Goal: Task Accomplishment & Management: Complete application form

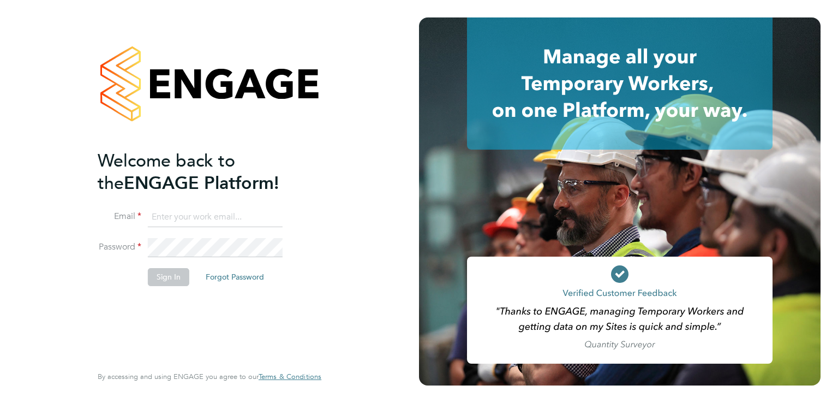
type input "tomnewton@itsconstruction.co.uk"
click at [170, 279] on button "Sign In" at bounding box center [168, 276] width 41 height 17
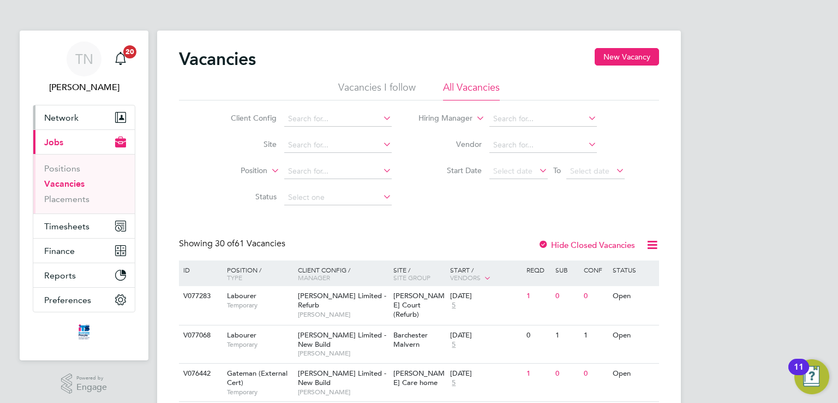
click at [65, 116] on span "Network" at bounding box center [61, 117] width 34 height 10
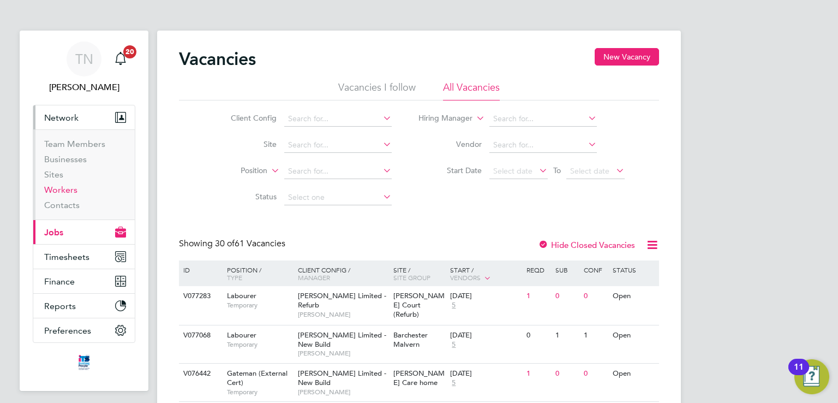
click at [70, 190] on link "Workers" at bounding box center [60, 189] width 33 height 10
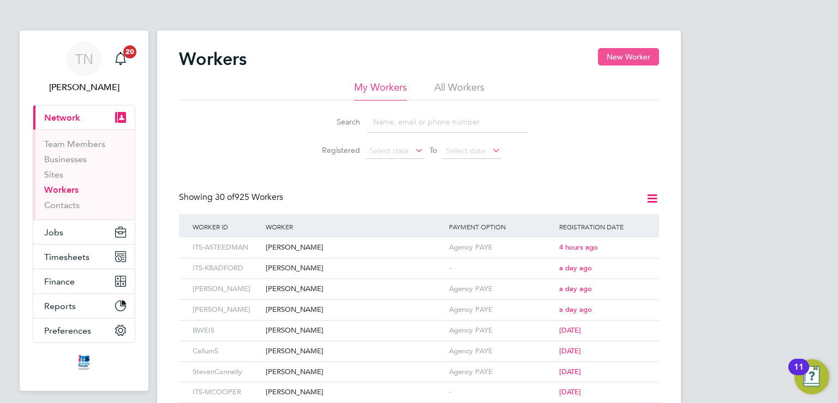
click at [631, 56] on button "New Worker" at bounding box center [628, 56] width 61 height 17
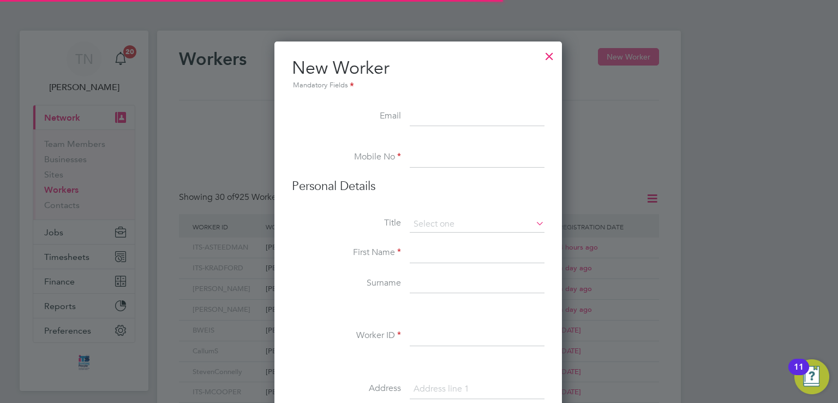
scroll to position [925, 289]
click at [446, 116] on input at bounding box center [477, 117] width 135 height 20
paste input "[EMAIL_ADDRESS][DOMAIN_NAME]"
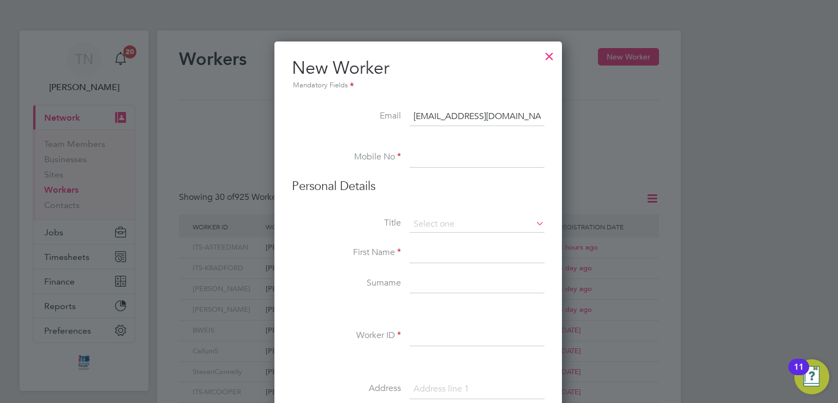
scroll to position [0, 2]
type input "[EMAIL_ADDRESS][DOMAIN_NAME]"
click at [426, 160] on input at bounding box center [477, 158] width 135 height 20
paste input "07380 276844"
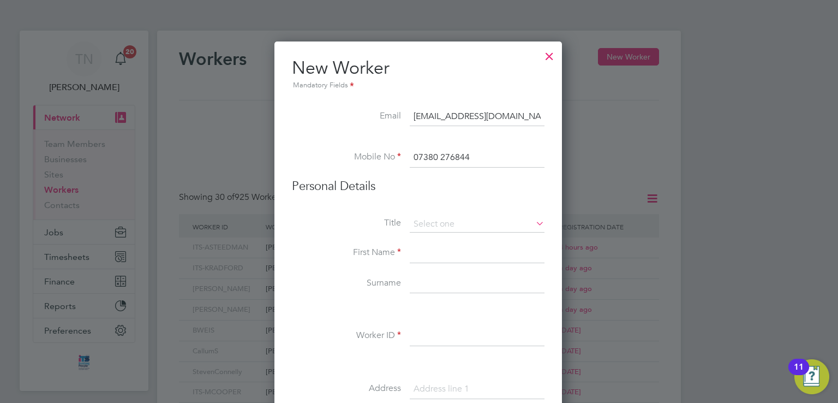
type input "07380 276844"
click at [534, 223] on icon at bounding box center [534, 223] width 0 height 15
click at [443, 221] on input at bounding box center [477, 224] width 135 height 16
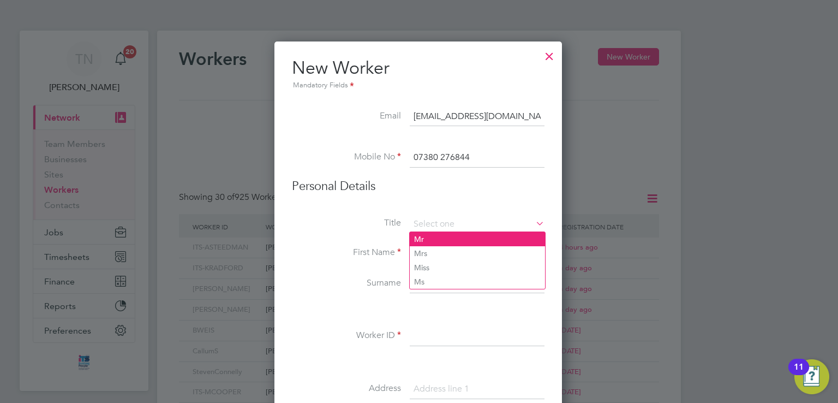
click at [432, 236] on li "Mr" at bounding box center [477, 239] width 135 height 14
type input "Mr"
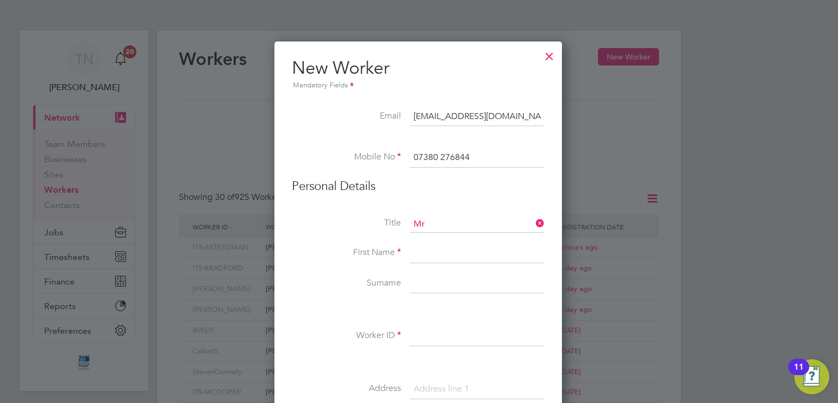
click at [422, 256] on input at bounding box center [477, 253] width 135 height 20
type input "I"
paste input "[PERSON_NAME]"
drag, startPoint x: 506, startPoint y: 250, endPoint x: 464, endPoint y: 252, distance: 41.5
click at [464, 252] on input "[PERSON_NAME]" at bounding box center [477, 253] width 135 height 20
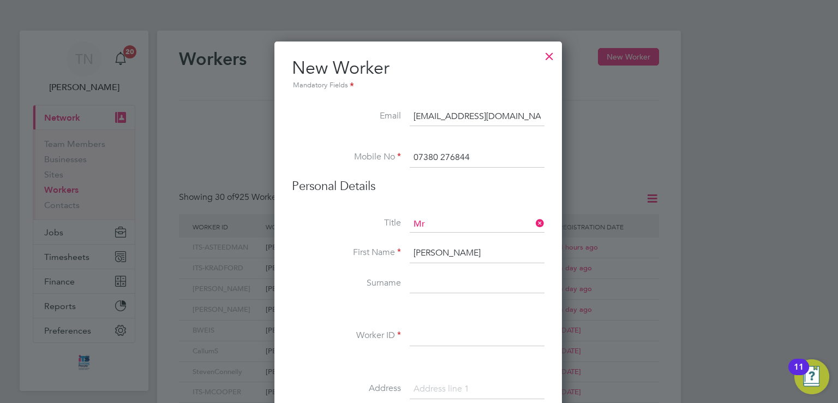
type input "[PERSON_NAME]"
click at [427, 285] on input at bounding box center [477, 284] width 135 height 20
paste input "Moorcroft"
type input "Moorcroft"
click at [502, 252] on input "[PERSON_NAME]" at bounding box center [477, 253] width 135 height 20
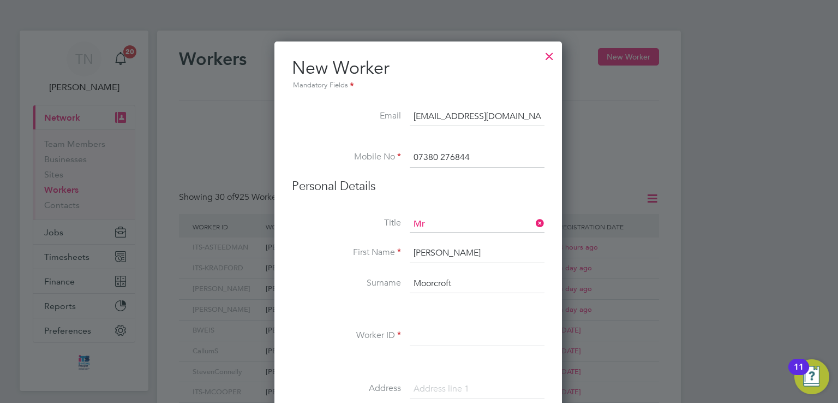
type input "[PERSON_NAME]"
click at [427, 330] on input at bounding box center [477, 336] width 135 height 20
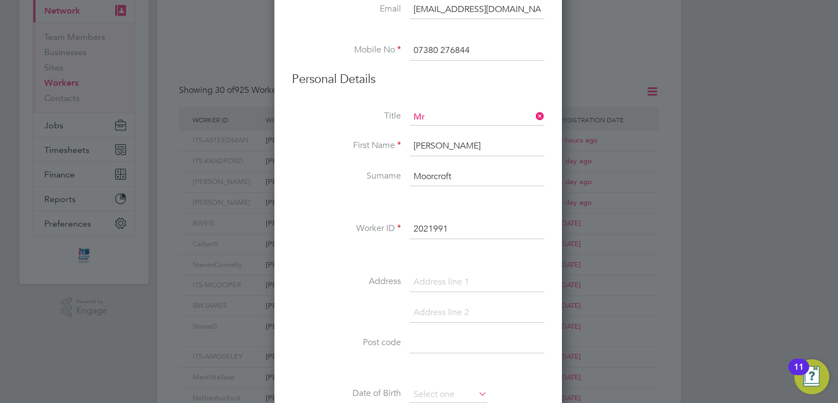
scroll to position [109, 0]
type input "2021991"
click at [456, 280] on input at bounding box center [477, 280] width 135 height 20
paste input "80 Coldstone Cross"
type input "80 Coldstone Cross"
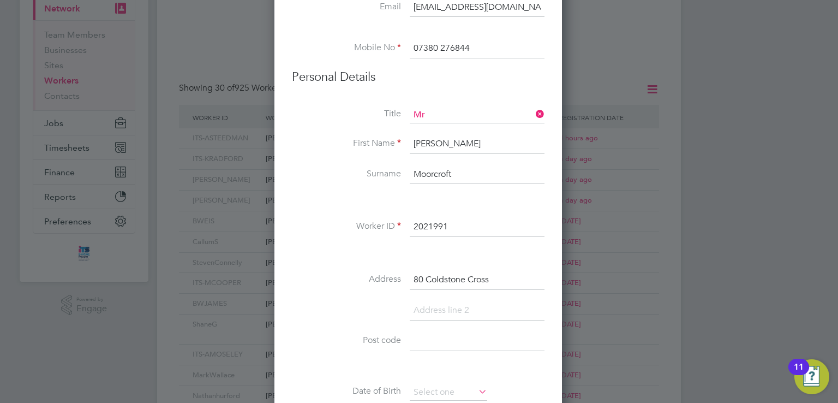
click at [437, 308] on input at bounding box center [477, 311] width 135 height 20
paste input "Hereford"
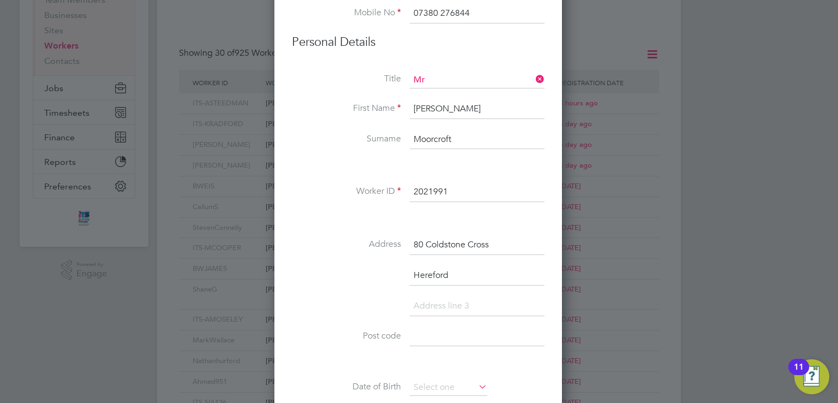
scroll to position [164, 0]
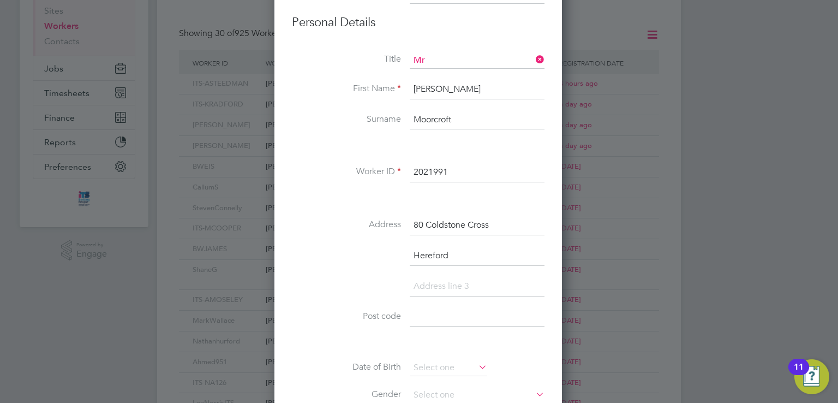
type input "Hereford"
click at [421, 312] on input at bounding box center [477, 317] width 135 height 20
paste input "HR2 9HR"
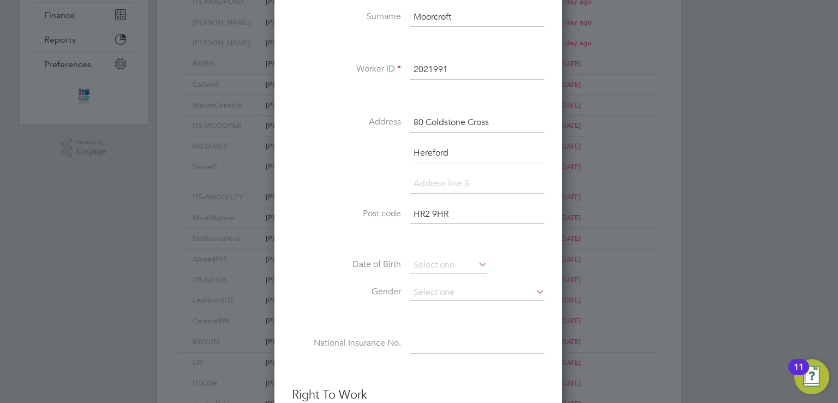
scroll to position [273, 0]
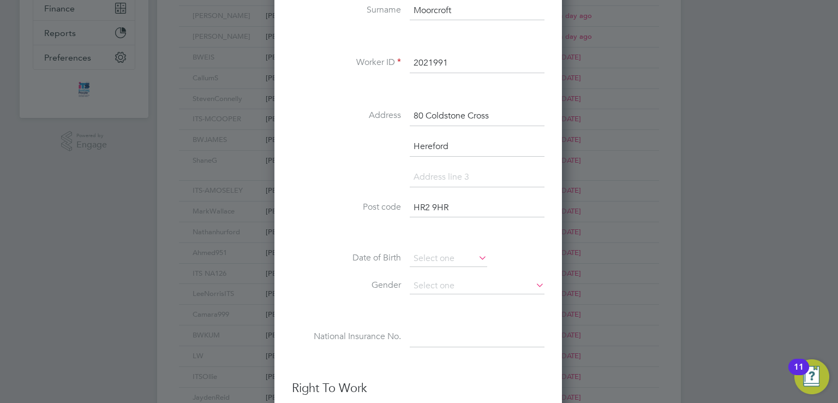
type input "HR2 9HR"
click at [476, 255] on icon at bounding box center [476, 257] width 0 height 15
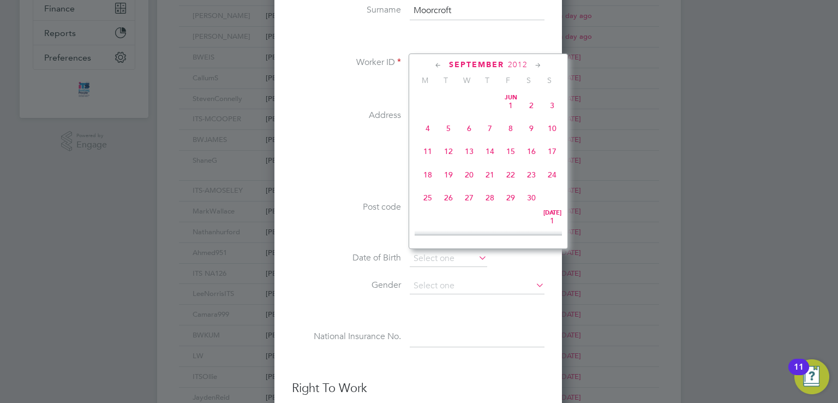
scroll to position [332, 0]
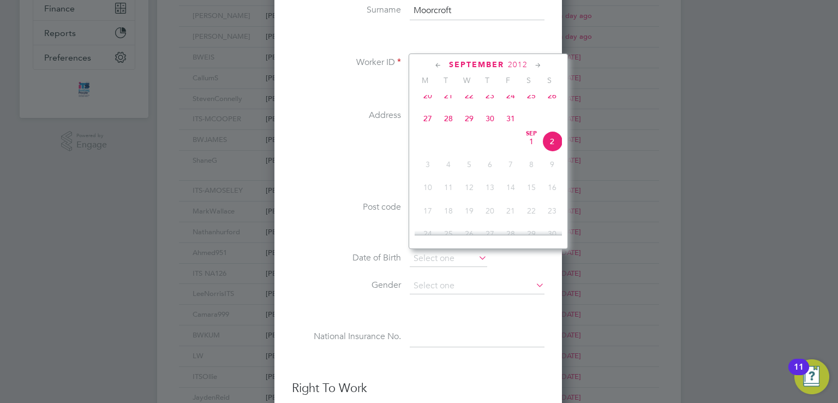
click at [439, 64] on icon at bounding box center [438, 65] width 10 height 12
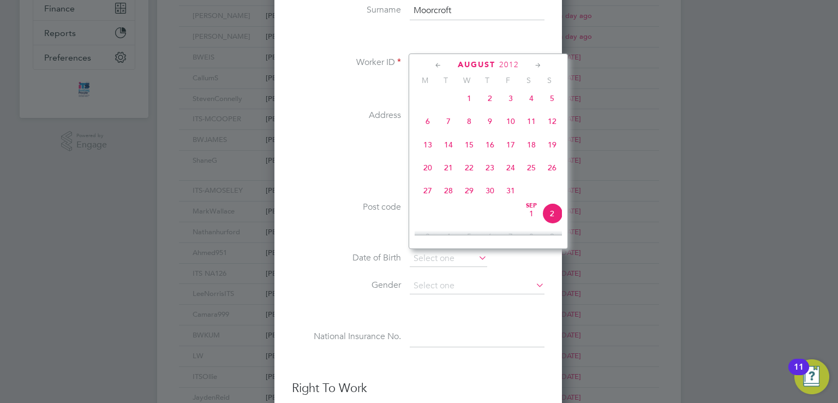
click at [439, 64] on icon at bounding box center [438, 65] width 10 height 12
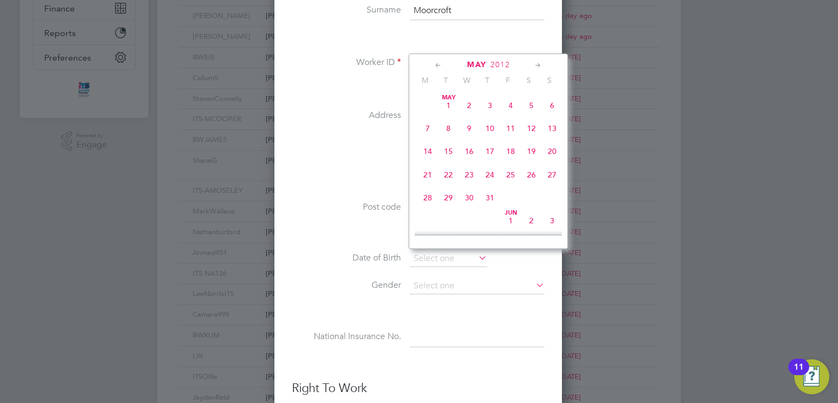
click at [439, 64] on icon at bounding box center [438, 65] width 10 height 12
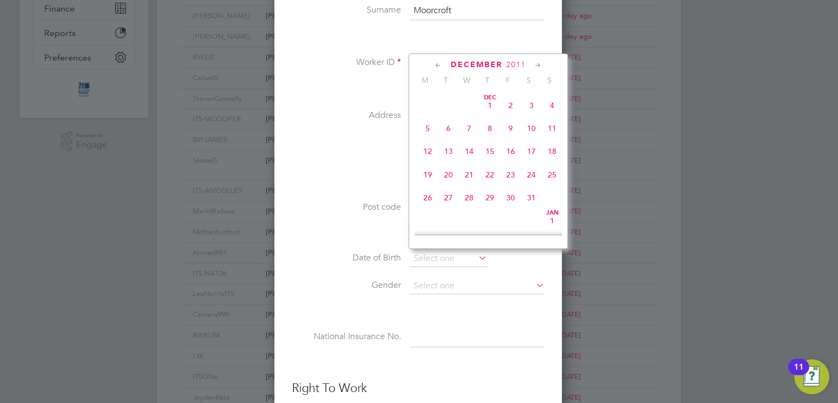
click at [439, 64] on icon at bounding box center [438, 65] width 10 height 12
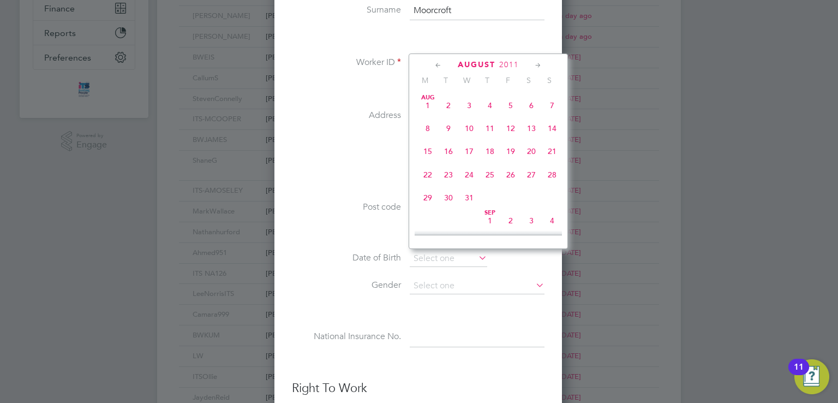
click at [439, 64] on icon at bounding box center [438, 65] width 10 height 12
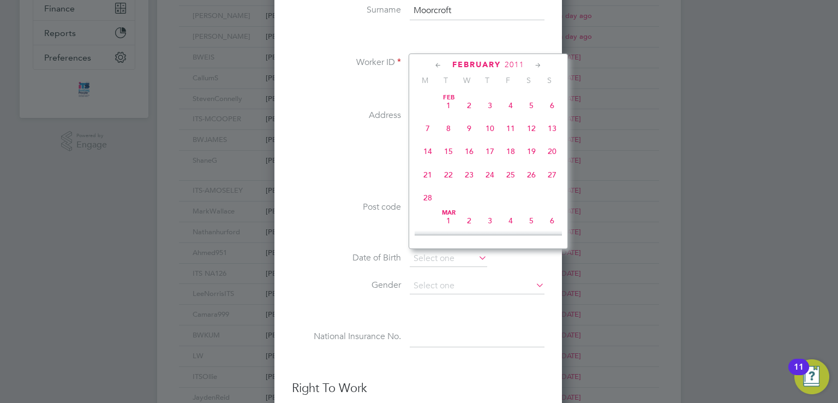
click at [439, 64] on icon at bounding box center [438, 65] width 10 height 12
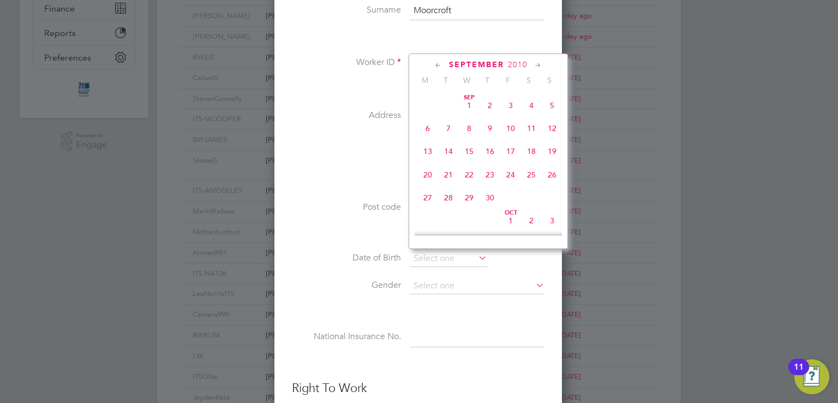
click at [439, 64] on icon at bounding box center [438, 65] width 10 height 12
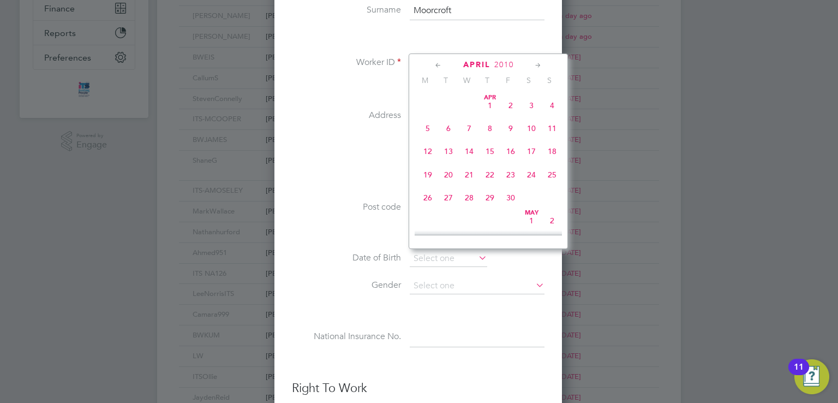
click at [439, 64] on icon at bounding box center [438, 65] width 10 height 12
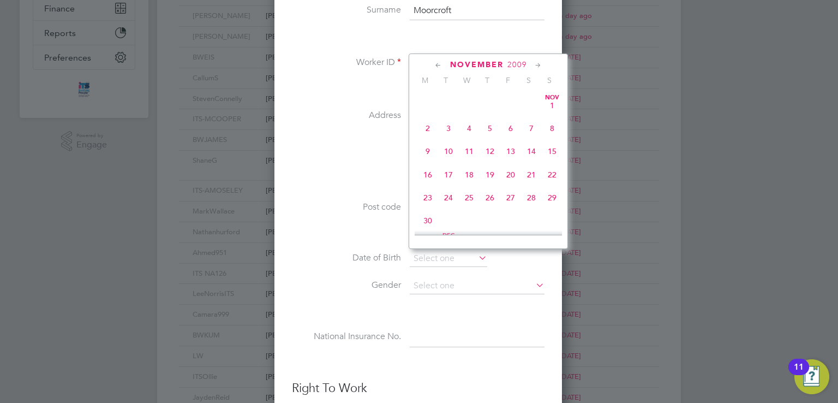
click at [439, 64] on icon at bounding box center [438, 65] width 10 height 12
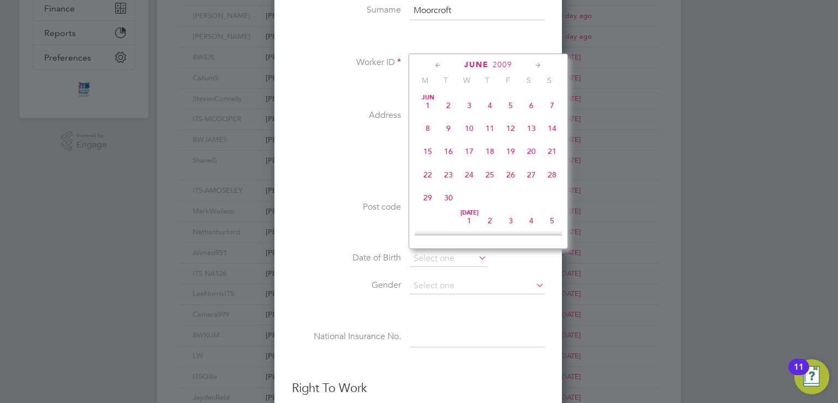
click at [439, 64] on icon at bounding box center [438, 65] width 10 height 12
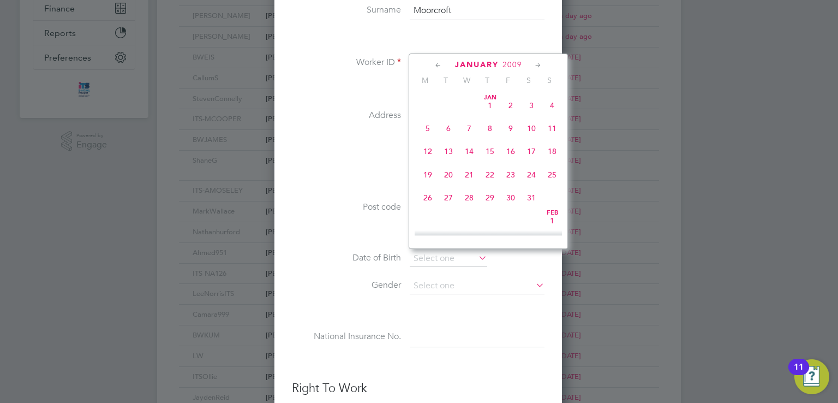
click at [439, 64] on icon at bounding box center [438, 65] width 10 height 12
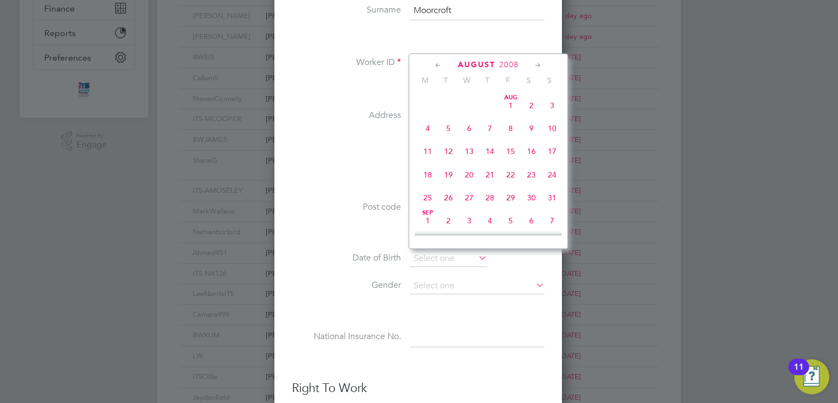
click at [439, 64] on icon at bounding box center [438, 65] width 10 height 12
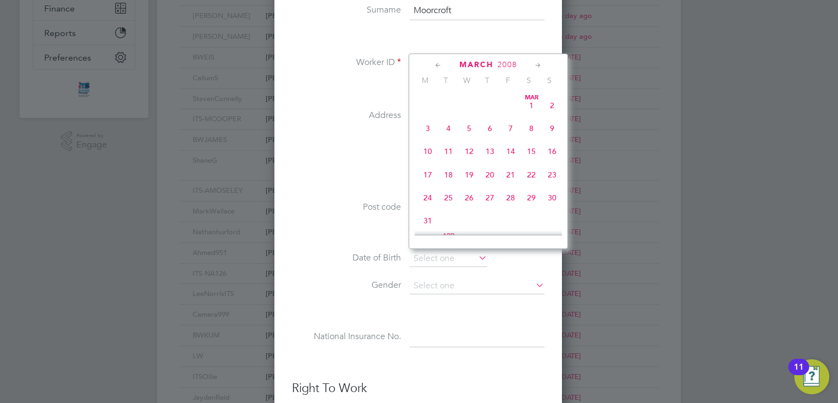
click at [439, 64] on icon at bounding box center [438, 65] width 10 height 12
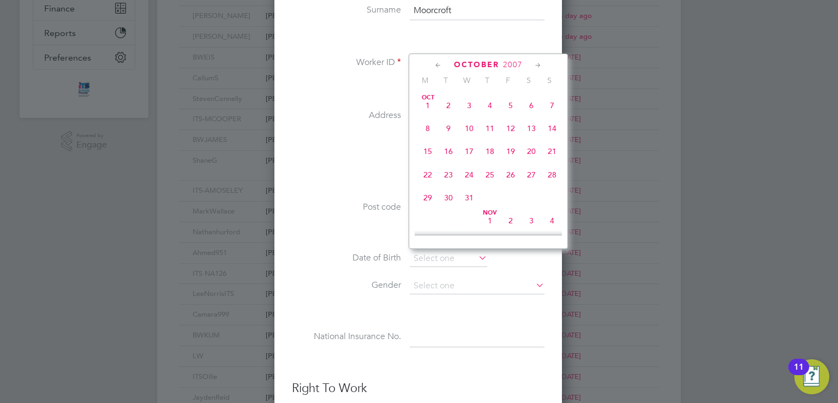
click at [439, 64] on icon at bounding box center [438, 65] width 10 height 12
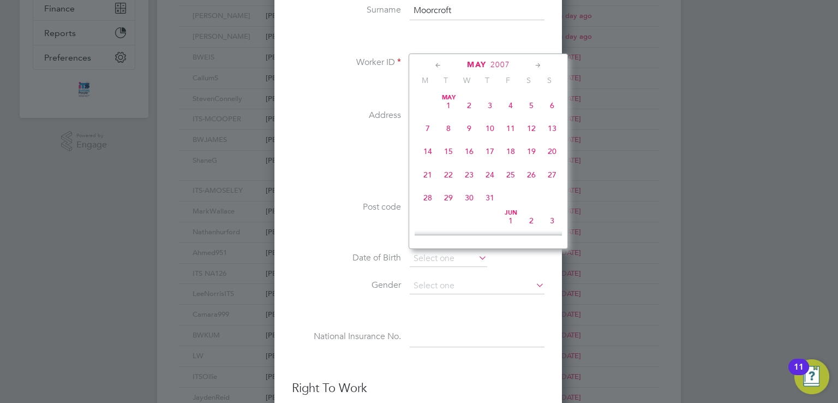
click at [439, 64] on icon at bounding box center [438, 65] width 10 height 12
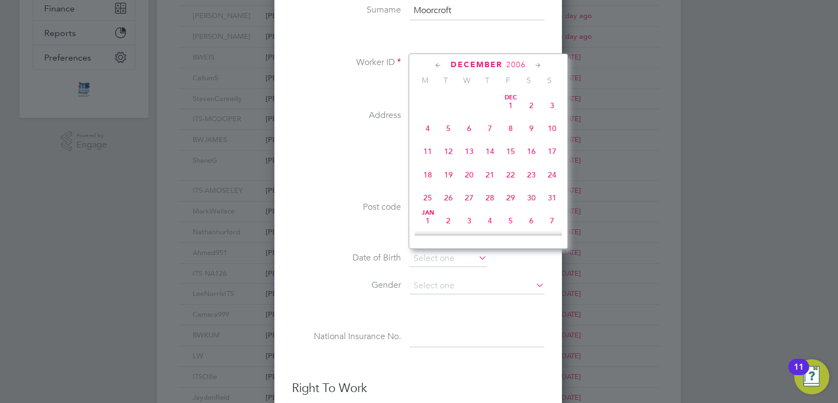
click at [439, 64] on icon at bounding box center [438, 65] width 10 height 12
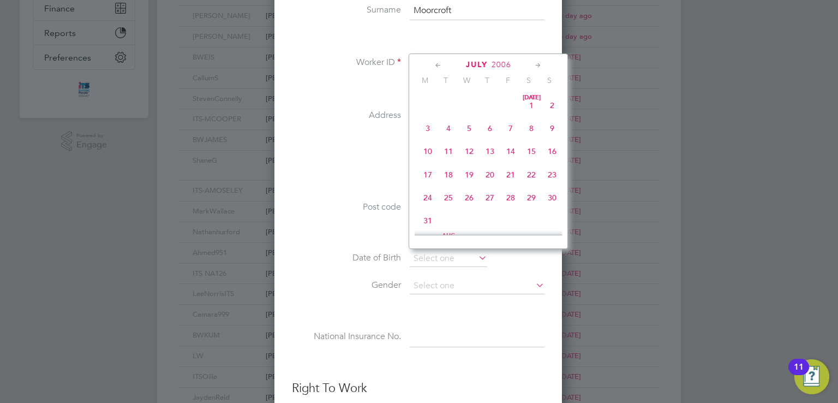
click at [439, 64] on icon at bounding box center [438, 65] width 10 height 12
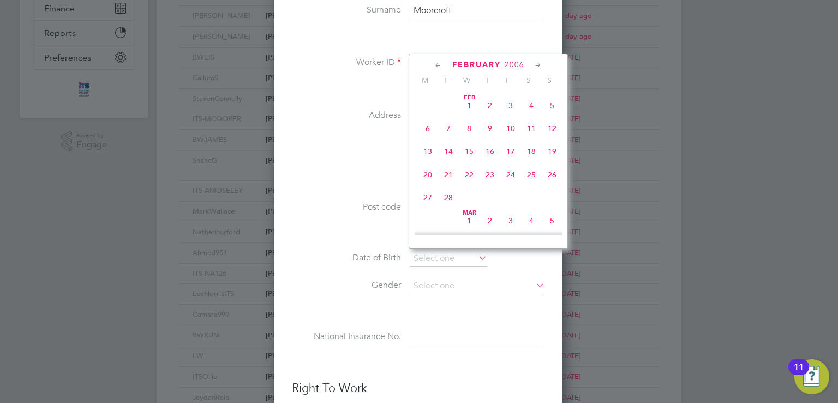
click at [439, 64] on icon at bounding box center [438, 65] width 10 height 12
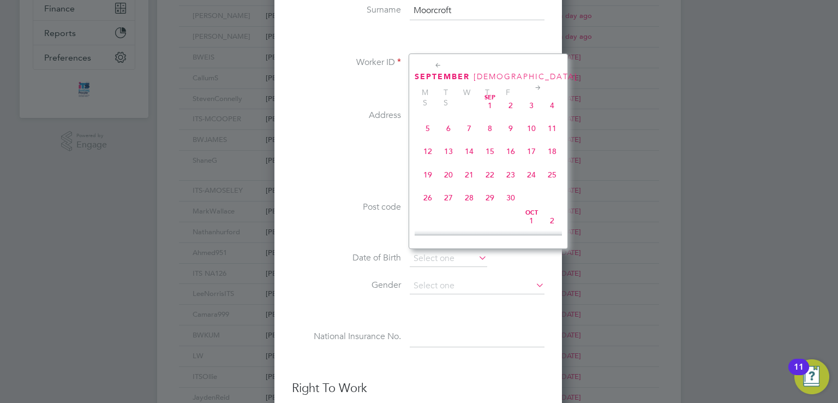
click at [439, 64] on icon at bounding box center [438, 65] width 10 height 12
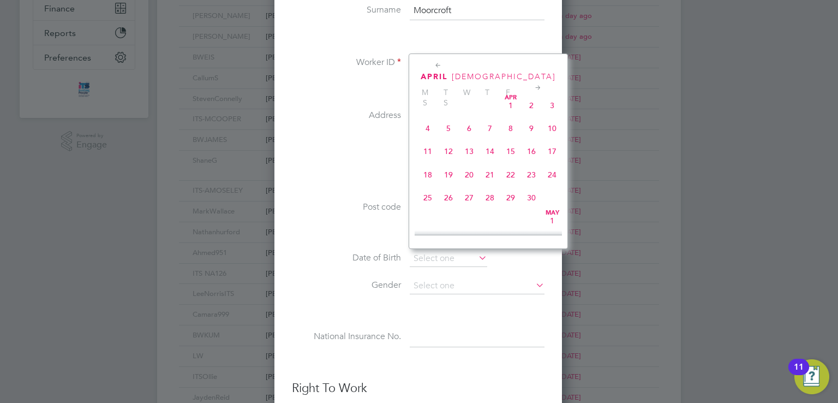
click at [439, 64] on icon at bounding box center [438, 65] width 10 height 12
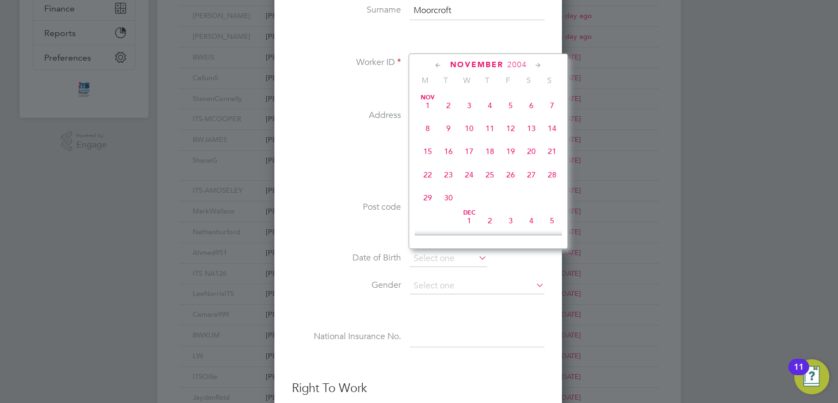
click at [439, 64] on icon at bounding box center [438, 65] width 10 height 12
click at [439, 63] on icon at bounding box center [438, 65] width 10 height 12
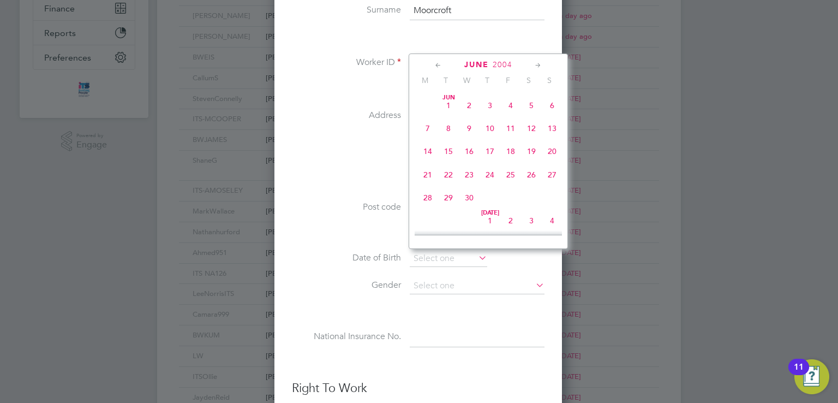
click at [439, 63] on icon at bounding box center [438, 65] width 10 height 12
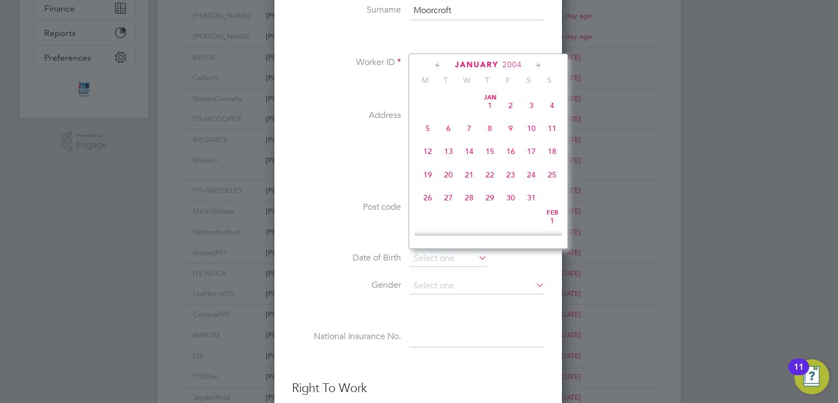
click at [439, 63] on icon at bounding box center [438, 65] width 10 height 12
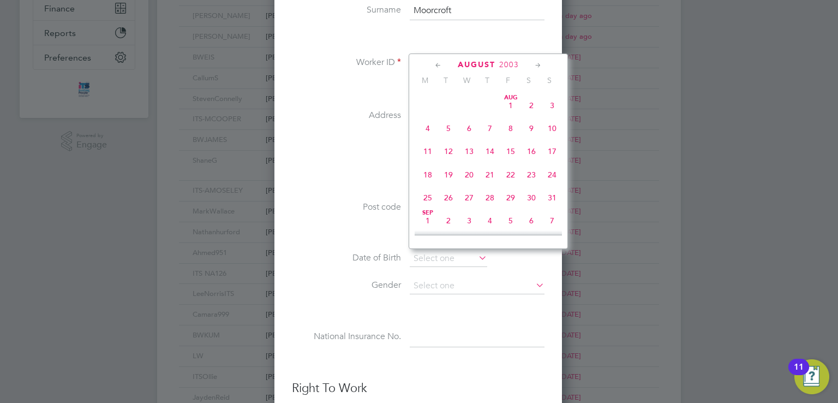
click at [439, 63] on icon at bounding box center [438, 65] width 10 height 12
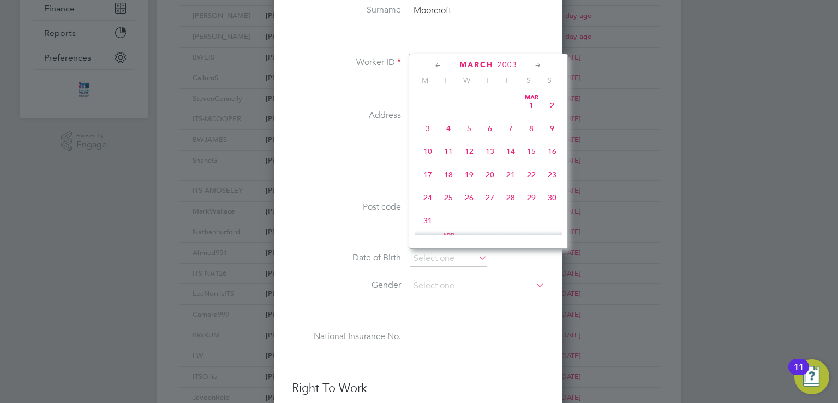
click at [439, 63] on icon at bounding box center [438, 65] width 10 height 12
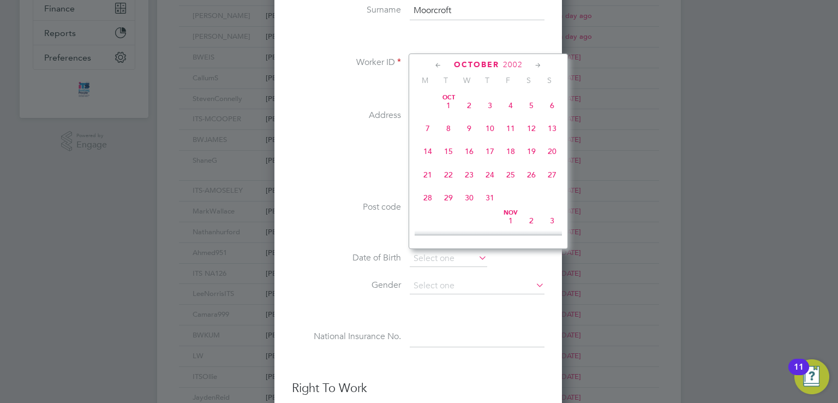
click at [439, 63] on icon at bounding box center [438, 65] width 10 height 12
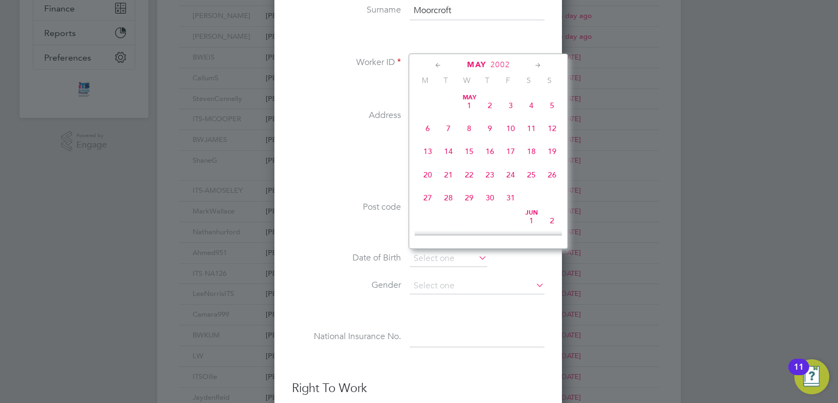
click at [439, 63] on icon at bounding box center [438, 65] width 10 height 12
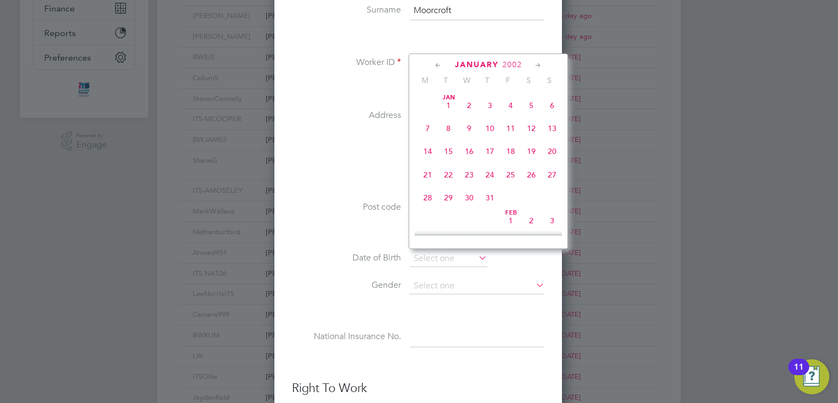
click at [439, 63] on icon at bounding box center [438, 65] width 10 height 12
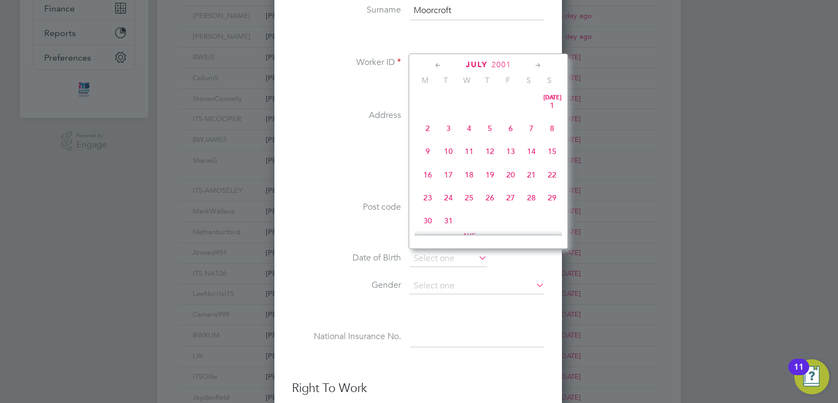
click at [439, 63] on icon at bounding box center [438, 65] width 10 height 12
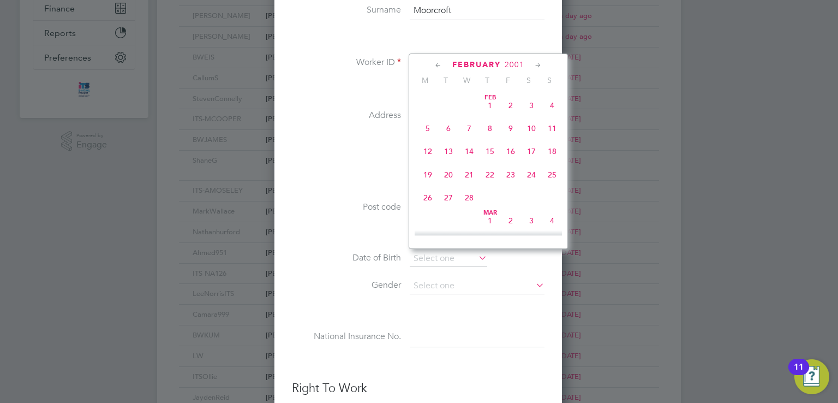
click at [439, 63] on icon at bounding box center [438, 65] width 10 height 12
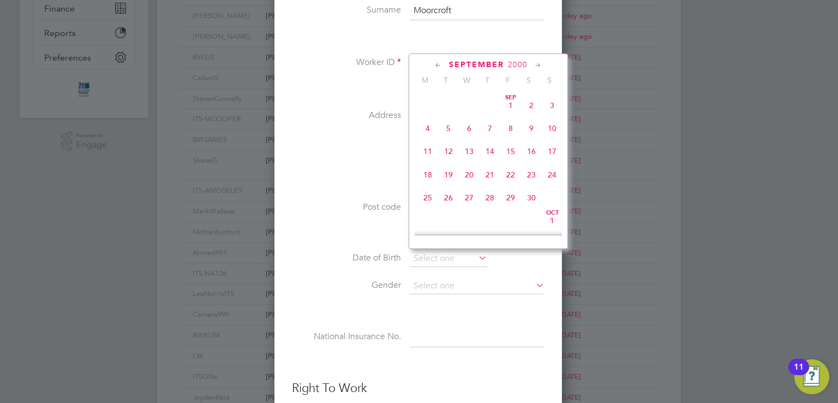
click at [439, 63] on icon at bounding box center [438, 65] width 10 height 12
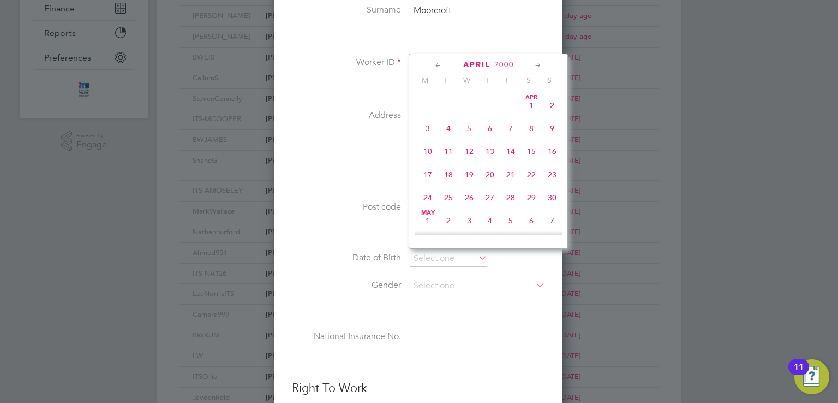
click at [439, 63] on icon at bounding box center [438, 65] width 10 height 12
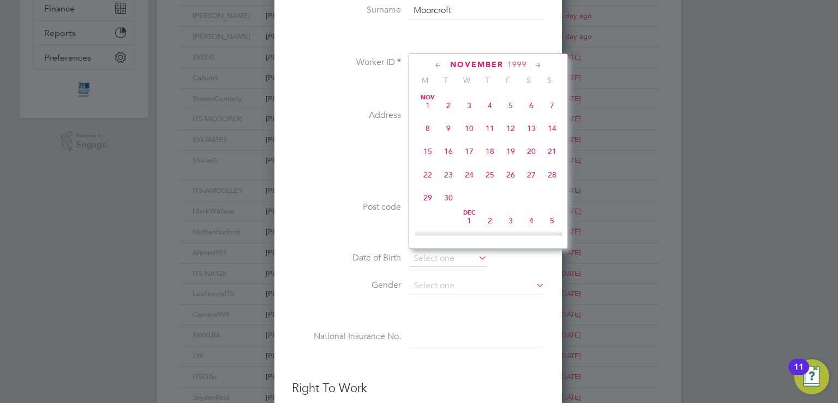
click at [439, 63] on icon at bounding box center [438, 65] width 10 height 12
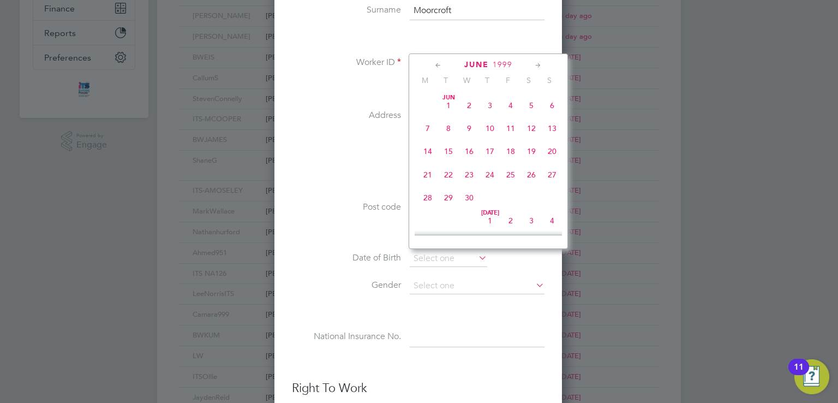
click at [439, 63] on icon at bounding box center [438, 65] width 10 height 12
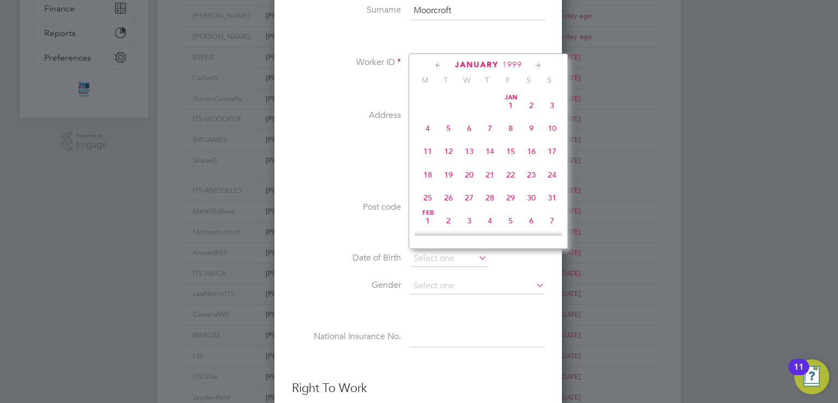
click at [439, 63] on icon at bounding box center [438, 65] width 10 height 12
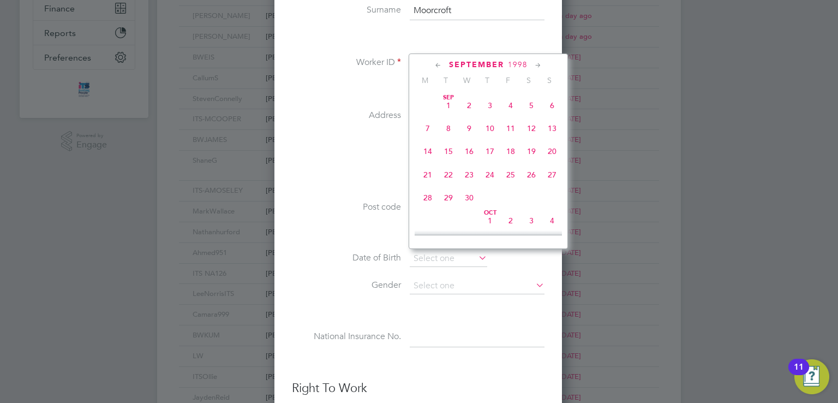
click at [439, 63] on icon at bounding box center [438, 65] width 10 height 12
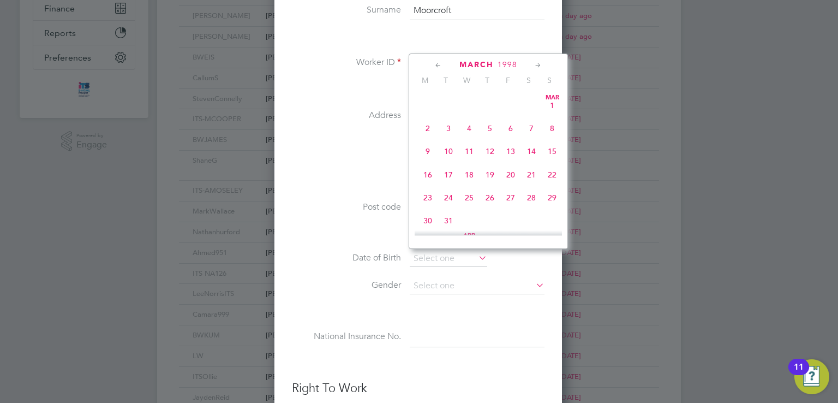
click at [439, 63] on icon at bounding box center [438, 65] width 10 height 12
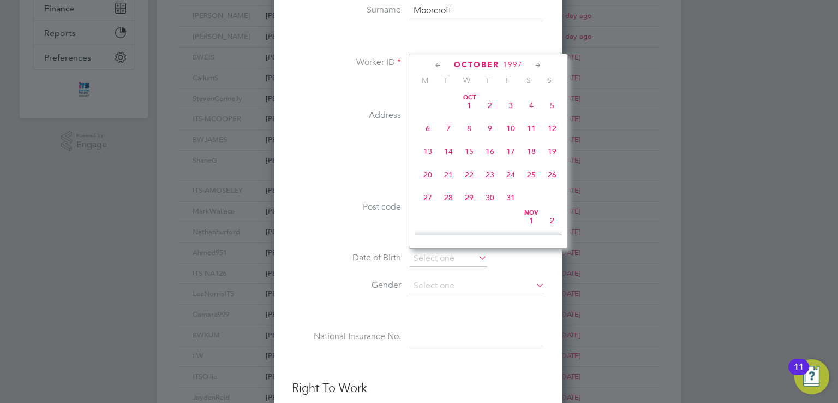
click at [439, 63] on icon at bounding box center [438, 65] width 10 height 12
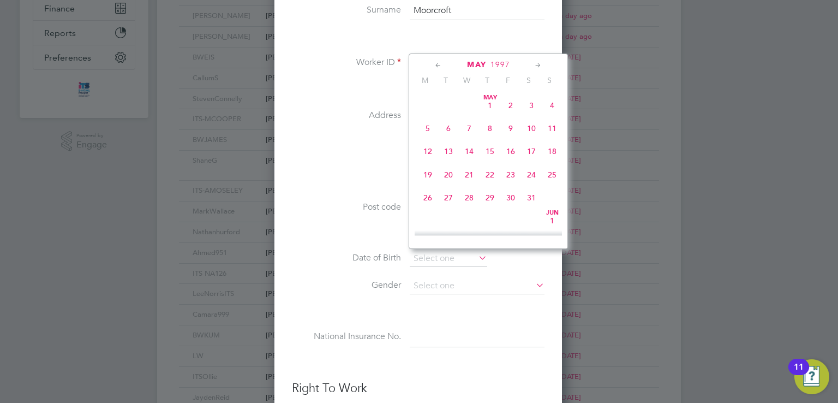
click at [439, 63] on icon at bounding box center [438, 65] width 10 height 12
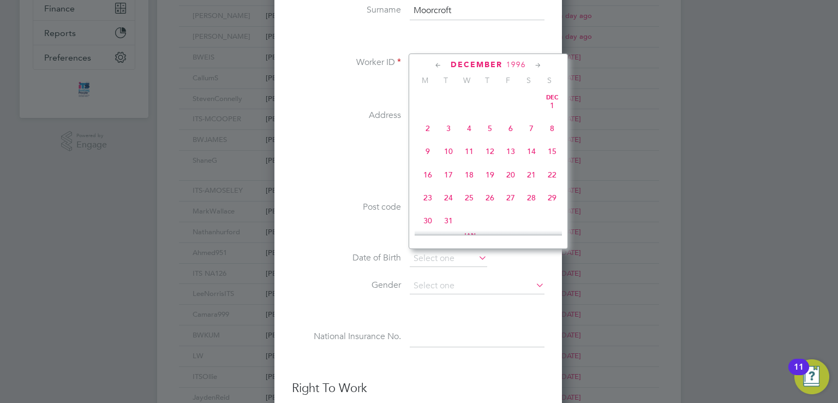
click at [439, 63] on icon at bounding box center [438, 65] width 10 height 12
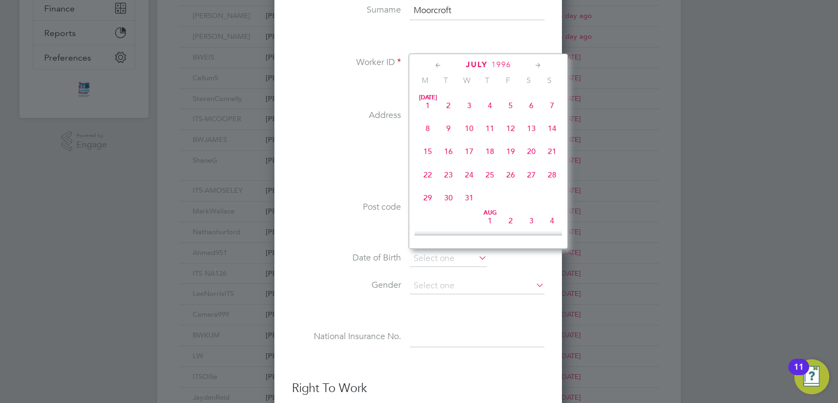
click at [439, 63] on icon at bounding box center [438, 65] width 10 height 12
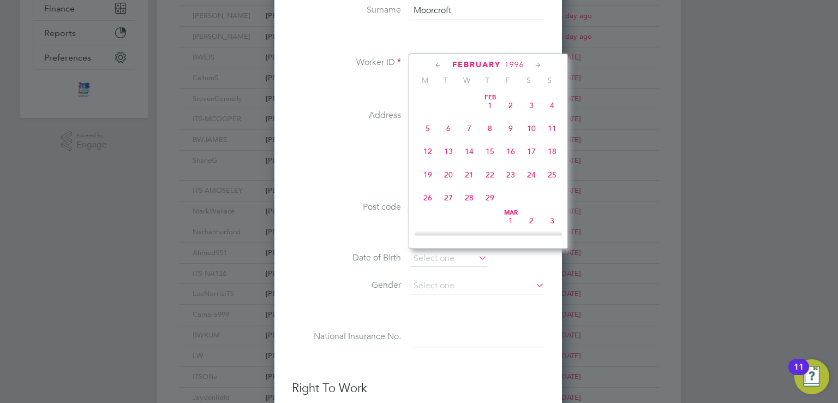
click at [439, 63] on icon at bounding box center [438, 65] width 10 height 12
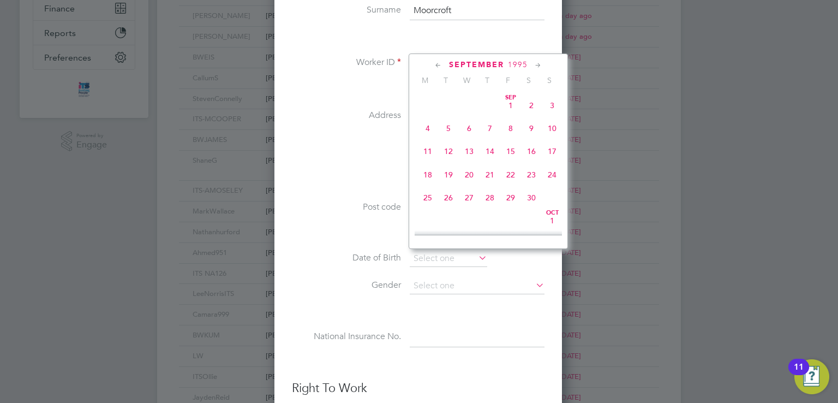
click at [439, 63] on icon at bounding box center [438, 65] width 10 height 12
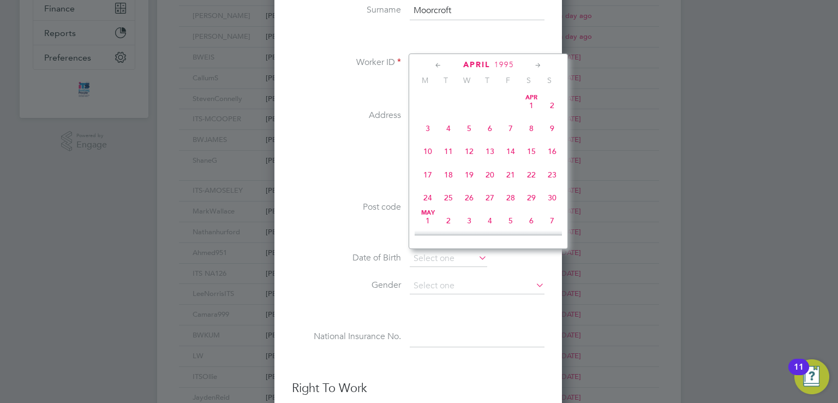
click at [439, 63] on icon at bounding box center [438, 65] width 10 height 12
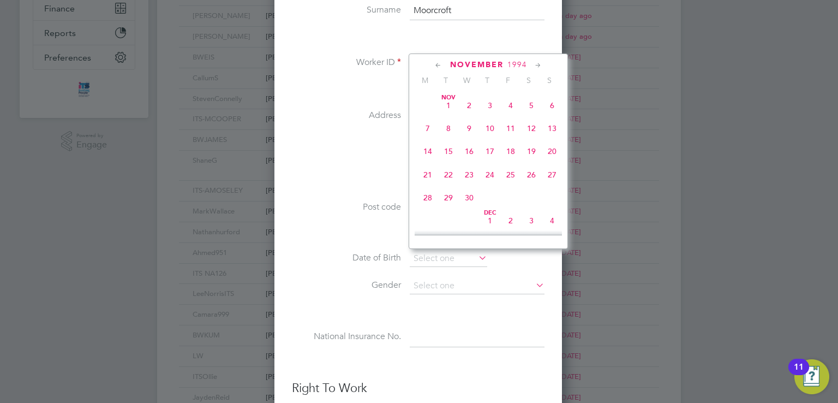
click at [439, 63] on icon at bounding box center [438, 65] width 10 height 12
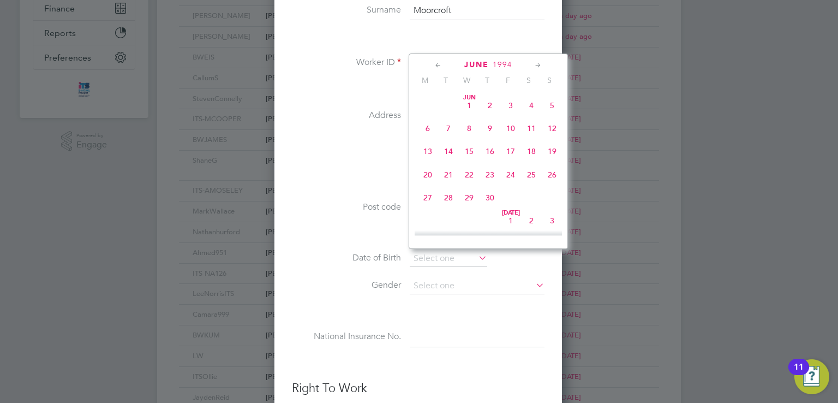
click at [439, 63] on icon at bounding box center [438, 65] width 10 height 12
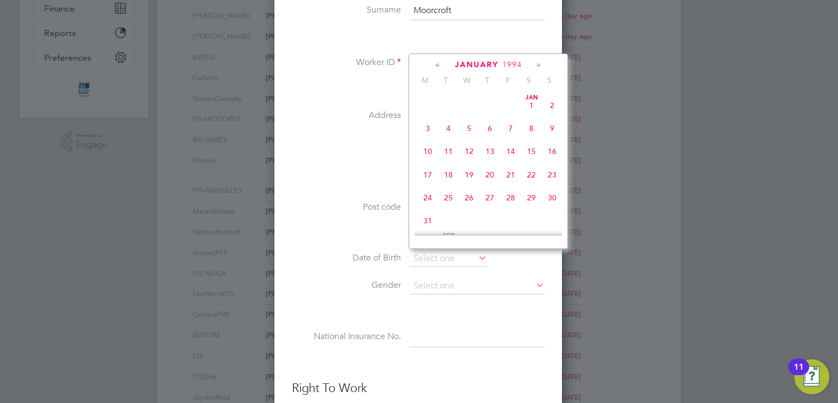
click at [439, 63] on icon at bounding box center [438, 65] width 10 height 12
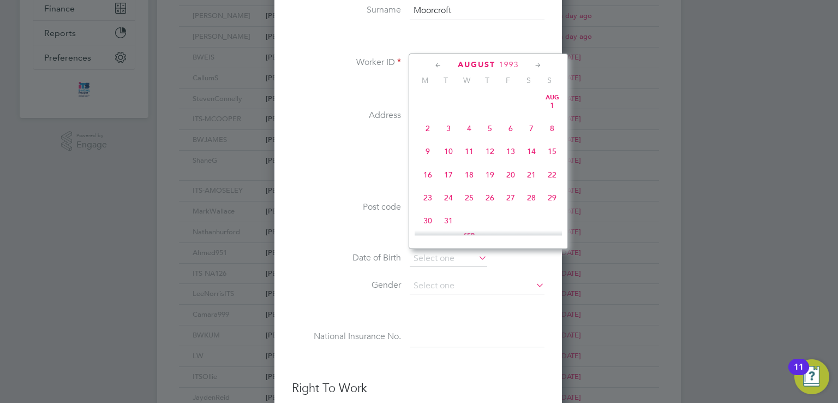
click at [439, 63] on icon at bounding box center [438, 65] width 10 height 12
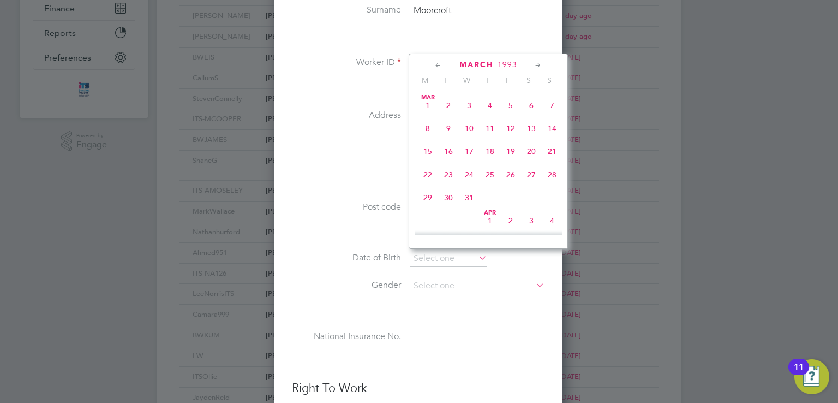
click at [439, 63] on icon at bounding box center [438, 65] width 10 height 12
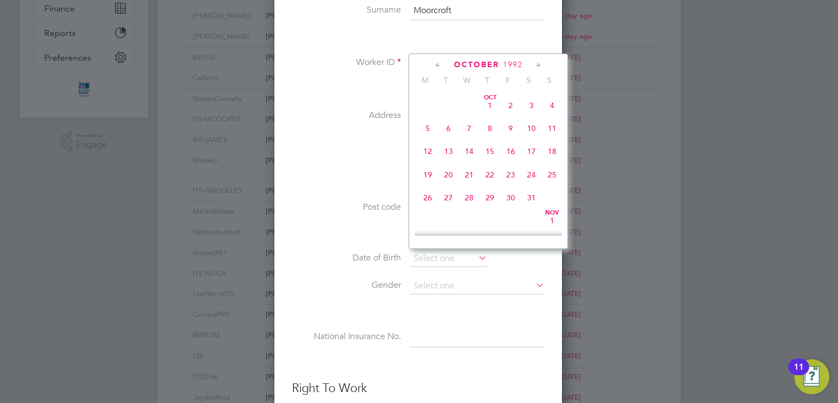
click at [439, 63] on icon at bounding box center [438, 65] width 10 height 12
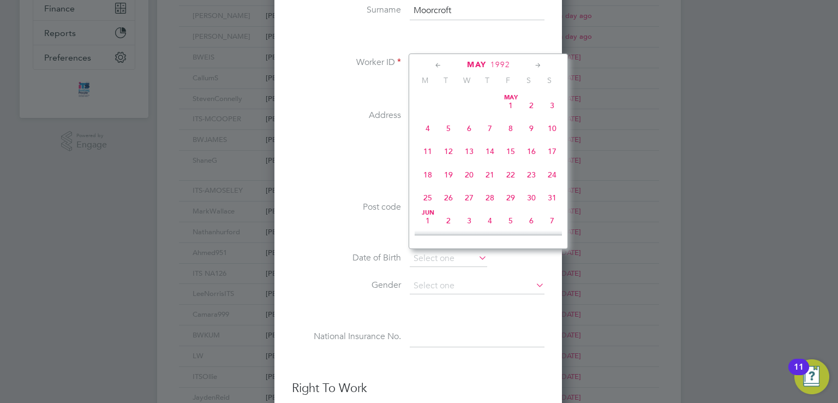
click at [439, 63] on icon at bounding box center [438, 65] width 10 height 12
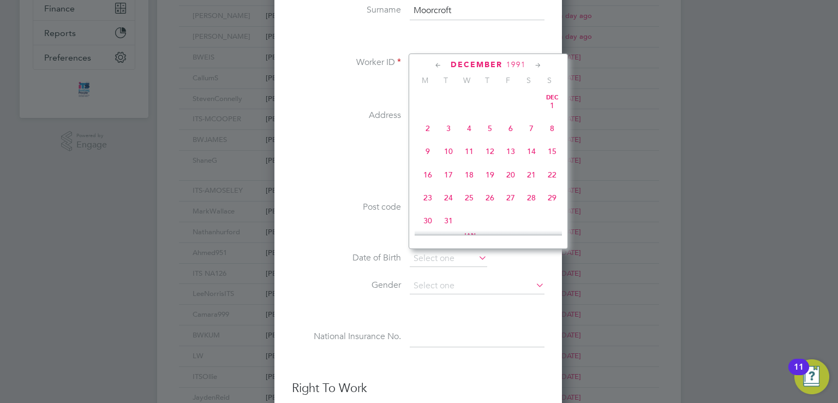
click at [439, 63] on icon at bounding box center [438, 65] width 10 height 12
click at [439, 62] on icon at bounding box center [438, 65] width 10 height 12
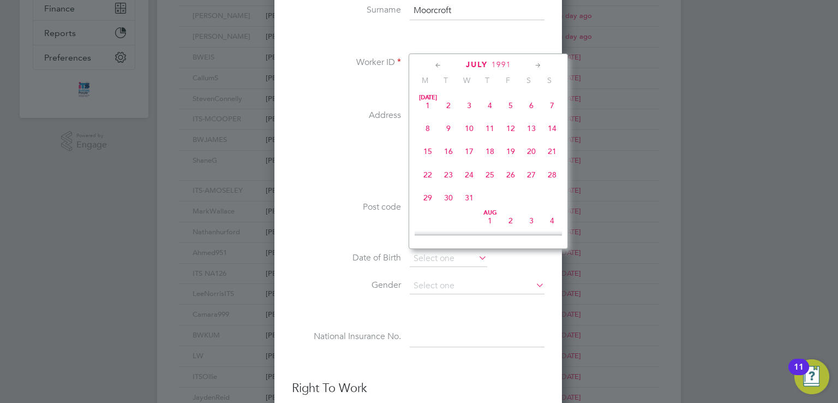
click at [439, 62] on icon at bounding box center [438, 65] width 10 height 12
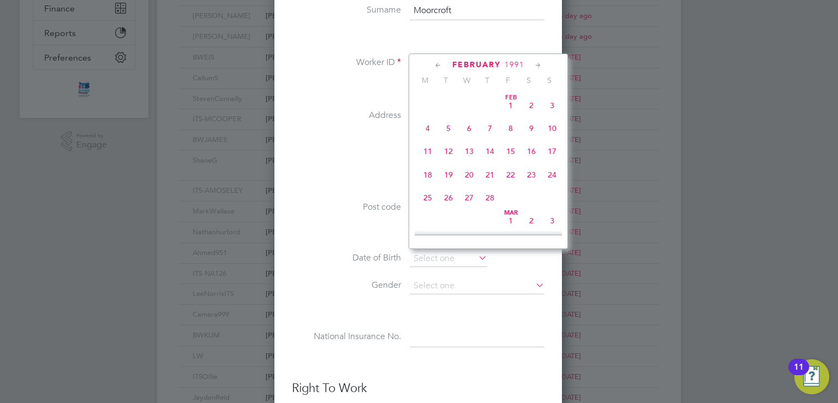
click at [472, 173] on span "20" at bounding box center [469, 174] width 21 height 21
type input "[DATE]"
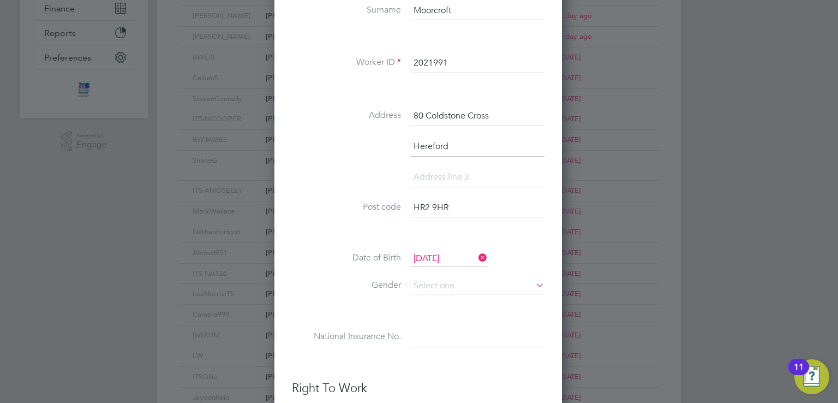
scroll to position [327, 0]
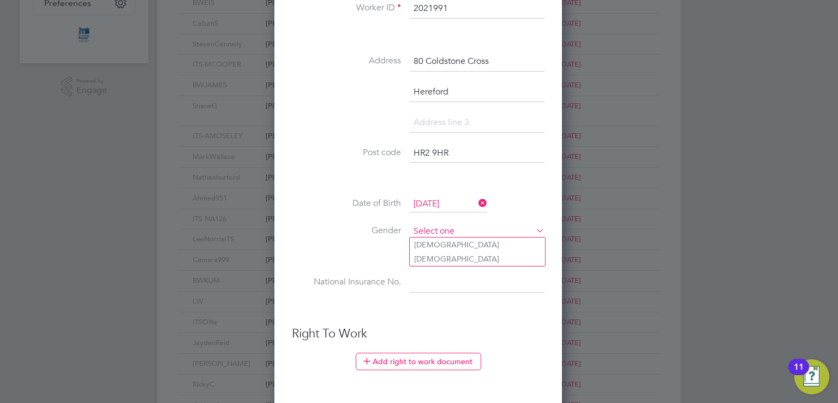
click at [438, 228] on input at bounding box center [477, 231] width 135 height 16
click at [437, 238] on li "[DEMOGRAPHIC_DATA]" at bounding box center [477, 244] width 135 height 14
type input "[DEMOGRAPHIC_DATA]"
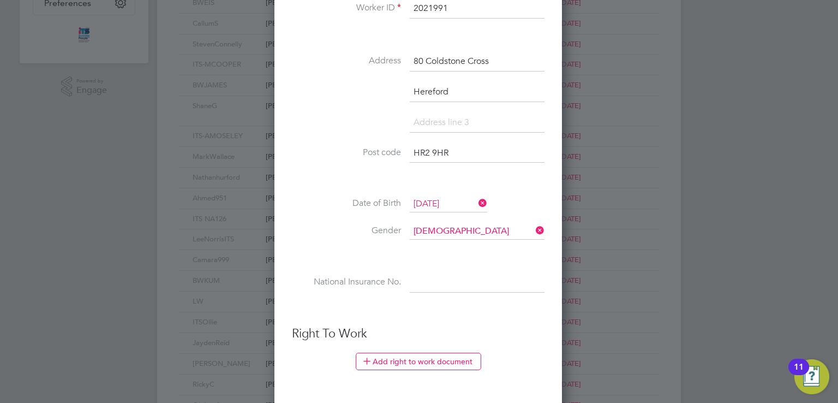
click at [426, 280] on input at bounding box center [477, 283] width 135 height 20
paste input "JP565271D"
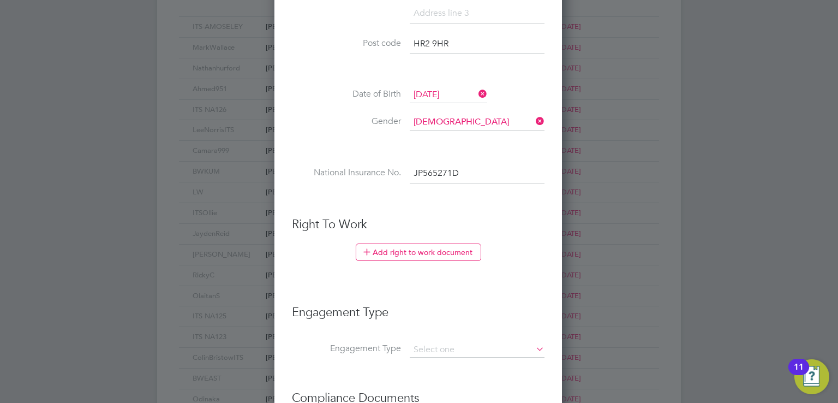
scroll to position [491, 0]
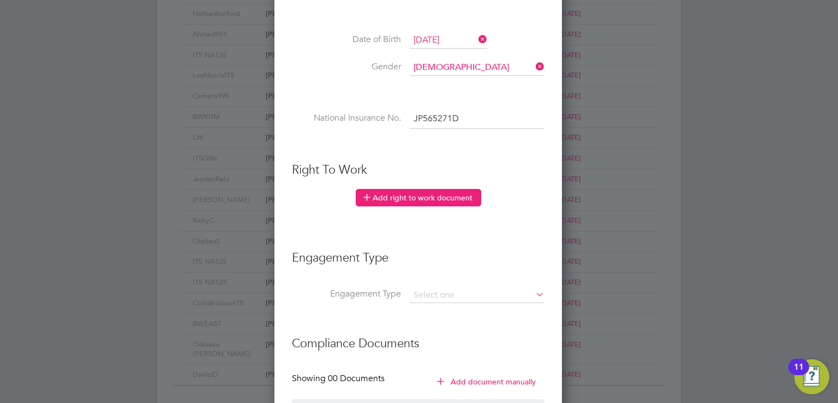
type input "JP 56 52 71 D"
click at [415, 196] on button "Add right to work document" at bounding box center [419, 197] width 126 height 17
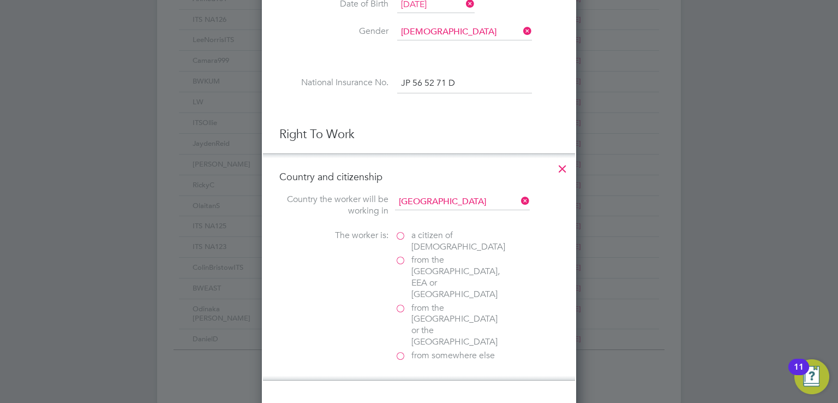
scroll to position [546, 0]
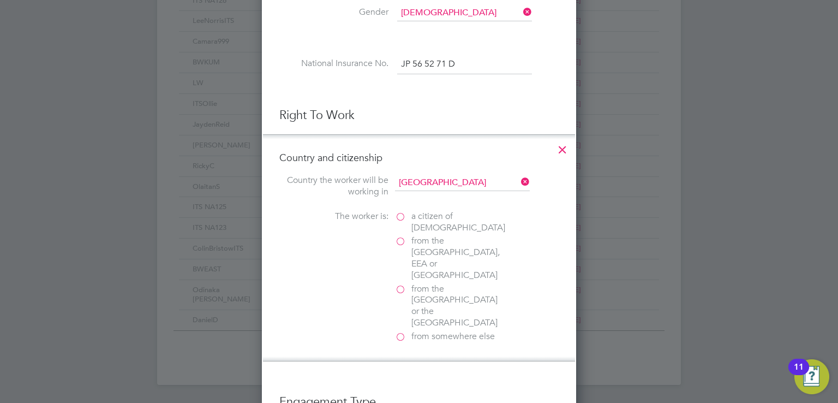
click at [402, 212] on label "a citizen of [DEMOGRAPHIC_DATA]" at bounding box center [449, 222] width 109 height 23
click at [0, 0] on input "a citizen of [DEMOGRAPHIC_DATA]" at bounding box center [0, 0] width 0 height 0
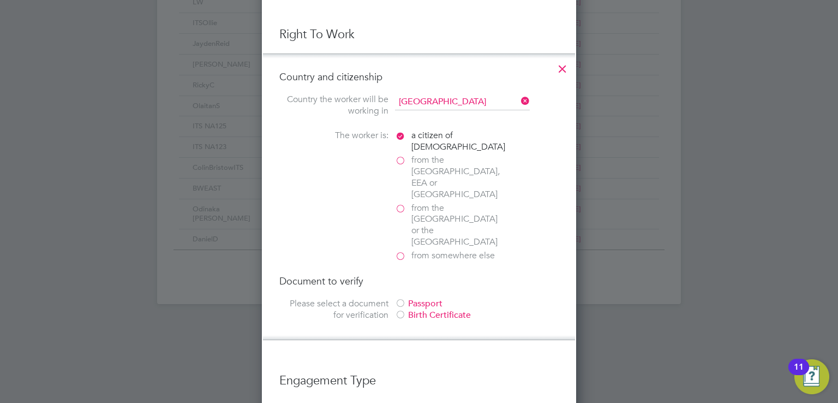
scroll to position [655, 0]
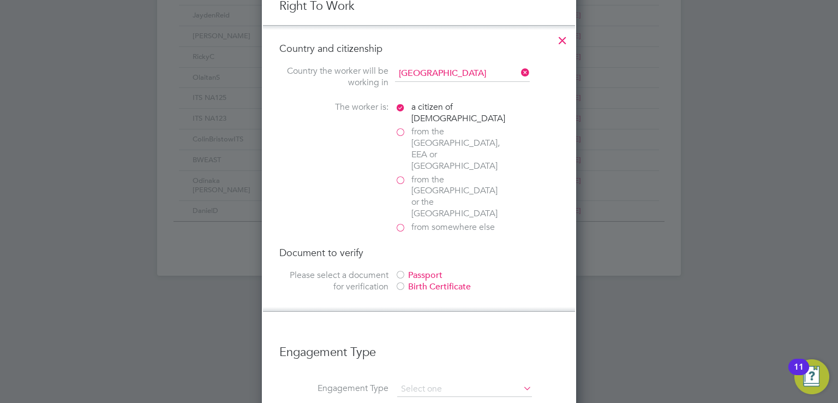
click at [401, 282] on div at bounding box center [400, 287] width 11 height 11
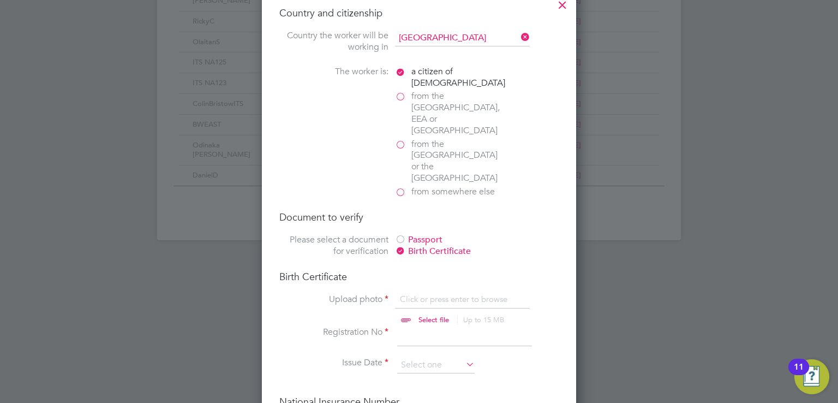
scroll to position [709, 0]
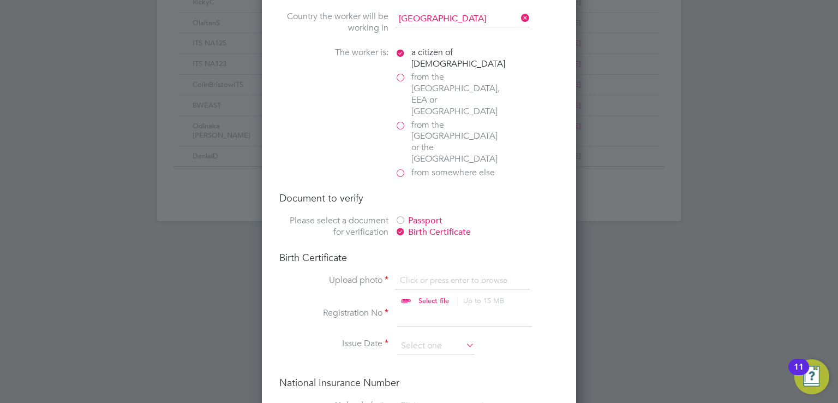
click at [432, 274] on input "file" at bounding box center [444, 290] width 171 height 33
type input "C:\fakepath\[PERSON_NAME] Birth Certificate.PDF"
click at [428, 338] on input at bounding box center [435, 346] width 77 height 16
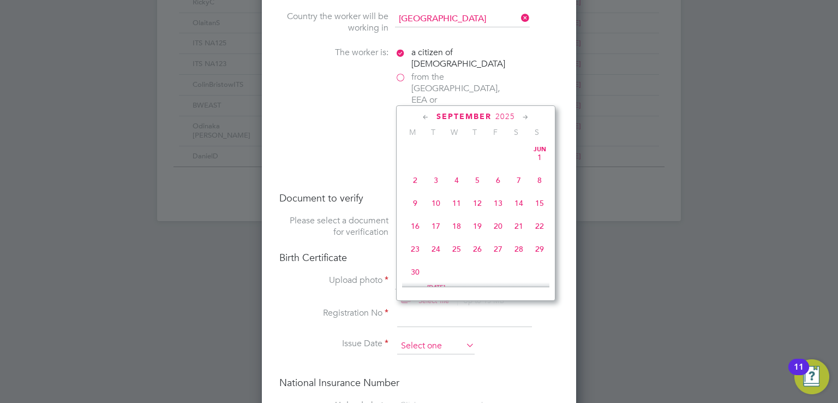
scroll to position [332, 0]
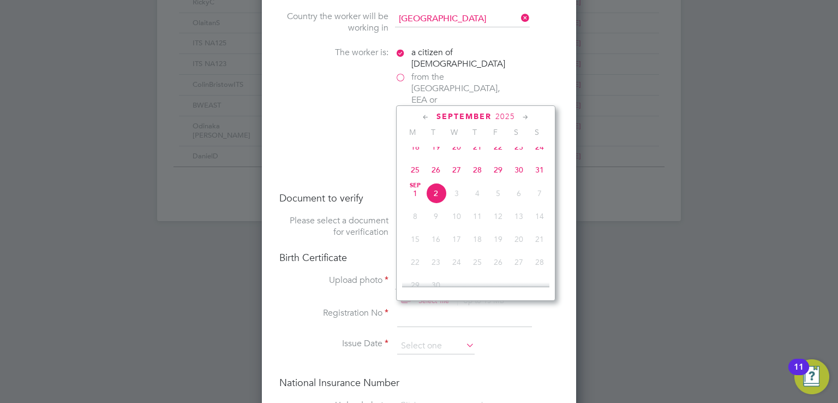
click at [426, 114] on icon at bounding box center [426, 117] width 10 height 12
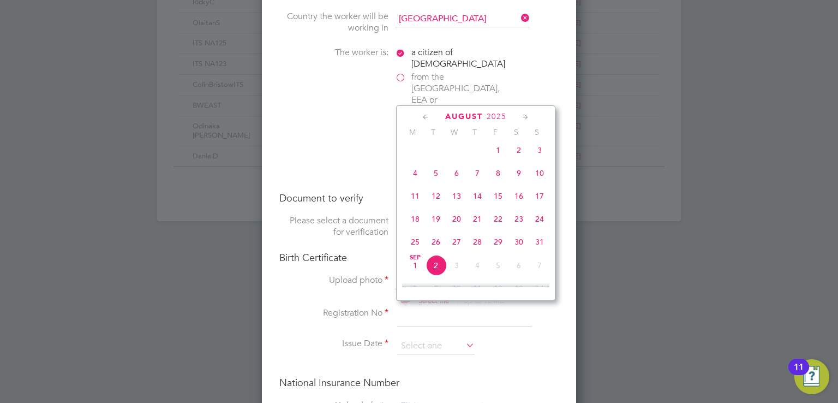
click at [426, 114] on icon at bounding box center [426, 117] width 10 height 12
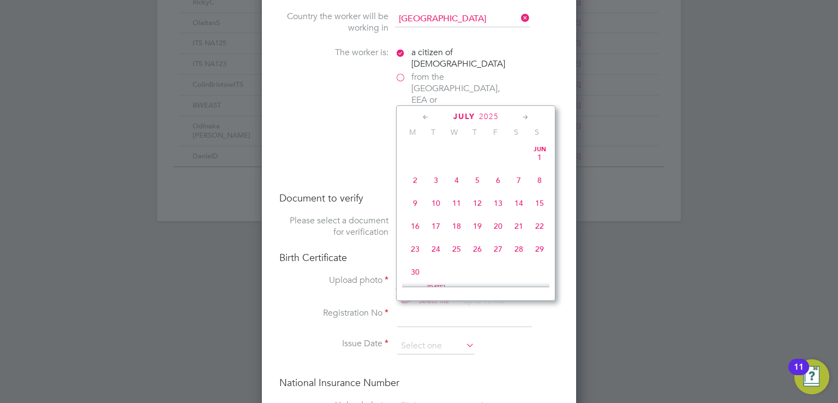
click at [426, 114] on icon at bounding box center [426, 117] width 10 height 12
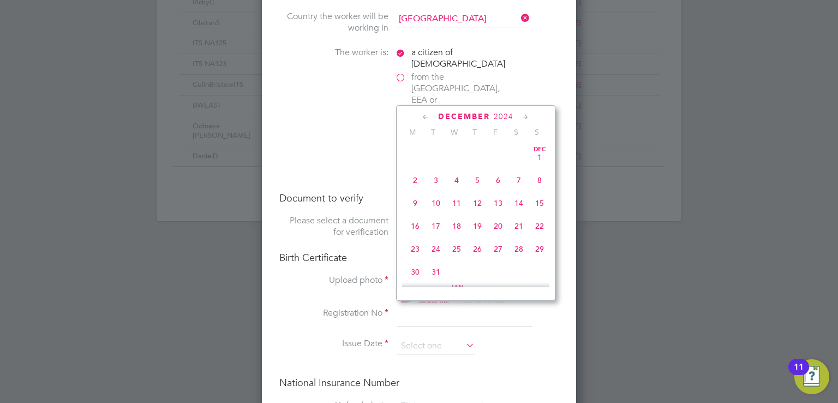
click at [426, 114] on icon at bounding box center [426, 117] width 10 height 12
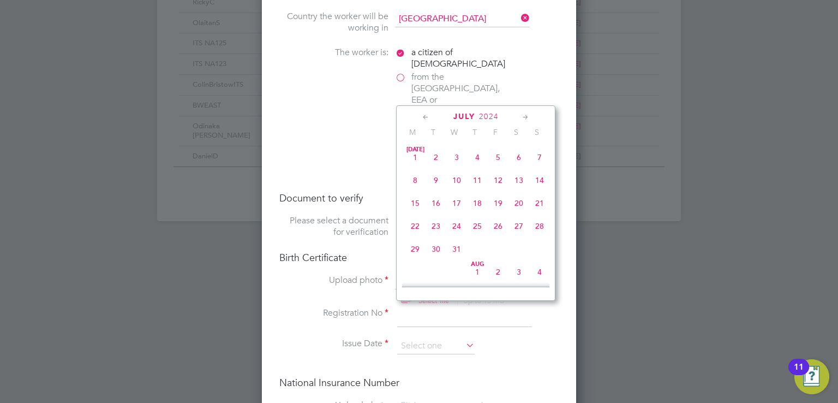
click at [426, 114] on icon at bounding box center [426, 117] width 10 height 12
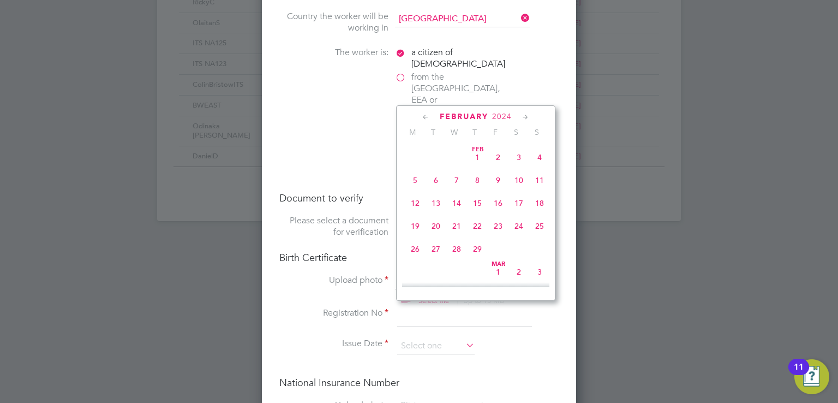
click at [426, 114] on icon at bounding box center [426, 117] width 10 height 12
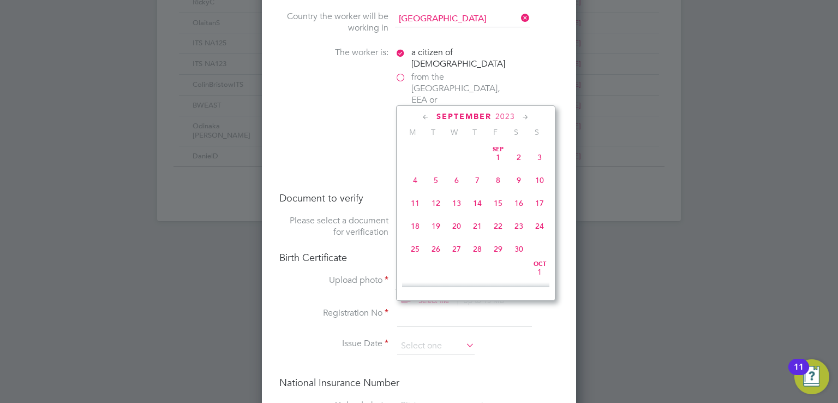
click at [426, 114] on icon at bounding box center [426, 117] width 10 height 12
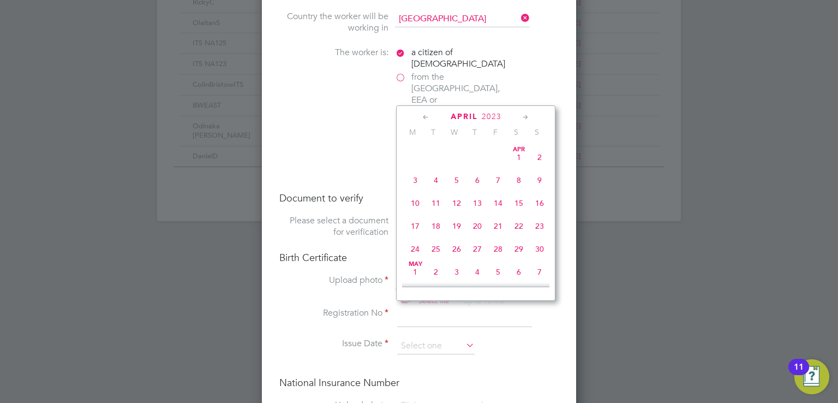
click at [426, 114] on icon at bounding box center [426, 117] width 10 height 12
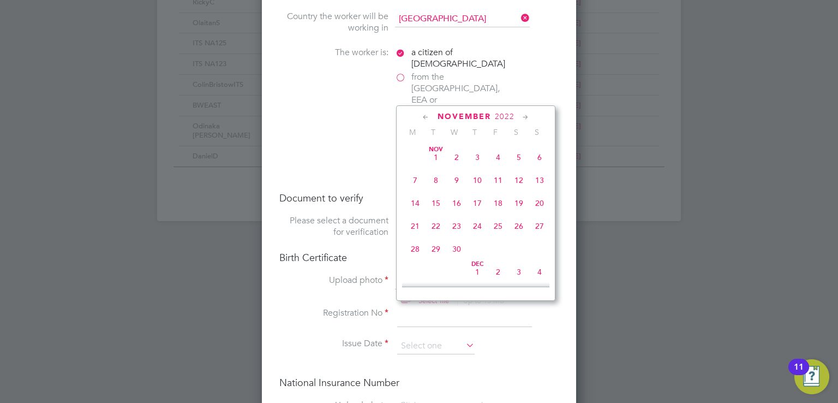
click at [426, 114] on icon at bounding box center [426, 117] width 10 height 12
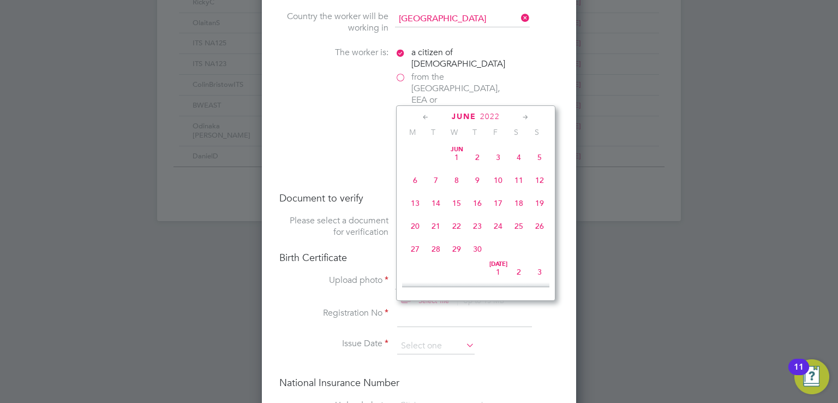
click at [426, 114] on icon at bounding box center [426, 117] width 10 height 12
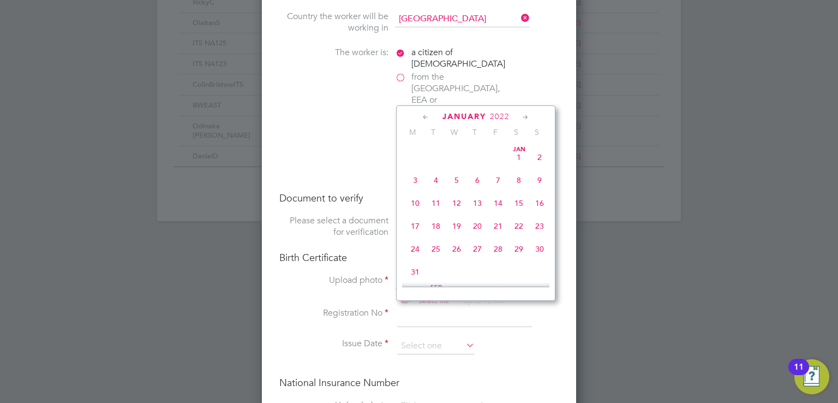
click at [426, 114] on icon at bounding box center [426, 117] width 10 height 12
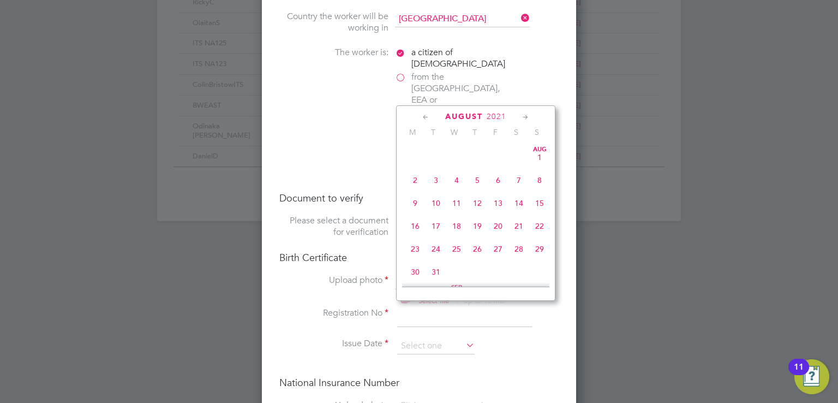
click at [426, 114] on icon at bounding box center [426, 117] width 10 height 12
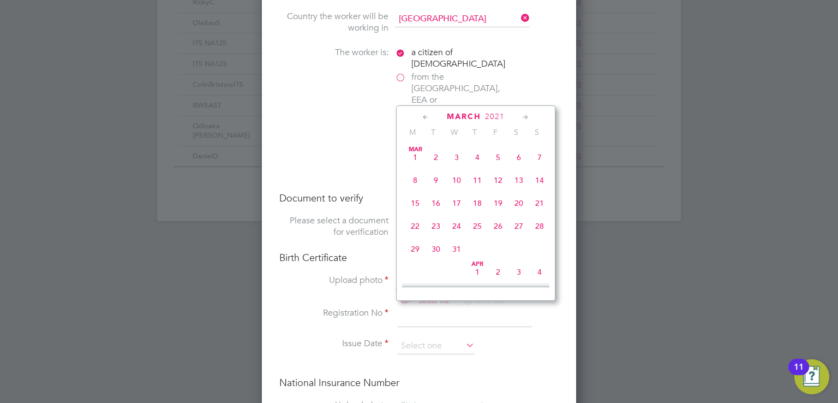
click at [426, 114] on icon at bounding box center [426, 117] width 10 height 12
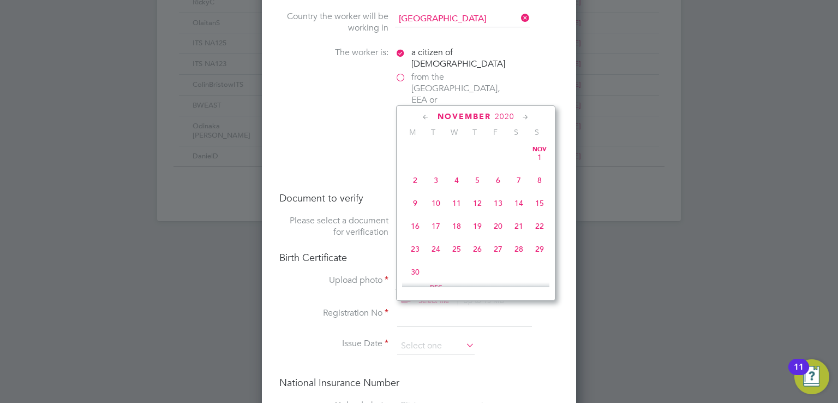
click at [426, 114] on icon at bounding box center [426, 117] width 10 height 12
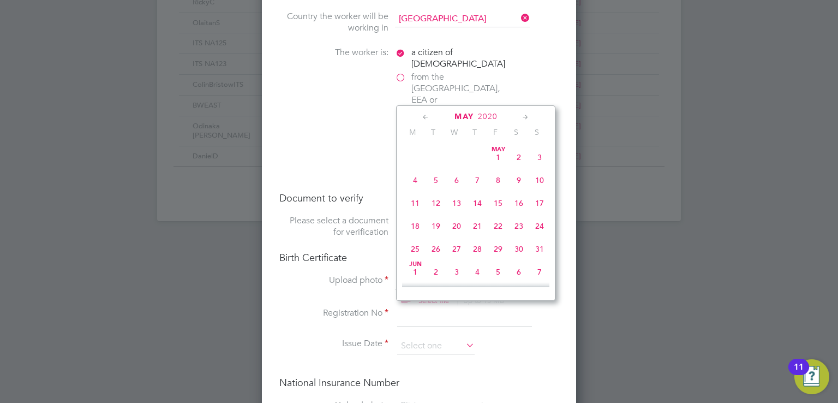
click at [426, 114] on icon at bounding box center [426, 117] width 10 height 12
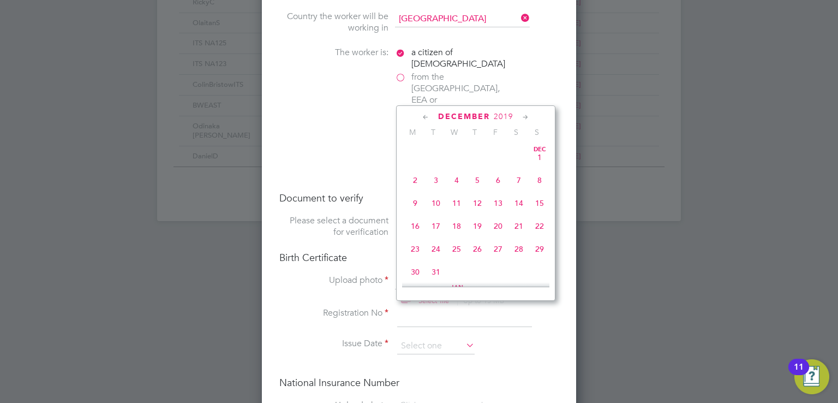
click at [426, 114] on icon at bounding box center [426, 117] width 10 height 12
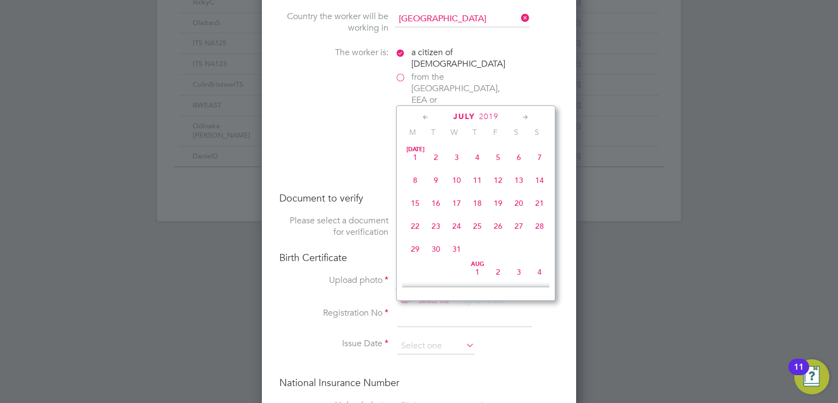
click at [426, 114] on icon at bounding box center [426, 117] width 10 height 12
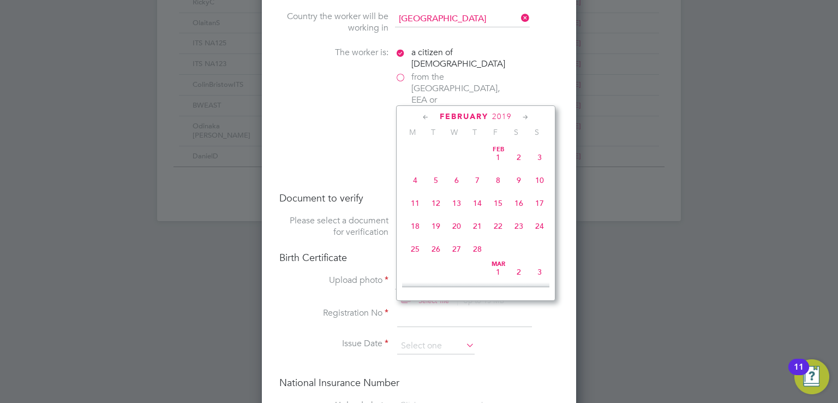
click at [426, 114] on icon at bounding box center [426, 117] width 10 height 12
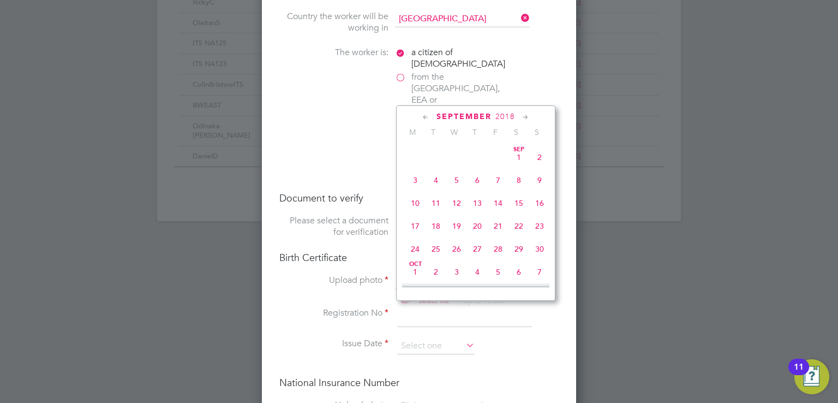
click at [426, 114] on icon at bounding box center [426, 117] width 10 height 12
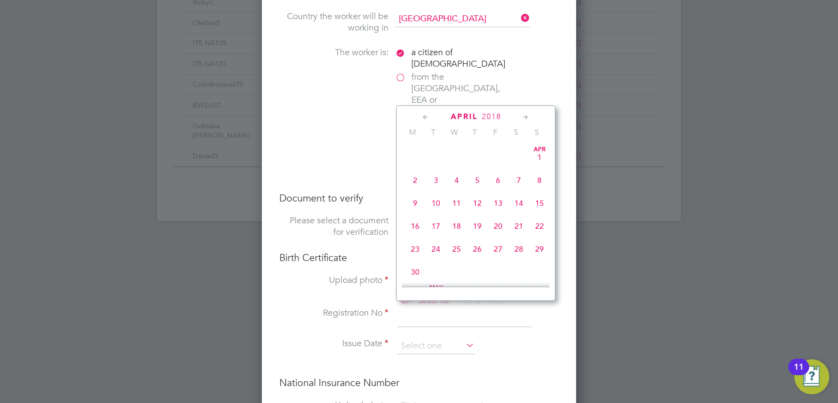
click at [426, 114] on icon at bounding box center [426, 117] width 10 height 12
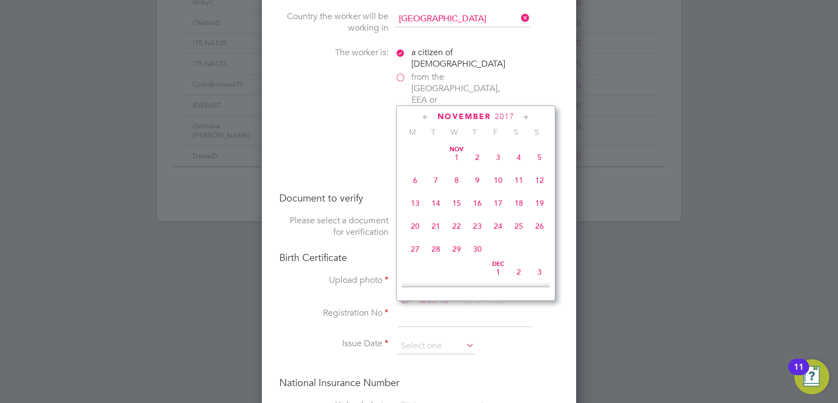
click at [426, 114] on icon at bounding box center [426, 117] width 10 height 12
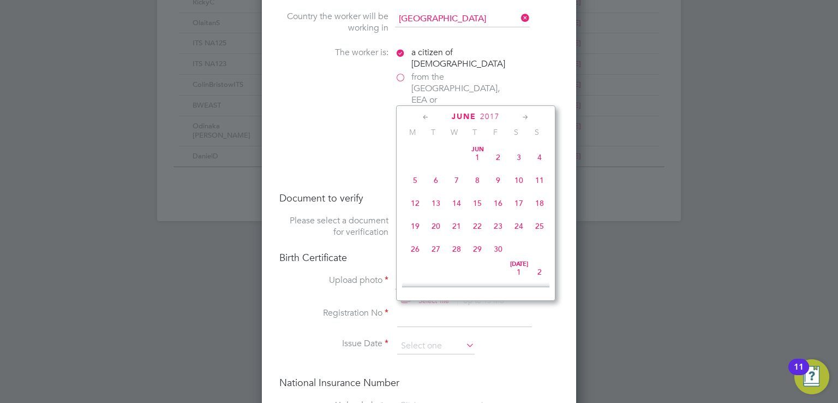
click at [426, 114] on icon at bounding box center [426, 117] width 10 height 12
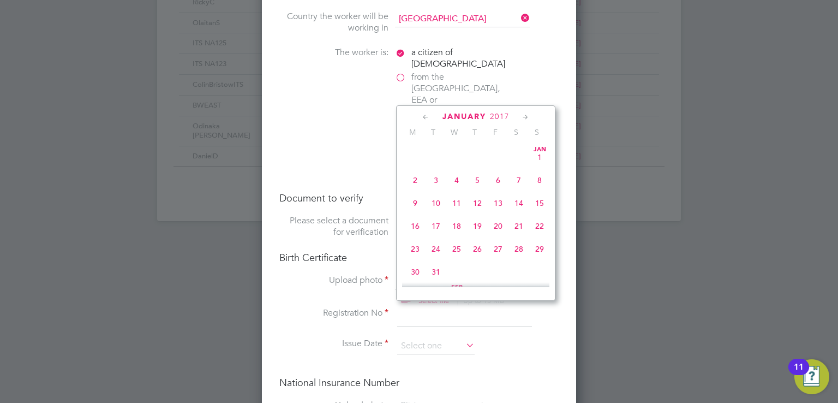
click at [426, 114] on icon at bounding box center [426, 117] width 10 height 12
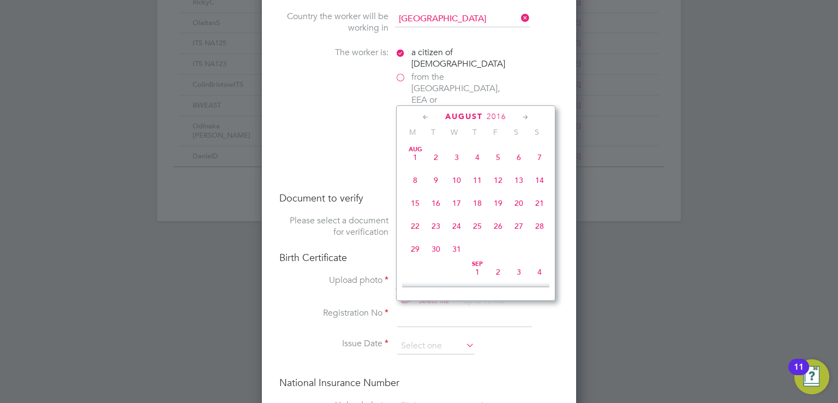
click at [426, 114] on icon at bounding box center [426, 117] width 10 height 12
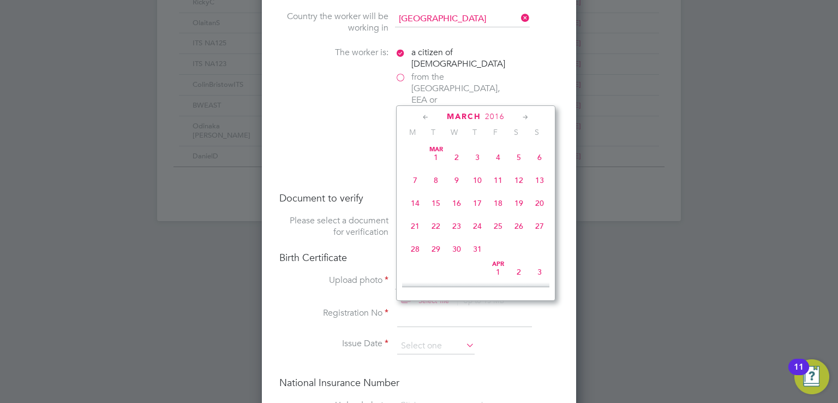
click at [426, 114] on icon at bounding box center [426, 117] width 10 height 12
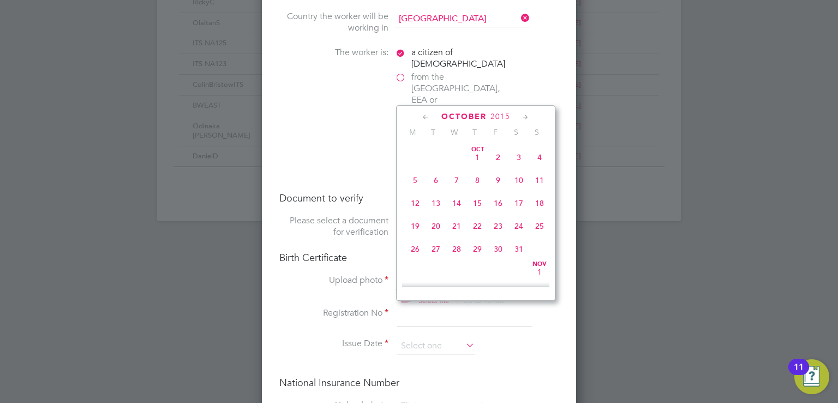
click at [426, 114] on icon at bounding box center [426, 117] width 10 height 12
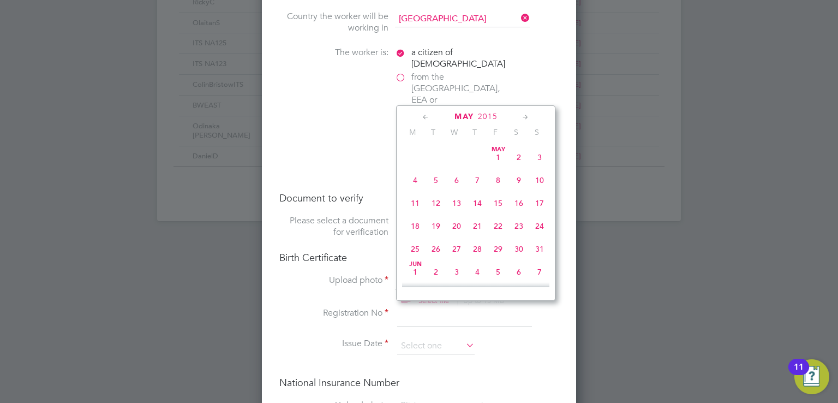
click at [426, 114] on icon at bounding box center [426, 117] width 10 height 12
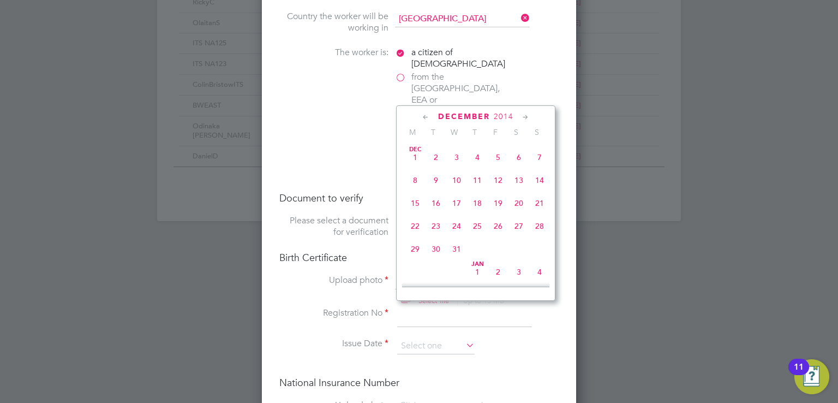
click at [426, 114] on icon at bounding box center [426, 117] width 10 height 12
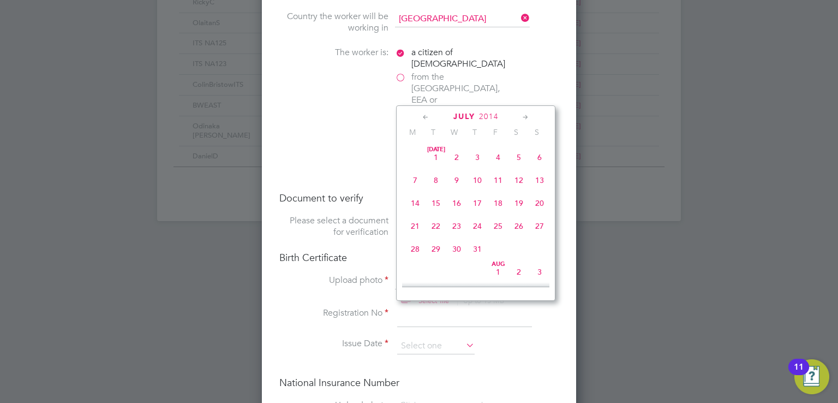
click at [426, 114] on icon at bounding box center [426, 117] width 10 height 12
click at [426, 115] on icon at bounding box center [426, 117] width 10 height 12
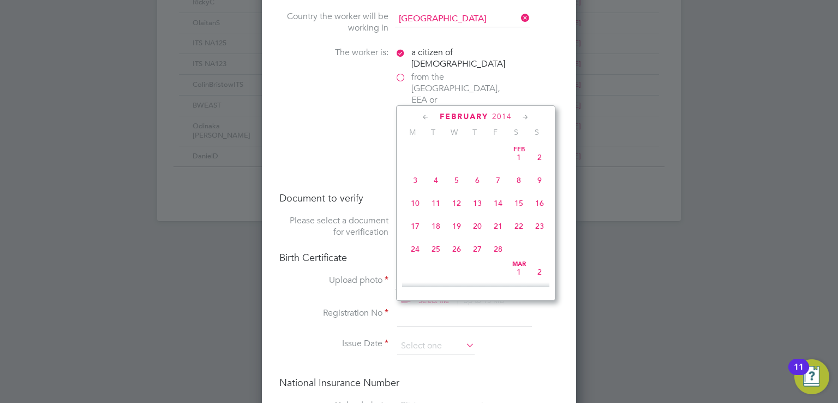
click at [426, 115] on icon at bounding box center [426, 117] width 10 height 12
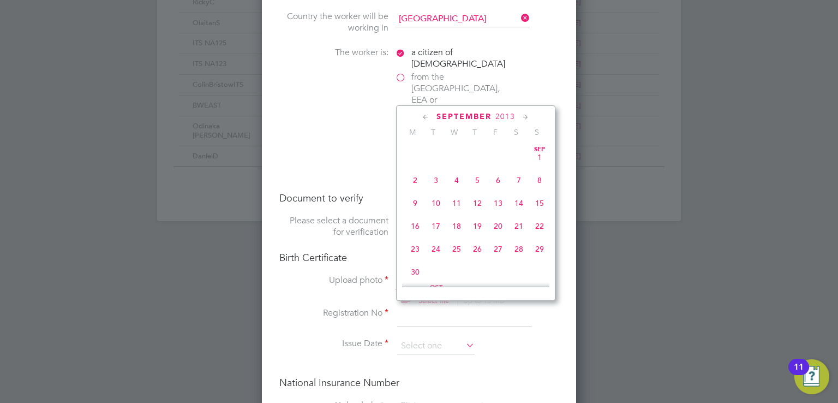
click at [426, 115] on icon at bounding box center [426, 117] width 10 height 12
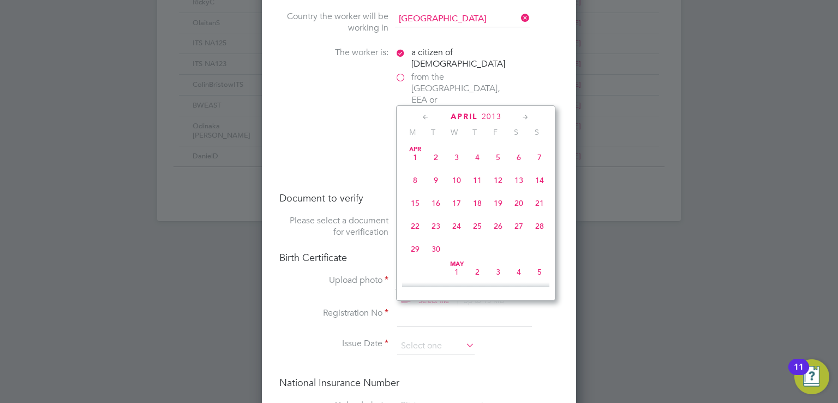
click at [426, 115] on icon at bounding box center [426, 117] width 10 height 12
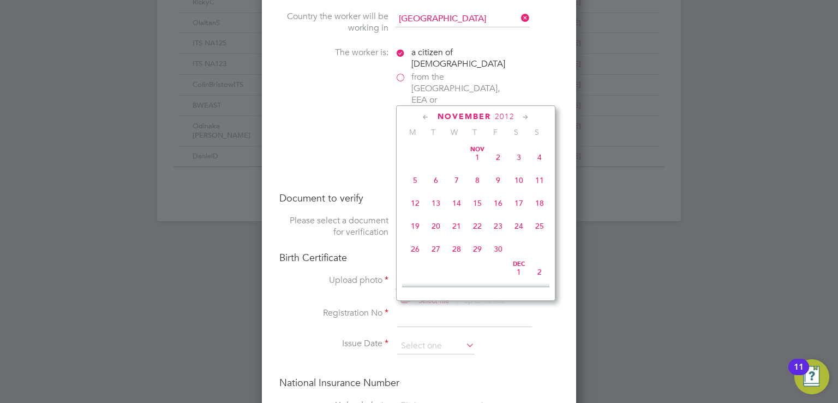
click at [426, 115] on icon at bounding box center [426, 117] width 10 height 12
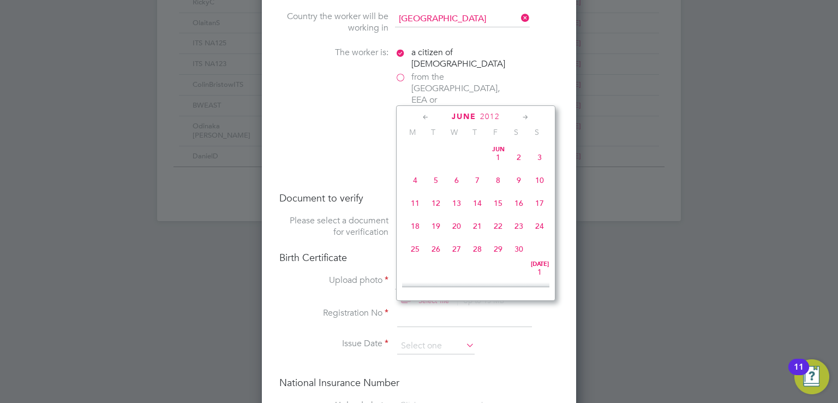
click at [426, 115] on icon at bounding box center [426, 117] width 10 height 12
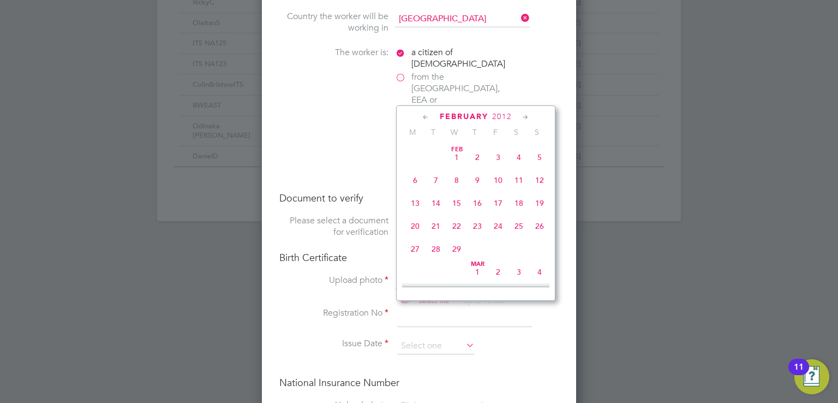
click at [426, 115] on icon at bounding box center [426, 117] width 10 height 12
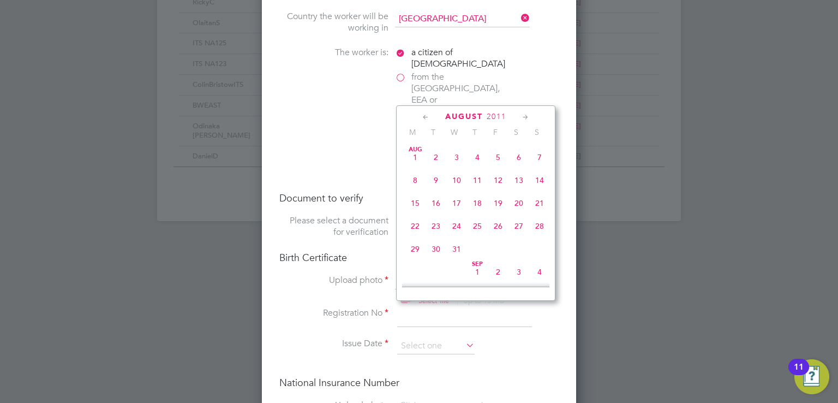
click at [426, 115] on icon at bounding box center [426, 117] width 10 height 12
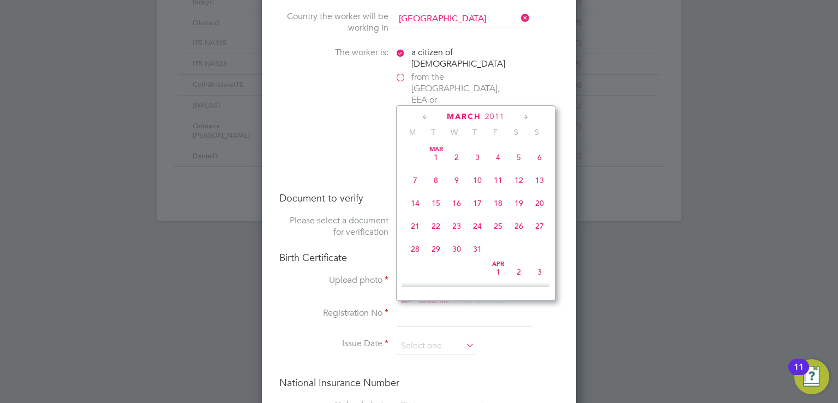
click at [426, 115] on icon at bounding box center [426, 117] width 10 height 12
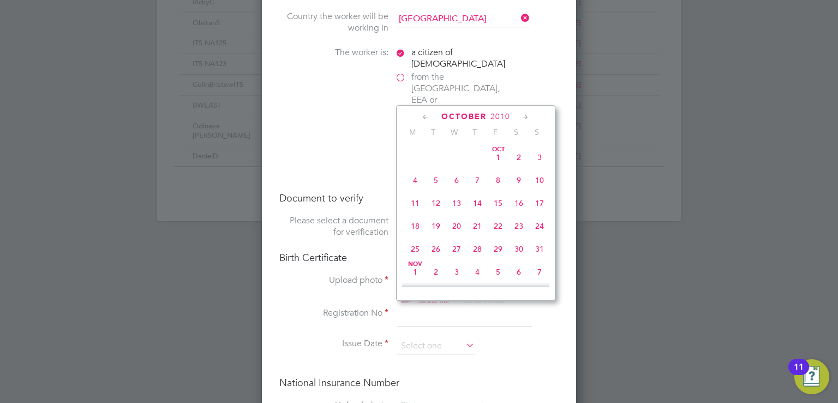
click at [426, 115] on icon at bounding box center [426, 117] width 10 height 12
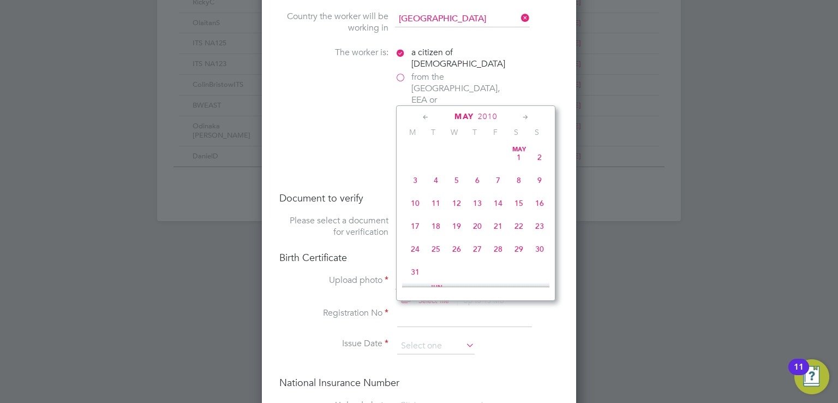
click at [426, 115] on icon at bounding box center [426, 117] width 10 height 12
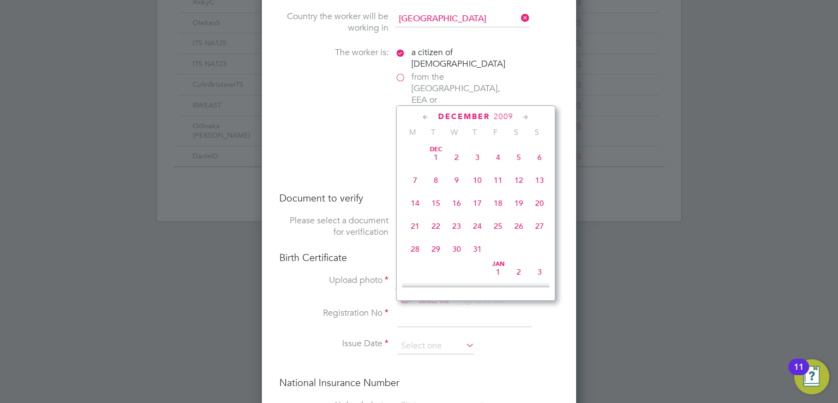
click at [426, 115] on icon at bounding box center [426, 117] width 10 height 12
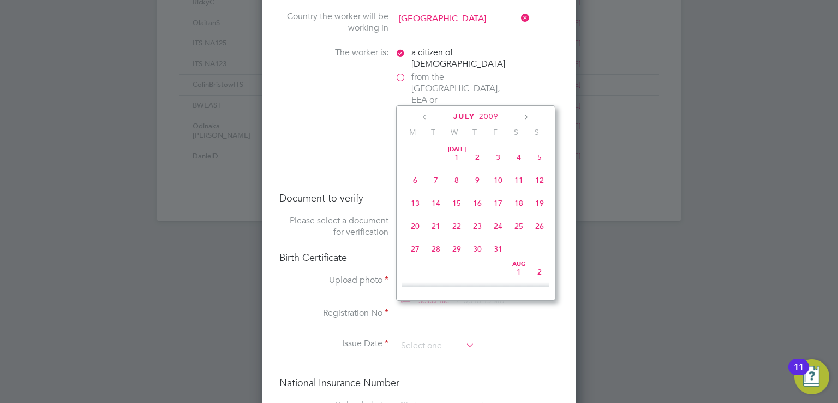
click at [426, 115] on icon at bounding box center [426, 117] width 10 height 12
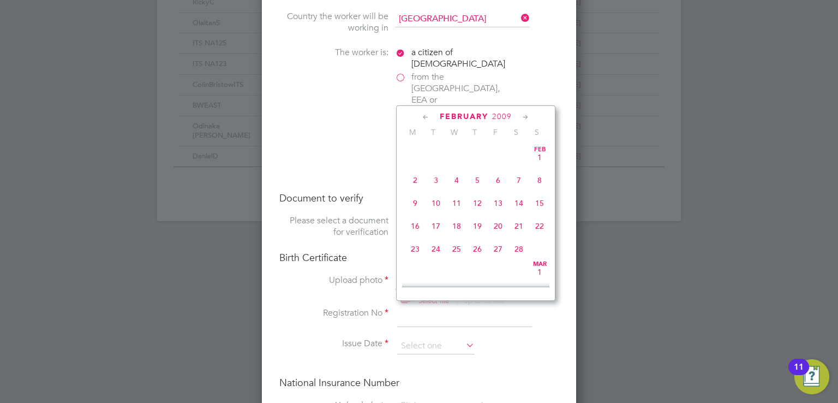
click at [426, 115] on icon at bounding box center [426, 117] width 10 height 12
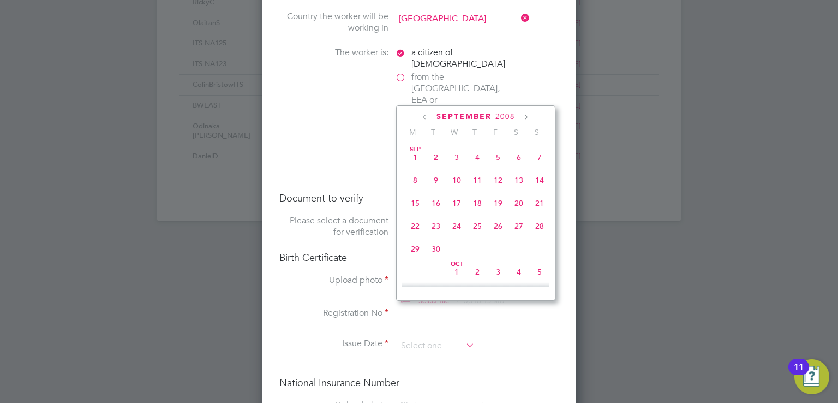
click at [426, 115] on icon at bounding box center [426, 117] width 10 height 12
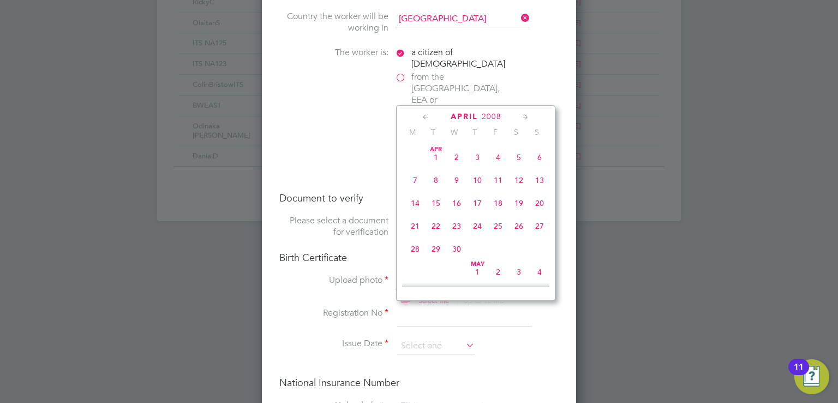
click at [426, 115] on icon at bounding box center [426, 117] width 10 height 12
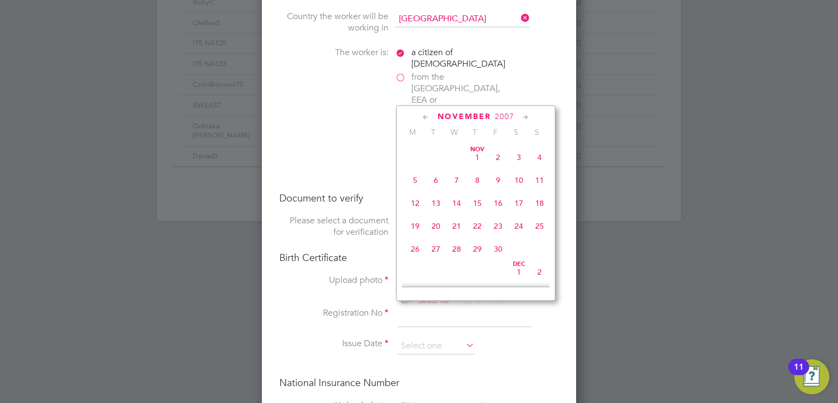
click at [426, 115] on icon at bounding box center [426, 117] width 10 height 12
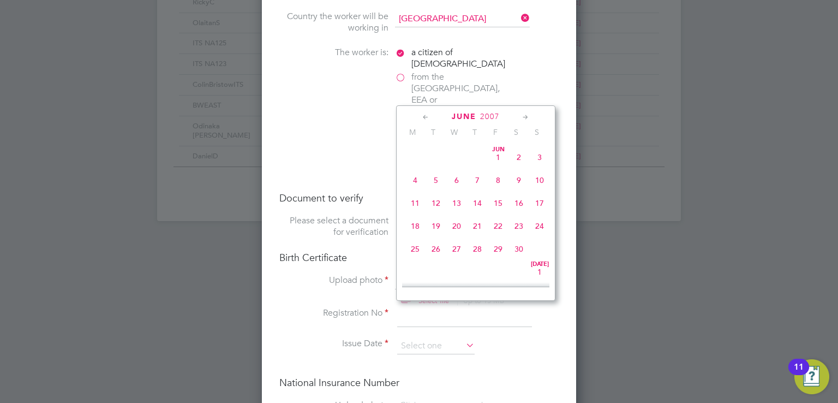
click at [426, 115] on icon at bounding box center [426, 117] width 10 height 12
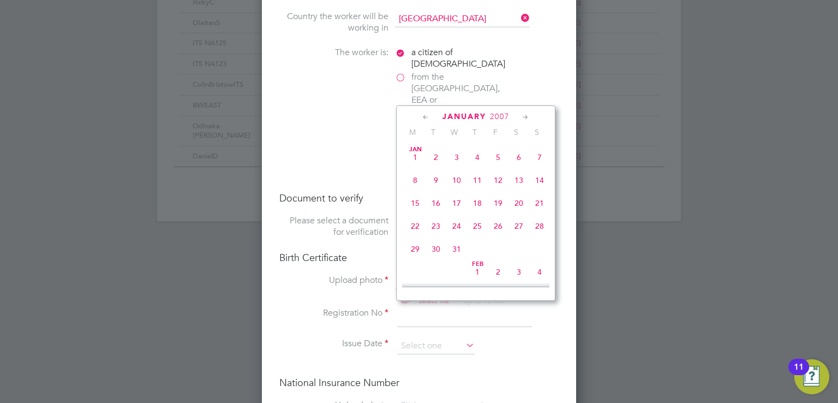
click at [426, 115] on icon at bounding box center [426, 117] width 10 height 12
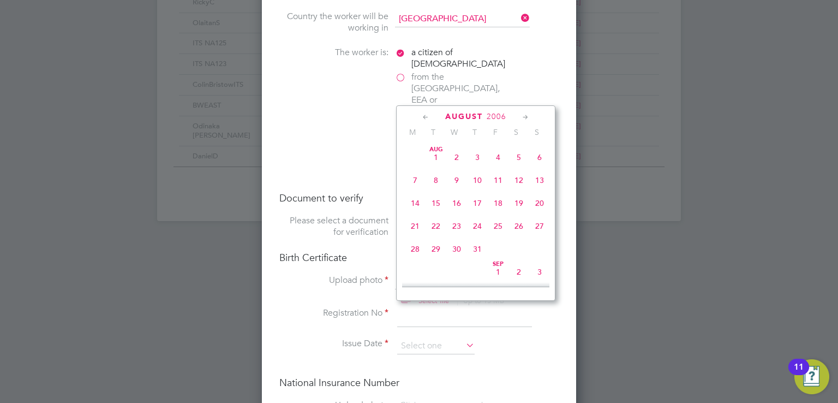
click at [426, 115] on icon at bounding box center [426, 117] width 10 height 12
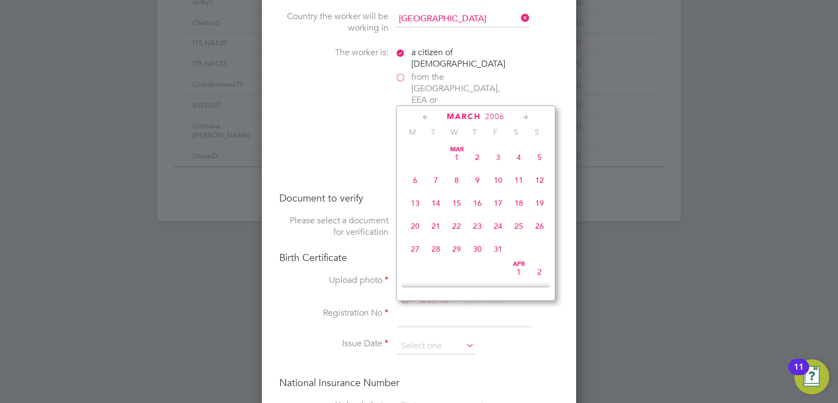
click at [426, 115] on icon at bounding box center [426, 117] width 10 height 12
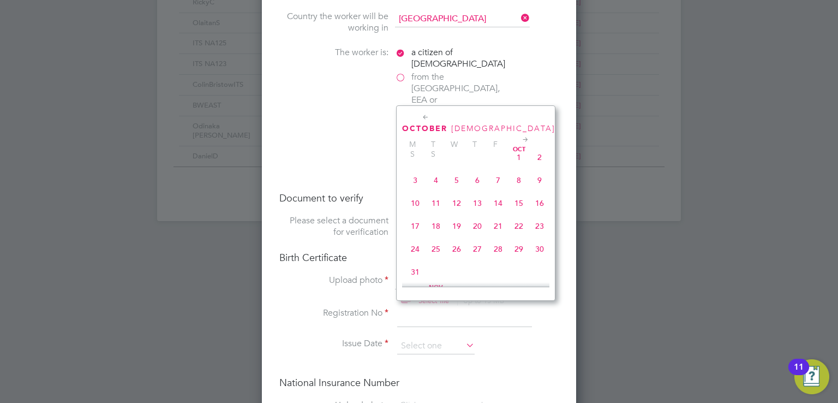
click at [426, 115] on icon at bounding box center [426, 117] width 10 height 12
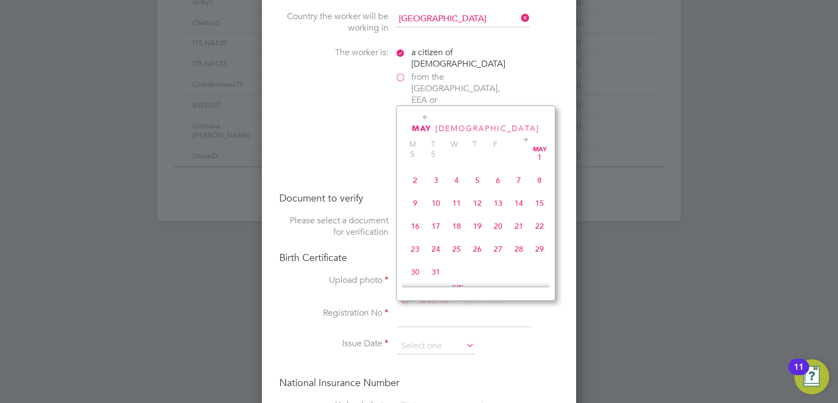
click at [426, 115] on icon at bounding box center [426, 117] width 10 height 12
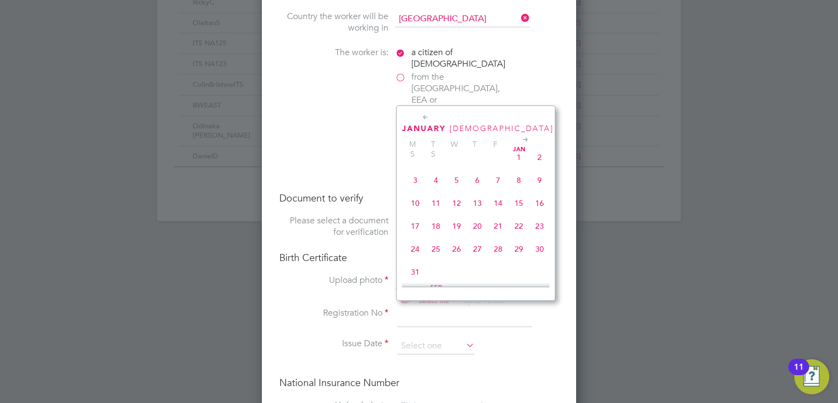
click at [426, 115] on icon at bounding box center [426, 117] width 10 height 12
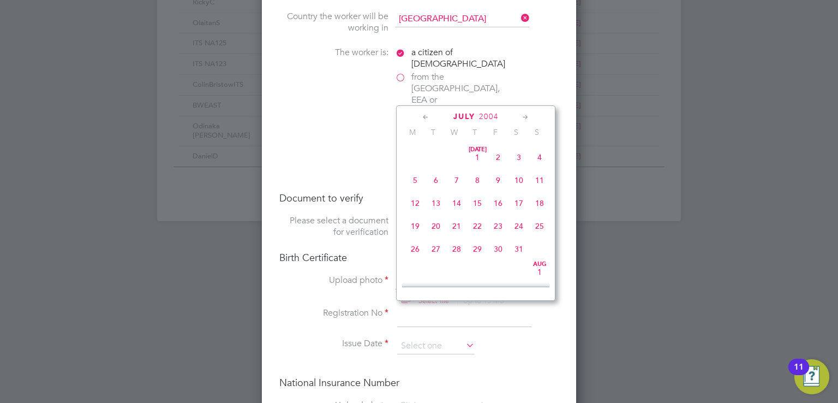
click at [426, 115] on icon at bounding box center [426, 117] width 10 height 12
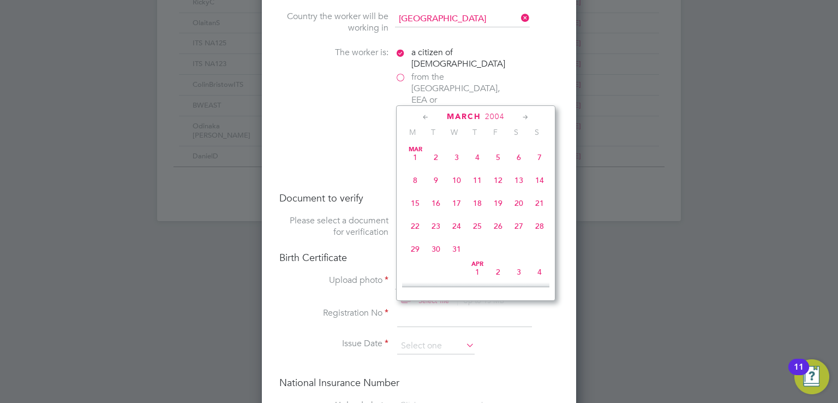
click at [426, 115] on icon at bounding box center [426, 117] width 10 height 12
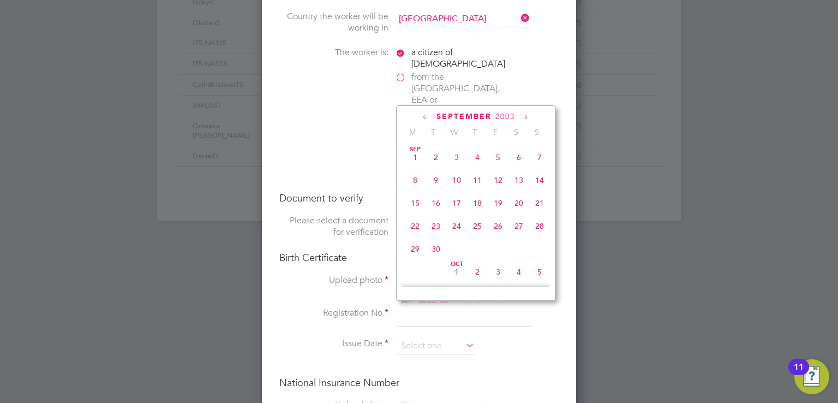
click at [426, 115] on icon at bounding box center [426, 117] width 10 height 12
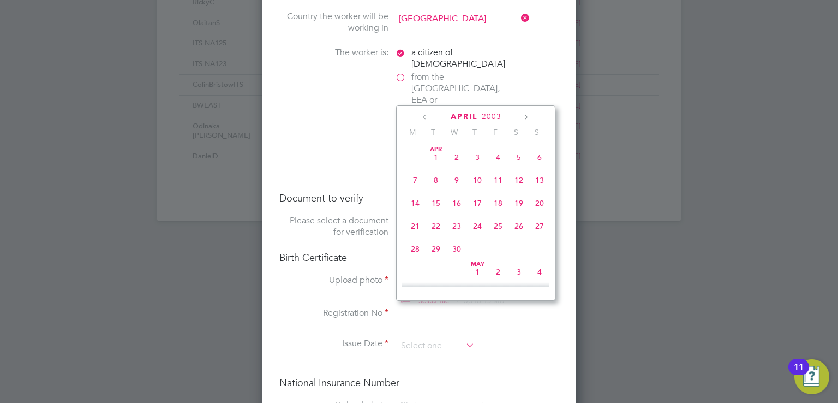
click at [426, 115] on icon at bounding box center [426, 117] width 10 height 12
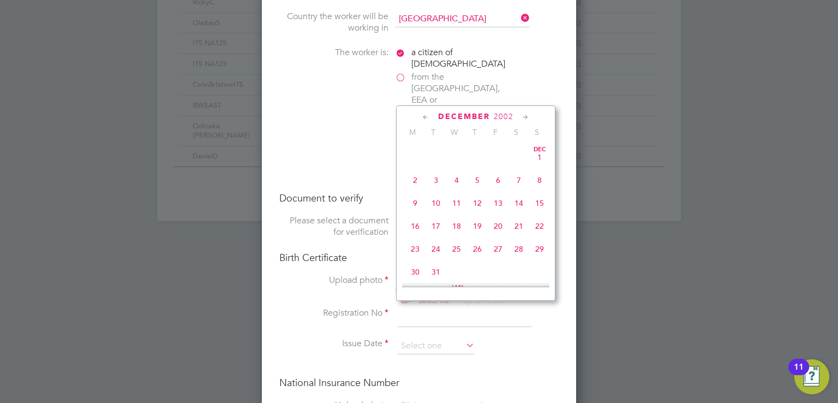
click at [426, 115] on icon at bounding box center [426, 117] width 10 height 12
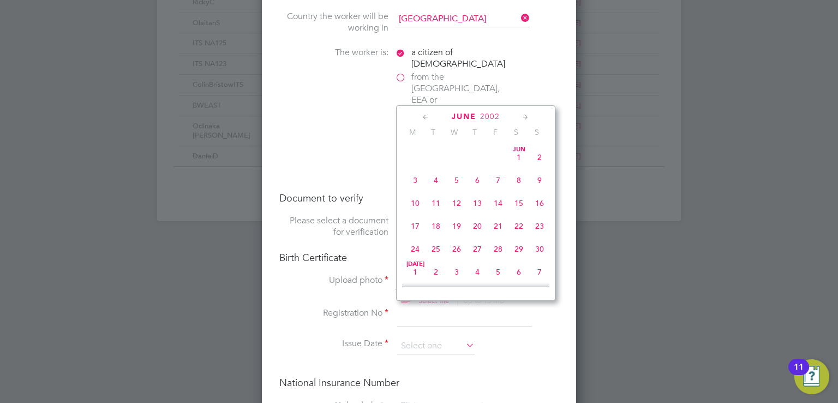
click at [426, 115] on icon at bounding box center [426, 117] width 10 height 12
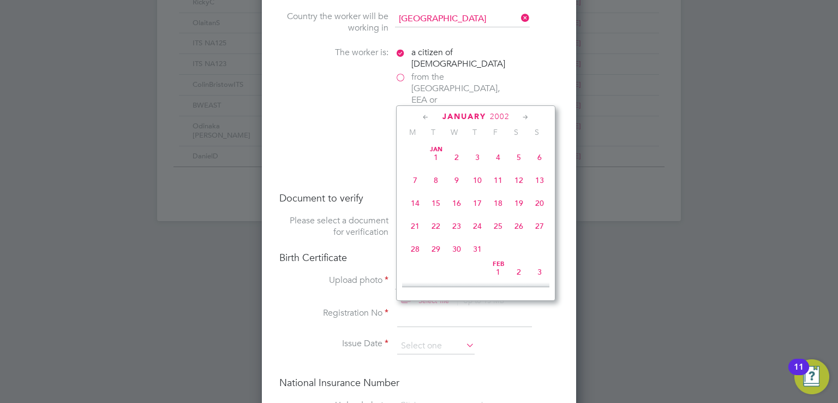
click at [426, 115] on icon at bounding box center [426, 117] width 10 height 12
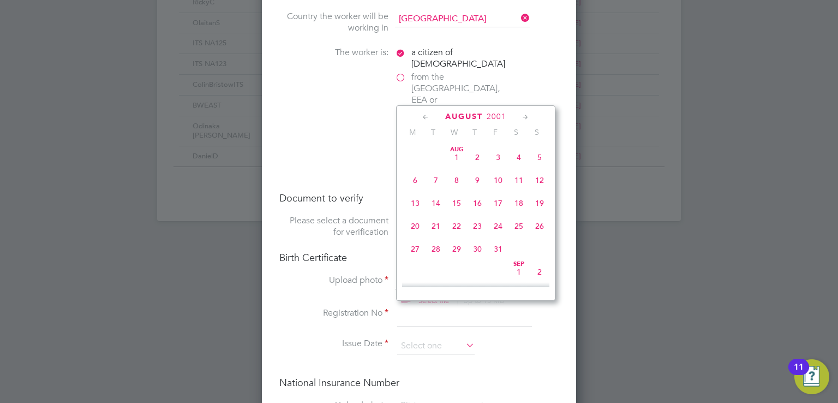
click at [426, 115] on icon at bounding box center [426, 117] width 10 height 12
click at [424, 115] on icon at bounding box center [426, 117] width 10 height 12
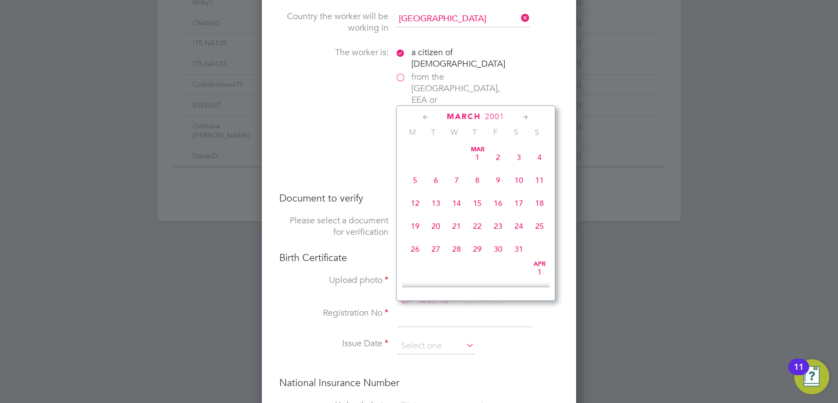
click at [424, 115] on icon at bounding box center [426, 117] width 10 height 12
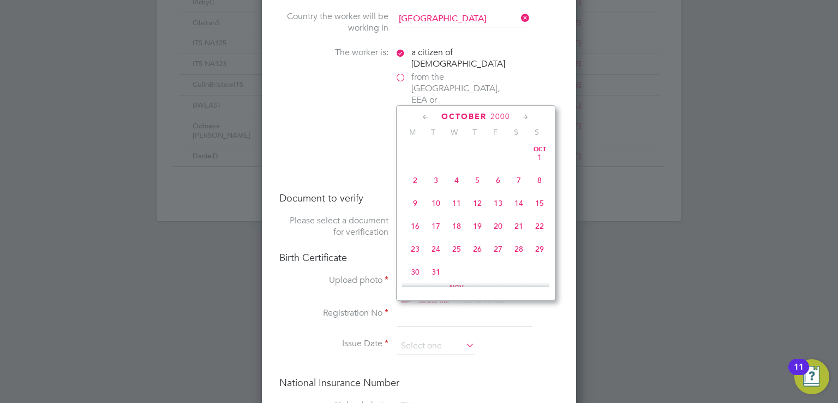
click at [424, 115] on icon at bounding box center [426, 117] width 10 height 12
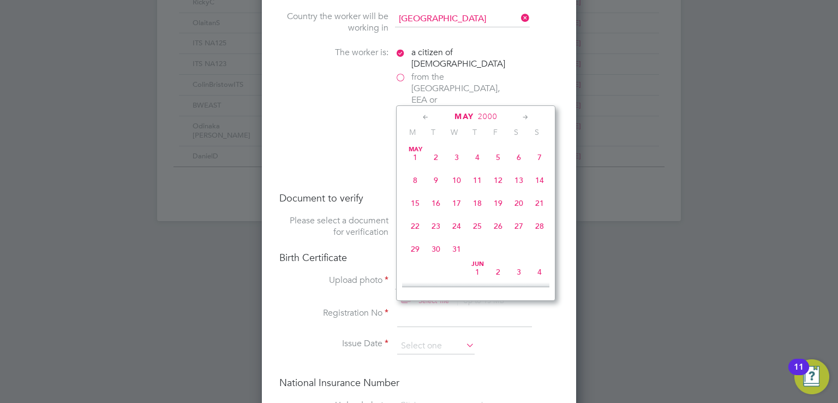
click at [424, 115] on icon at bounding box center [426, 117] width 10 height 12
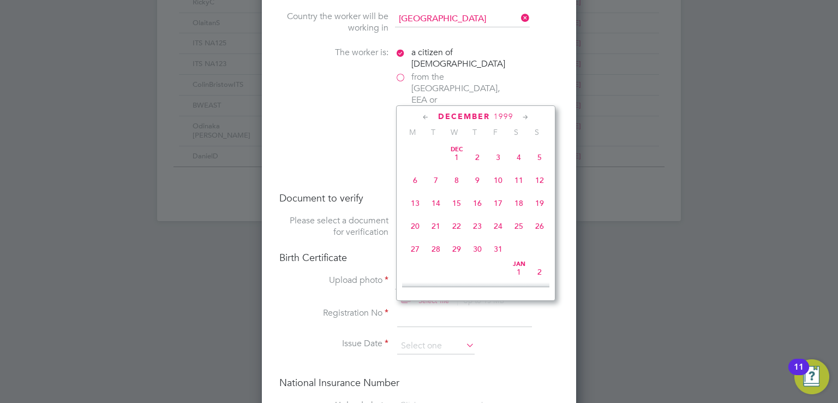
click at [424, 115] on icon at bounding box center [426, 117] width 10 height 12
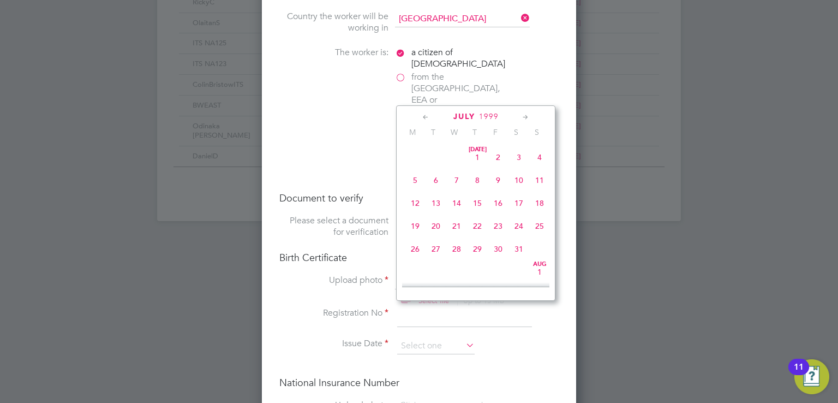
click at [424, 115] on icon at bounding box center [426, 117] width 10 height 12
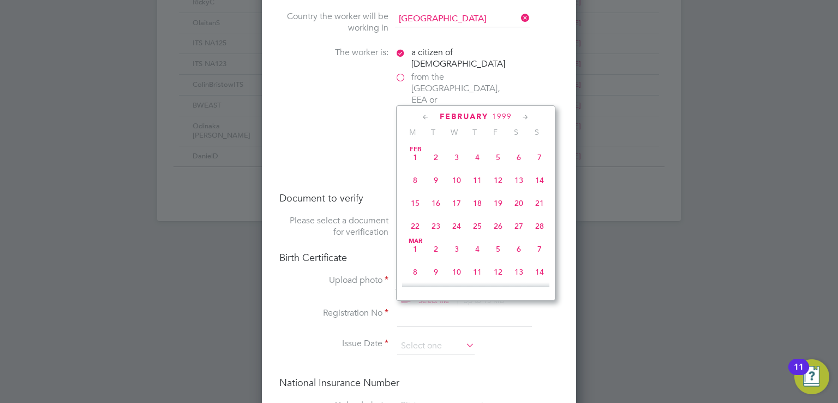
click at [424, 115] on icon at bounding box center [426, 117] width 10 height 12
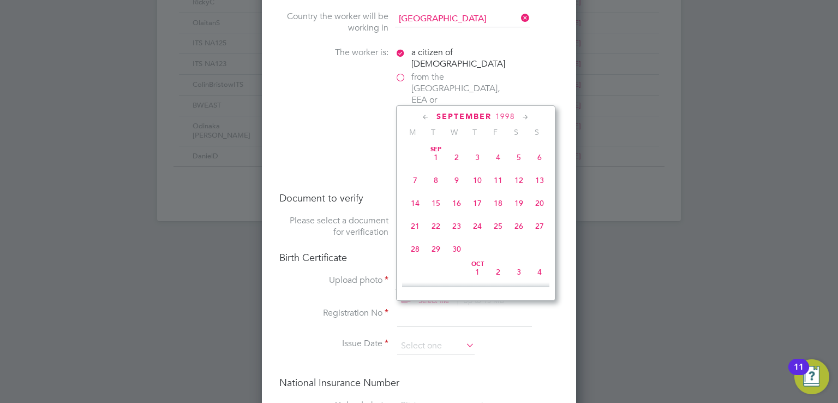
click at [424, 115] on icon at bounding box center [426, 117] width 10 height 12
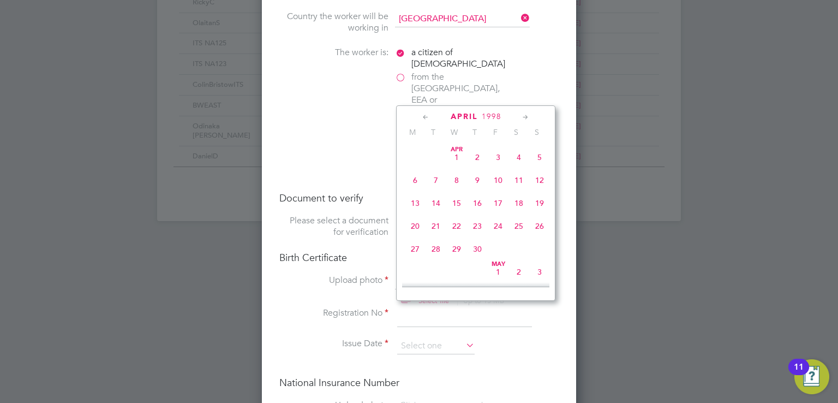
click at [424, 115] on icon at bounding box center [426, 117] width 10 height 12
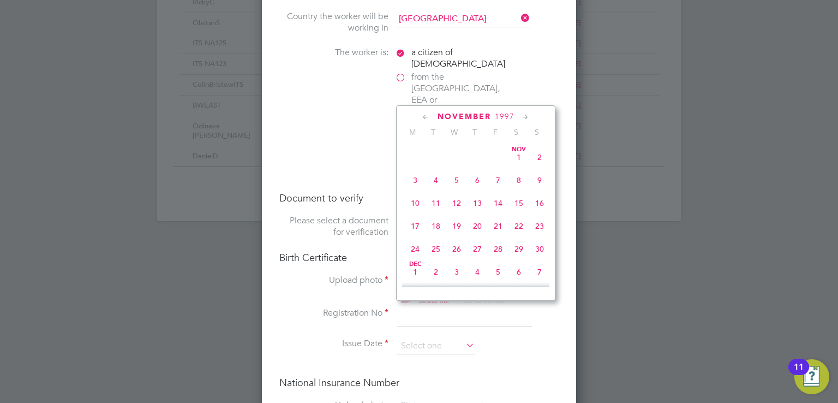
click at [424, 115] on icon at bounding box center [426, 117] width 10 height 12
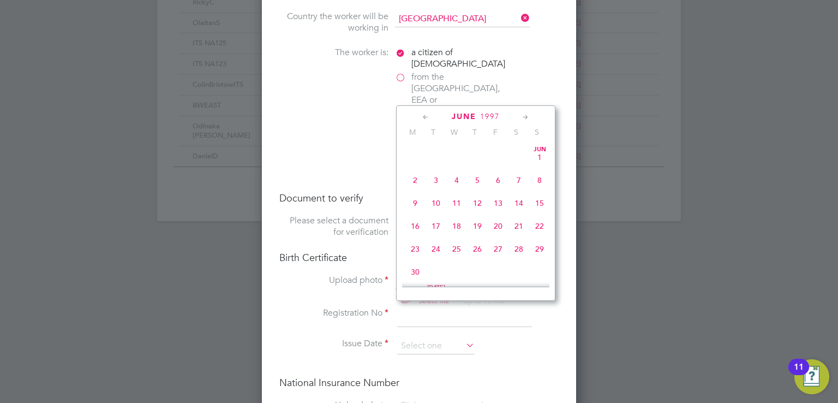
click at [424, 115] on icon at bounding box center [426, 117] width 10 height 12
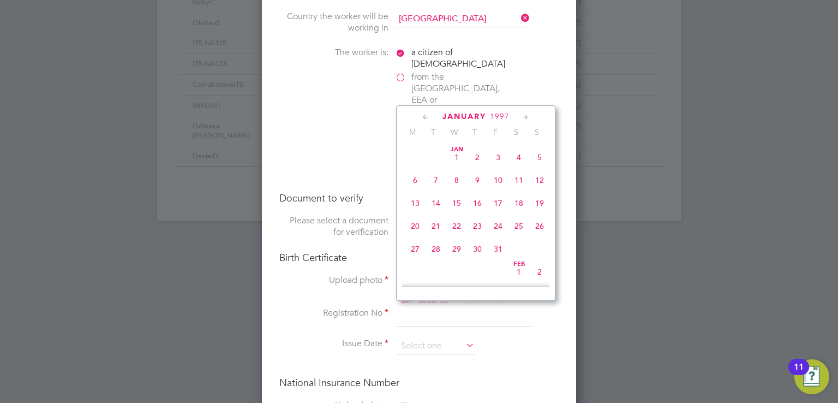
click at [424, 115] on icon at bounding box center [426, 117] width 10 height 12
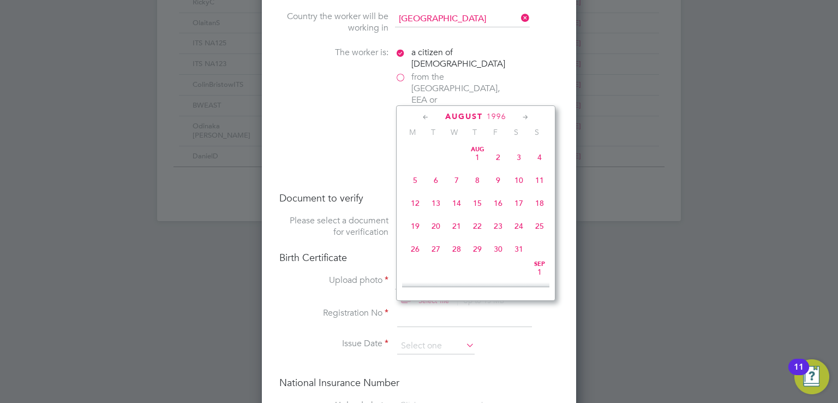
click at [424, 115] on icon at bounding box center [426, 117] width 10 height 12
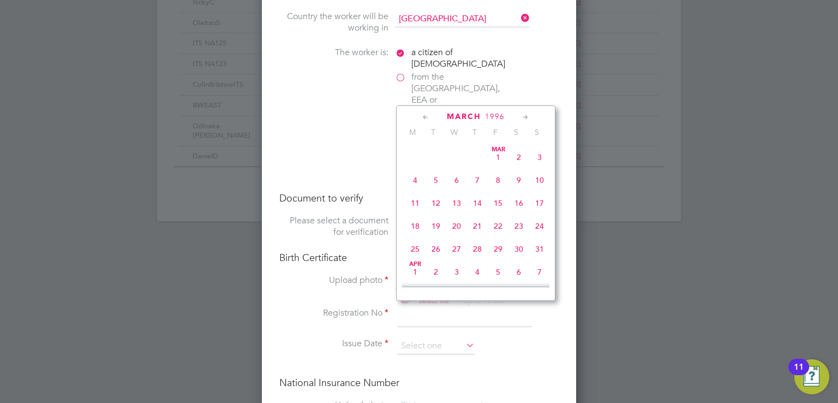
click at [424, 115] on icon at bounding box center [426, 117] width 10 height 12
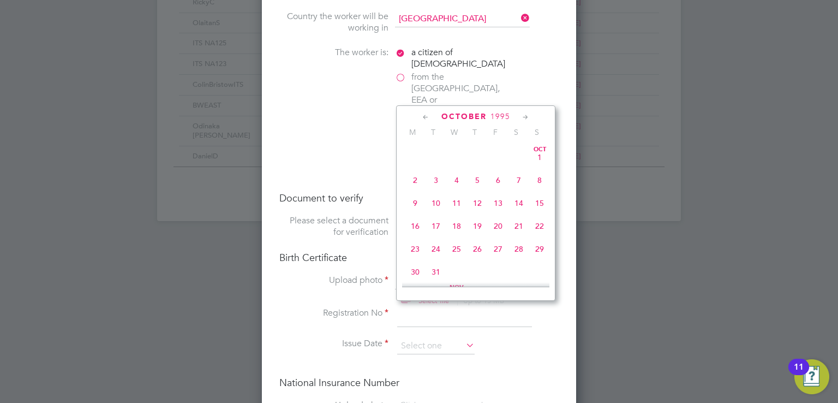
click at [424, 115] on icon at bounding box center [426, 117] width 10 height 12
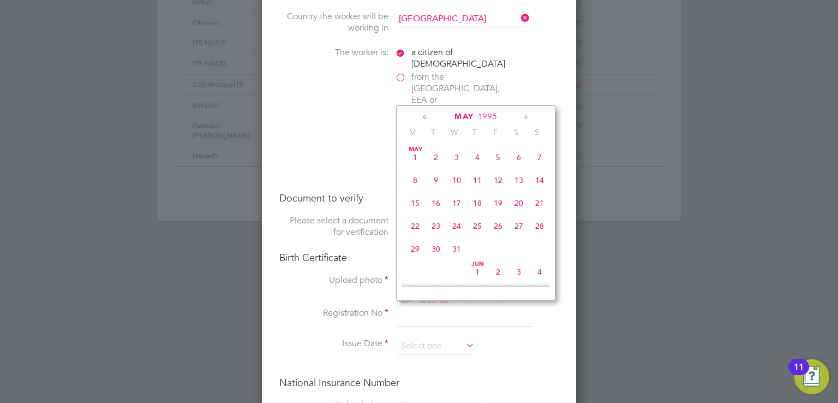
click at [424, 115] on icon at bounding box center [426, 117] width 10 height 12
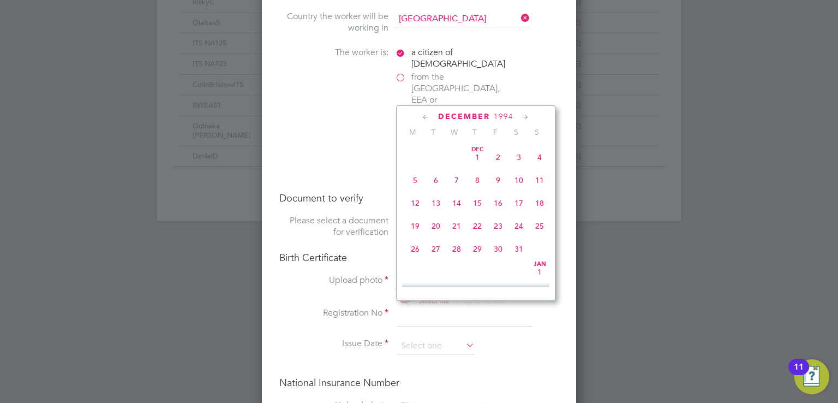
click at [424, 115] on icon at bounding box center [426, 117] width 10 height 12
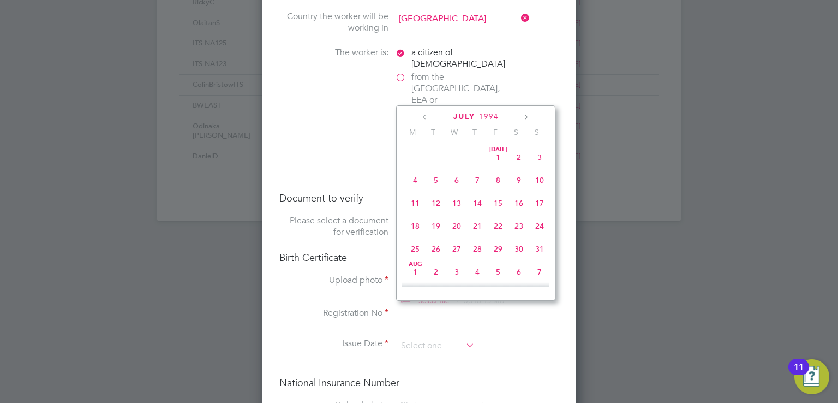
click at [424, 115] on icon at bounding box center [426, 117] width 10 height 12
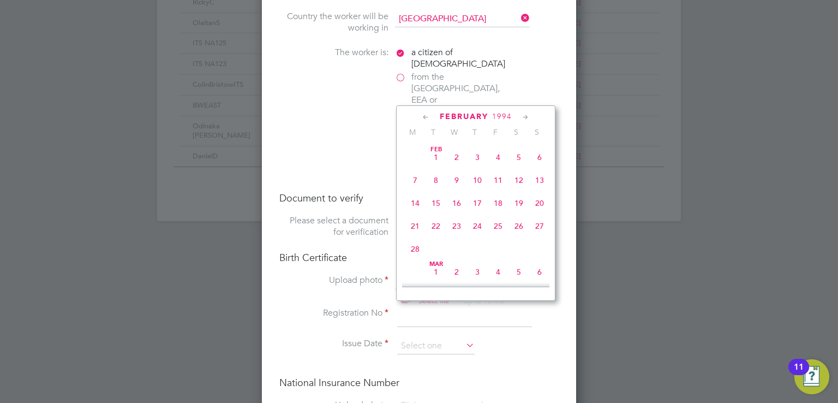
click at [424, 115] on icon at bounding box center [426, 117] width 10 height 12
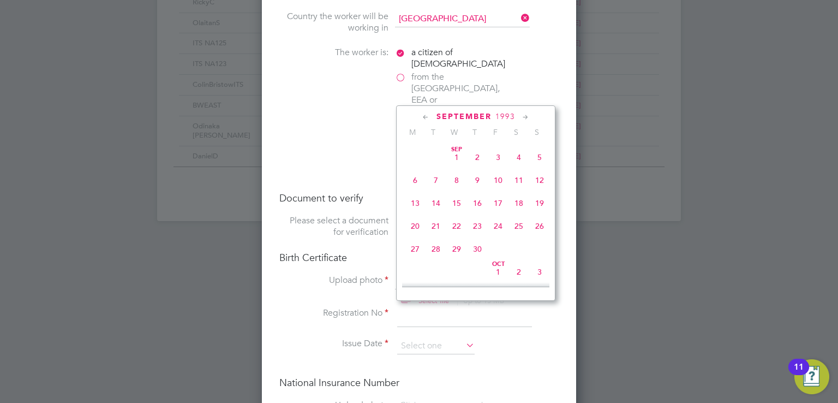
click at [424, 115] on icon at bounding box center [426, 117] width 10 height 12
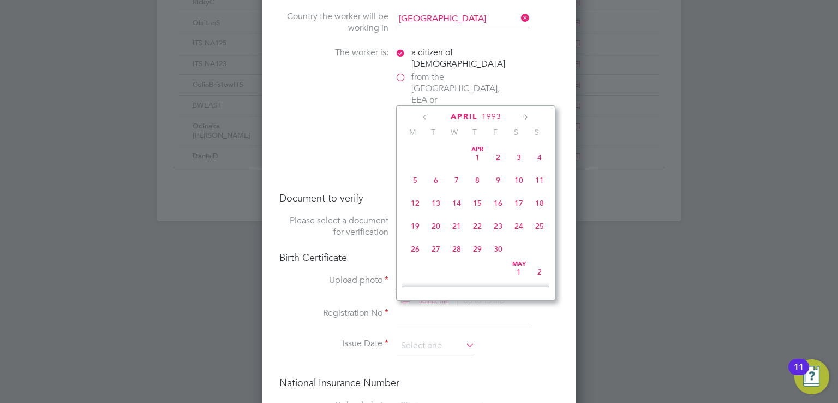
click at [424, 115] on icon at bounding box center [426, 117] width 10 height 12
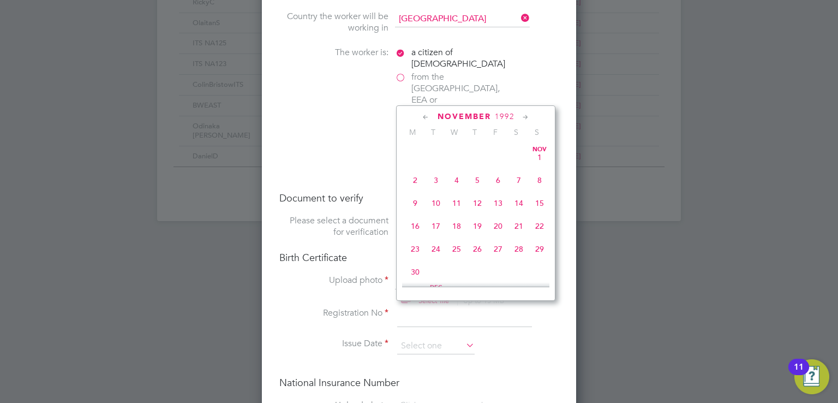
click at [424, 115] on icon at bounding box center [426, 117] width 10 height 12
click at [427, 115] on icon at bounding box center [426, 117] width 10 height 12
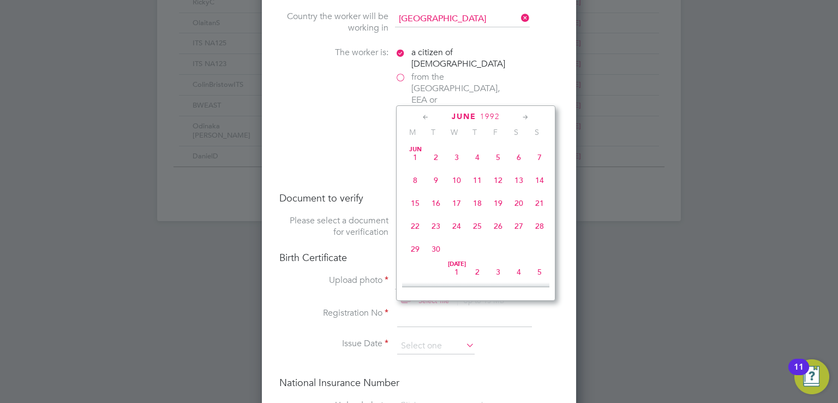
click at [427, 115] on icon at bounding box center [426, 117] width 10 height 12
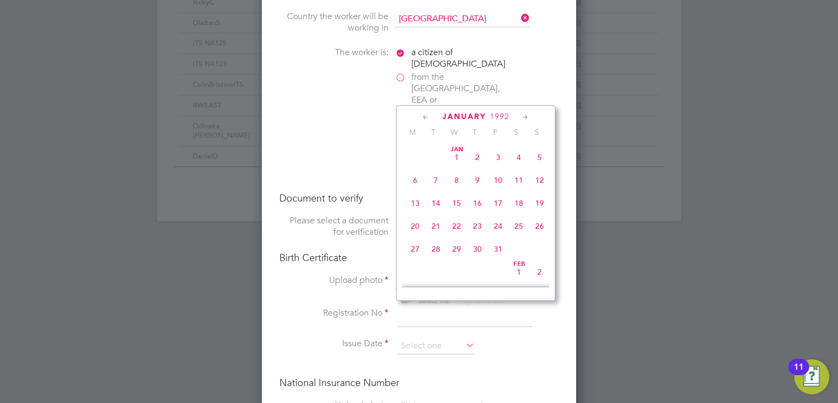
click at [427, 115] on icon at bounding box center [426, 117] width 10 height 12
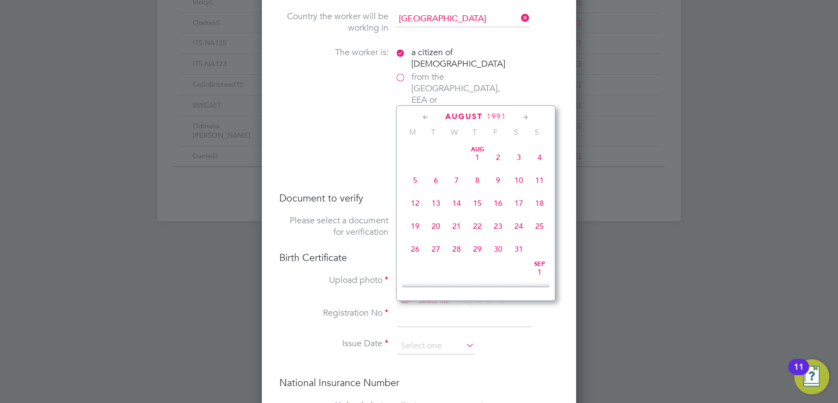
click at [425, 118] on icon at bounding box center [426, 117] width 10 height 12
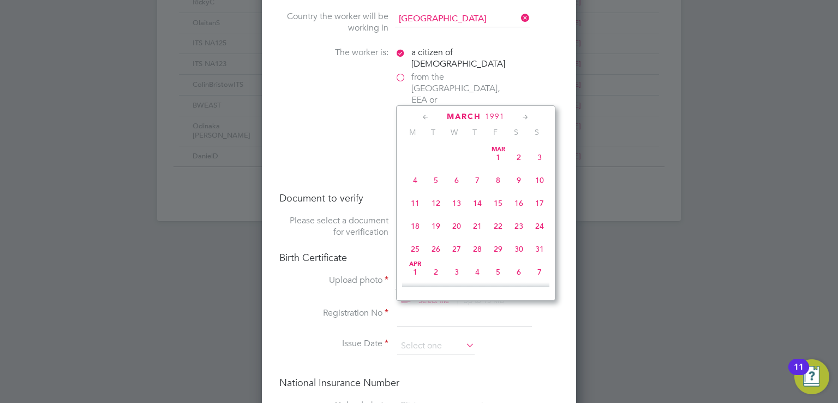
click at [539, 202] on span "17" at bounding box center [539, 203] width 21 height 21
type input "[DATE]"
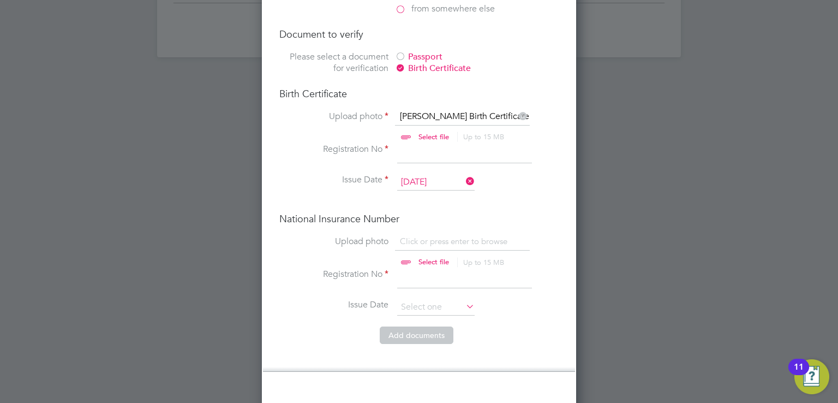
scroll to position [928, 0]
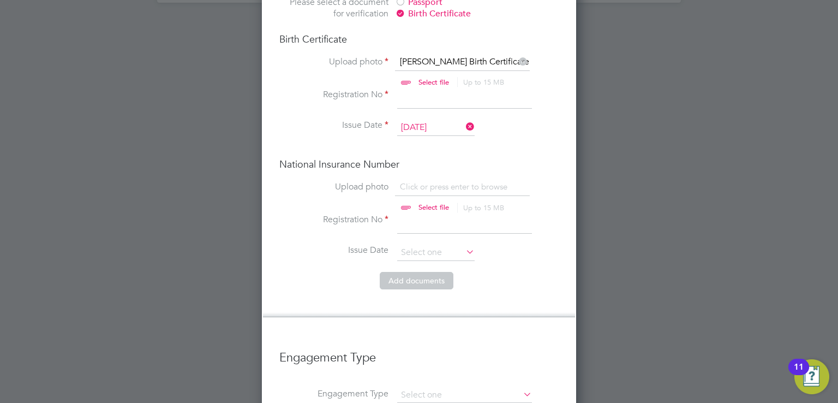
click at [464, 244] on icon at bounding box center [464, 251] width 0 height 15
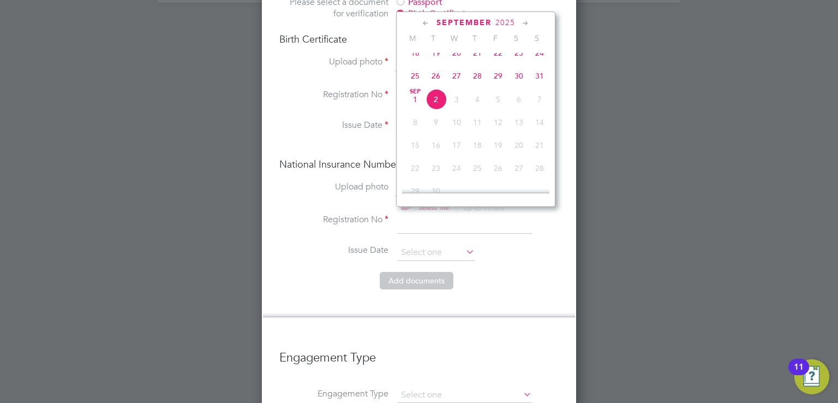
click at [423, 20] on icon at bounding box center [426, 23] width 10 height 12
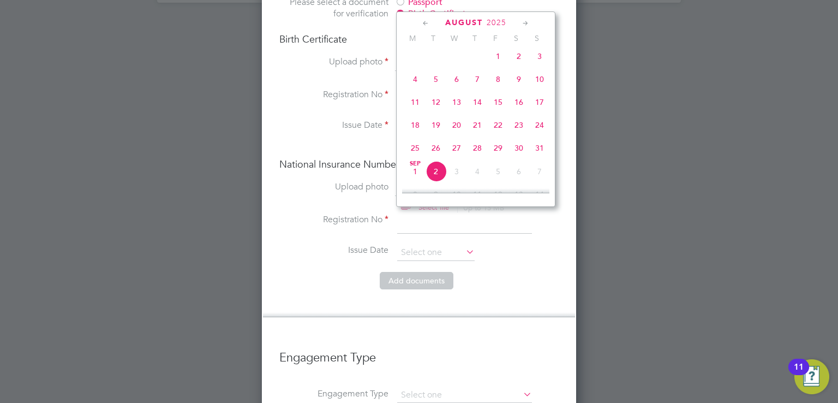
click at [423, 20] on icon at bounding box center [426, 23] width 10 height 12
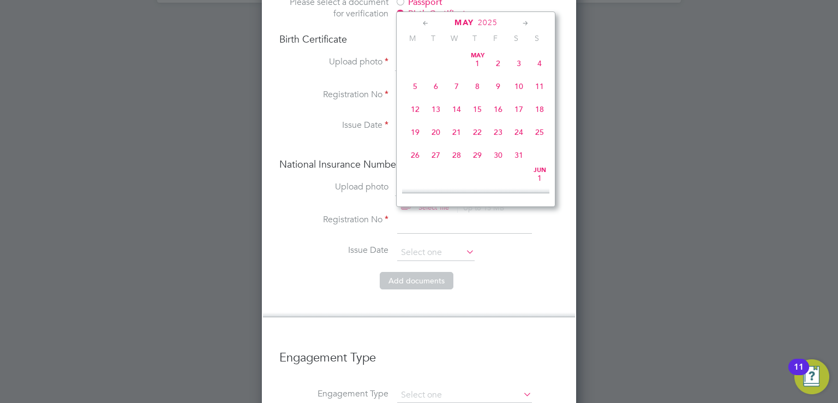
click at [423, 20] on icon at bounding box center [426, 23] width 10 height 12
click at [426, 20] on icon at bounding box center [426, 23] width 10 height 12
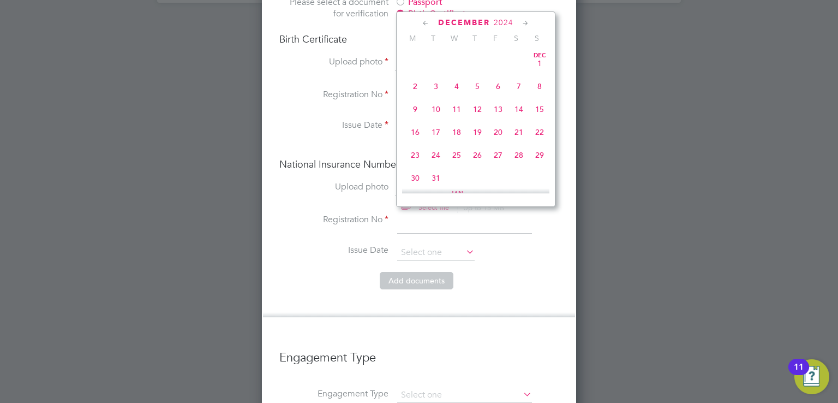
click at [426, 20] on icon at bounding box center [426, 23] width 10 height 12
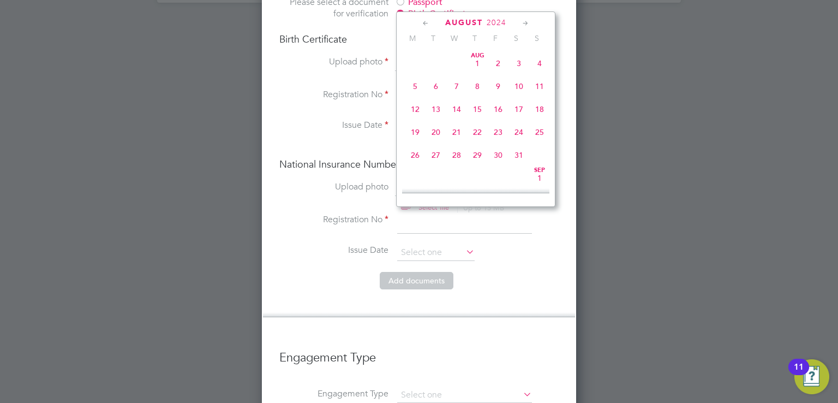
click at [426, 20] on icon at bounding box center [426, 23] width 10 height 12
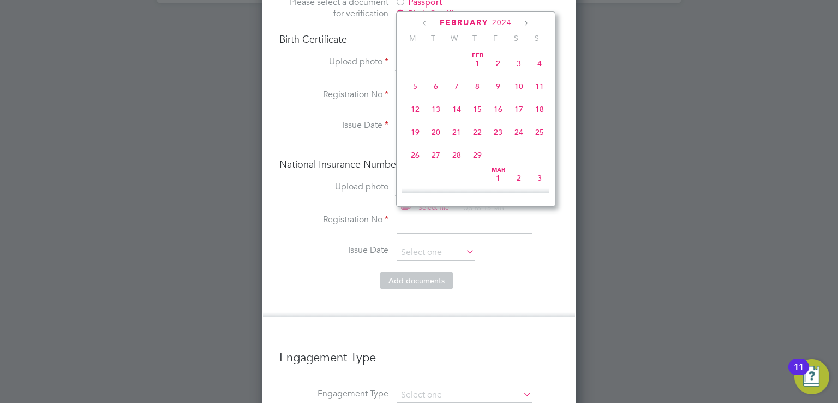
click at [426, 20] on icon at bounding box center [426, 23] width 10 height 12
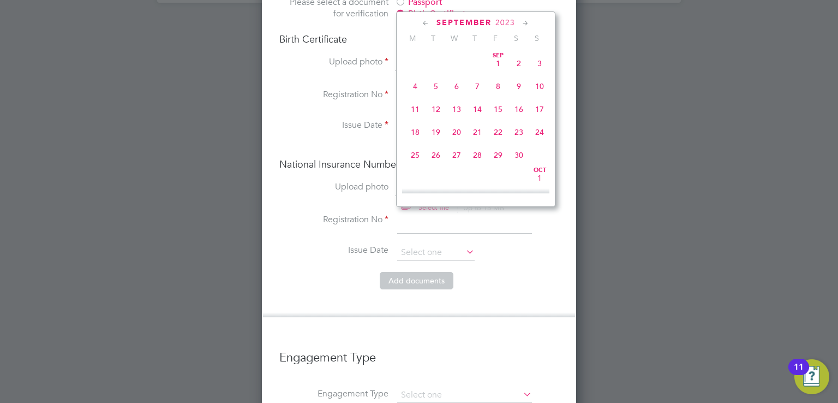
click at [426, 20] on icon at bounding box center [426, 23] width 10 height 12
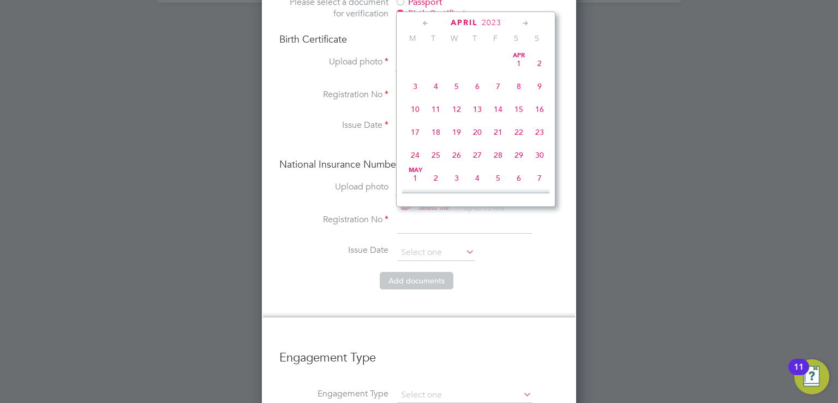
click at [426, 20] on icon at bounding box center [426, 23] width 10 height 12
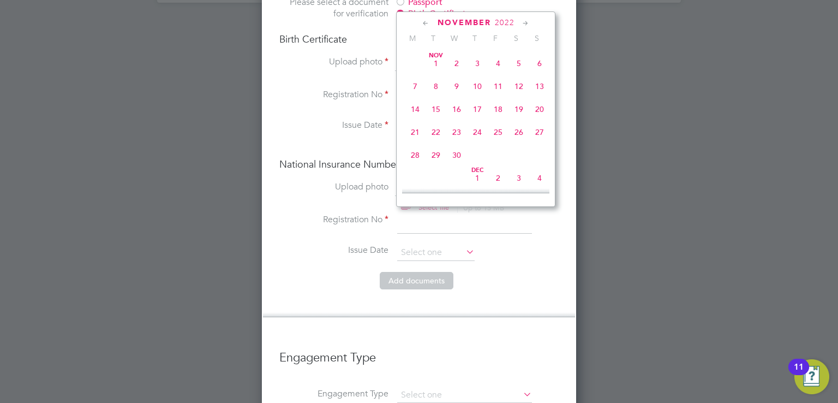
click at [426, 20] on icon at bounding box center [426, 23] width 10 height 12
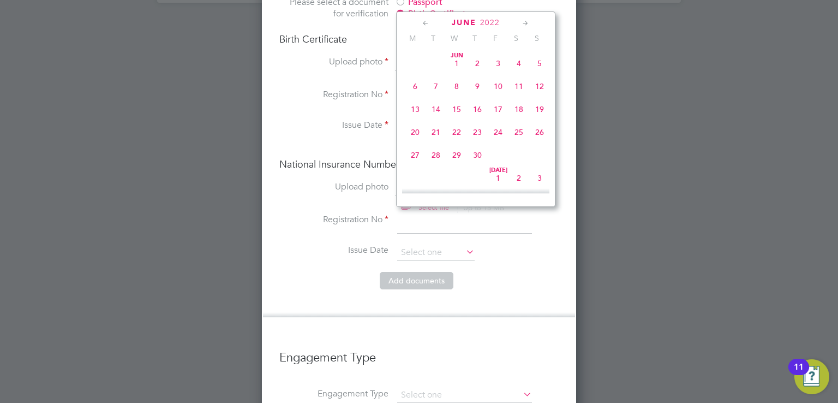
click at [426, 20] on icon at bounding box center [426, 23] width 10 height 12
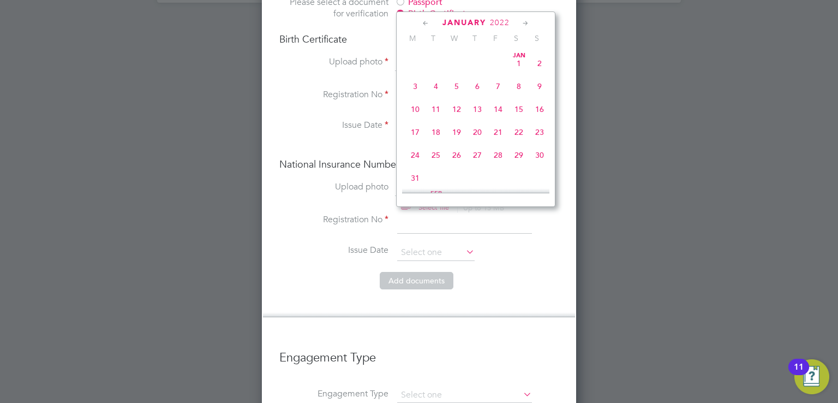
click at [426, 20] on icon at bounding box center [426, 23] width 10 height 12
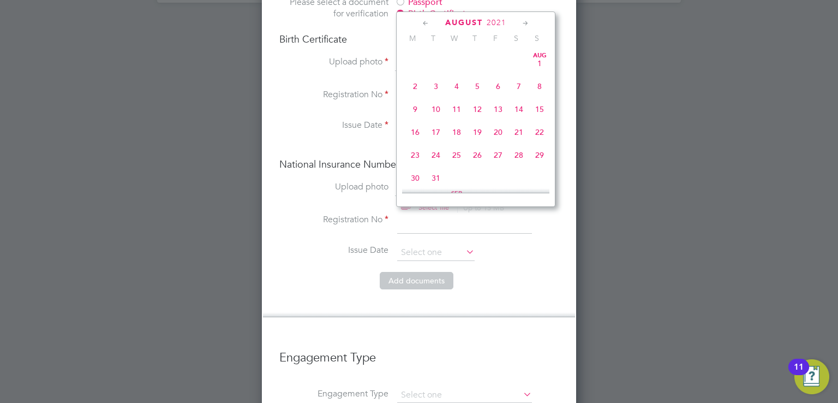
click at [426, 20] on icon at bounding box center [426, 23] width 10 height 12
click
type input "[DATE]"
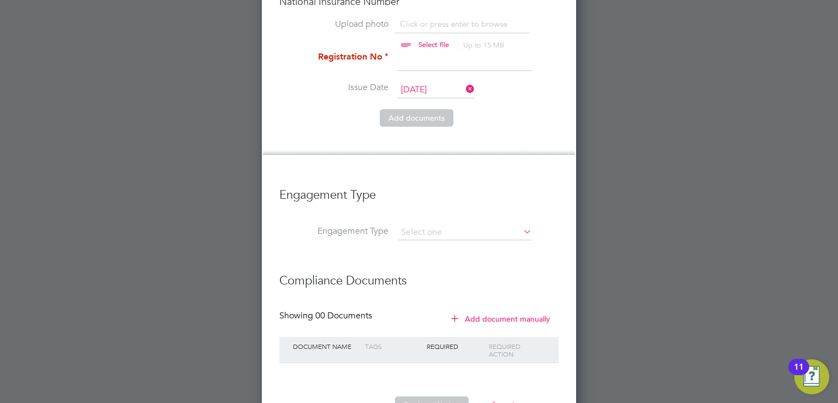
scroll to position [1091, 0]
type input "PAYE Direct"
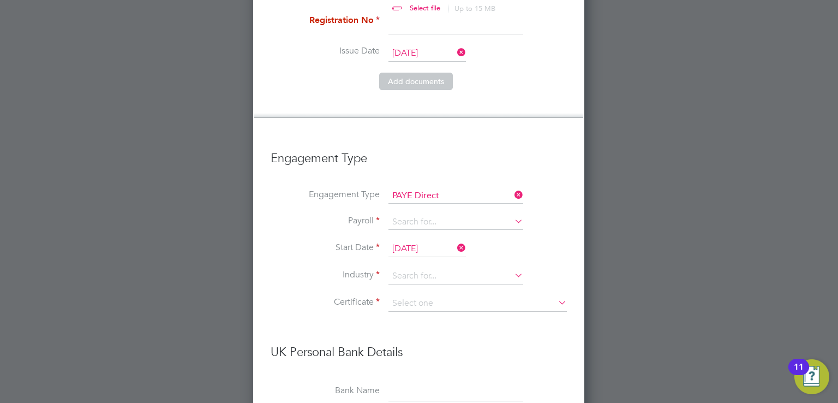
scroll to position [1146, 0]
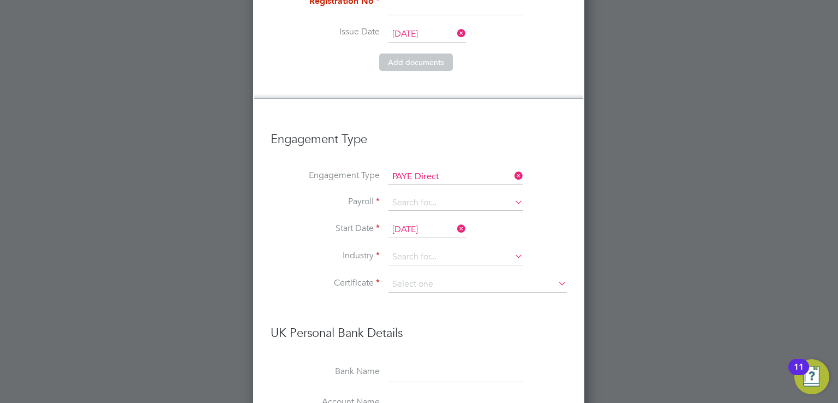
type input "Construction"
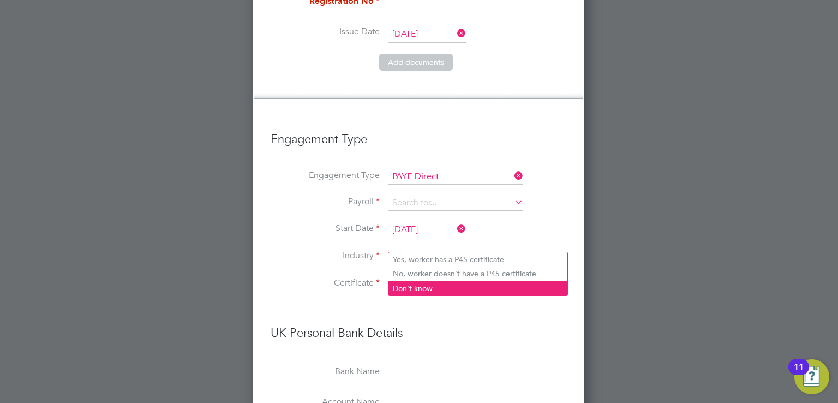
type input "Don't know"
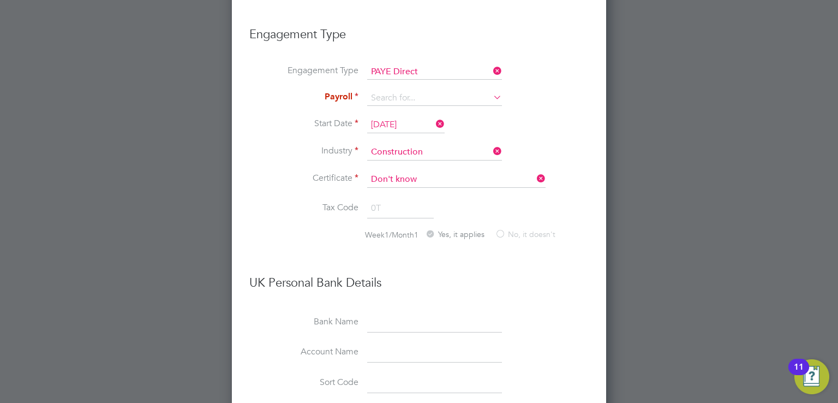
scroll to position [1139, 0]
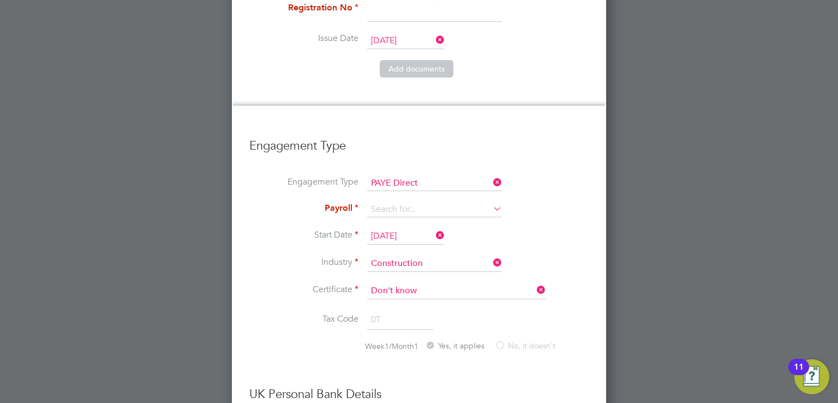
type input "Agency PAYE"
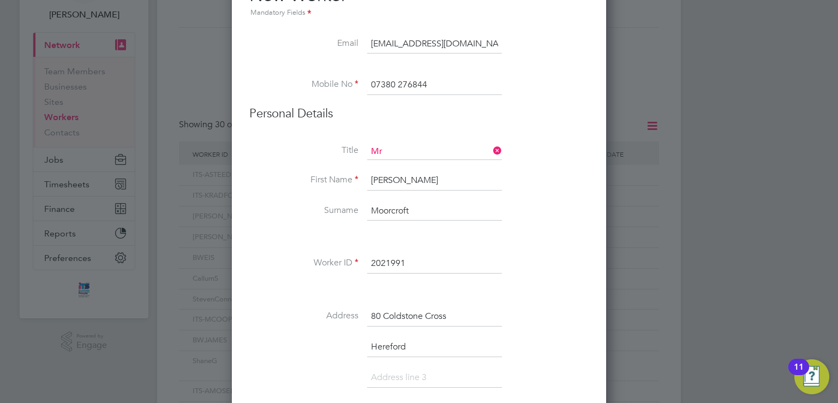
scroll to position [48, 0]
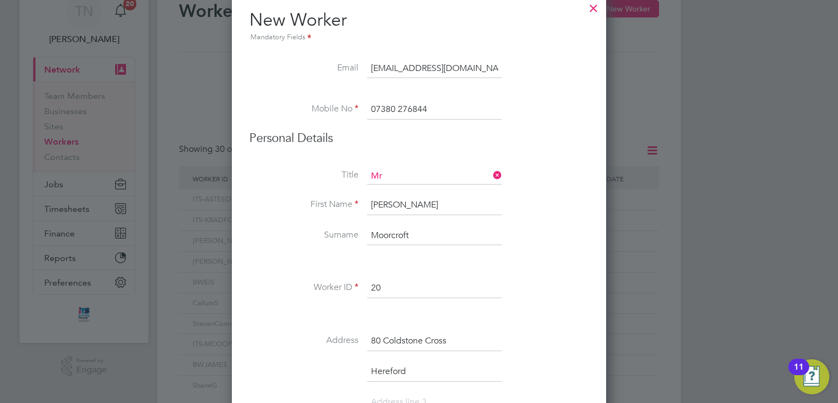
type input "2"
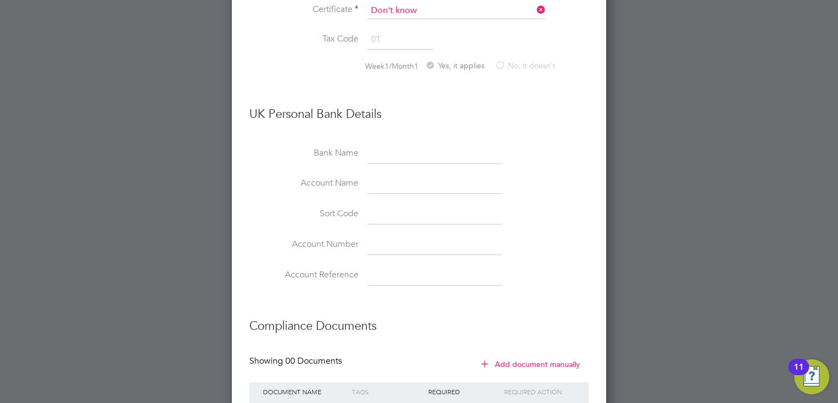
scroll to position [1467, 0]
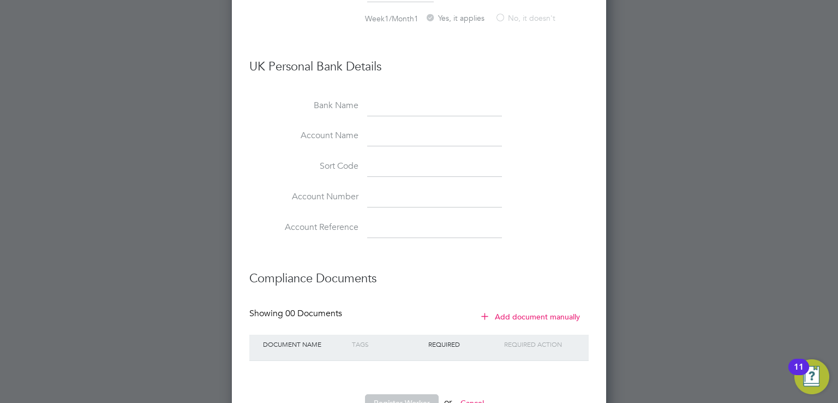
type input "20021991"
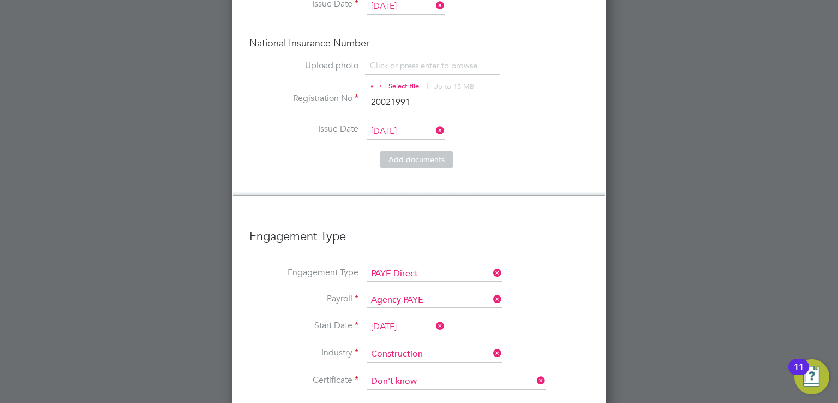
scroll to position [976, 0]
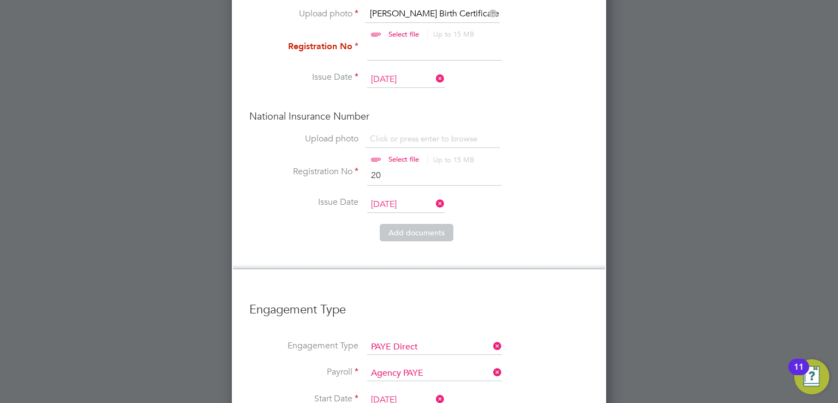
type input "2"
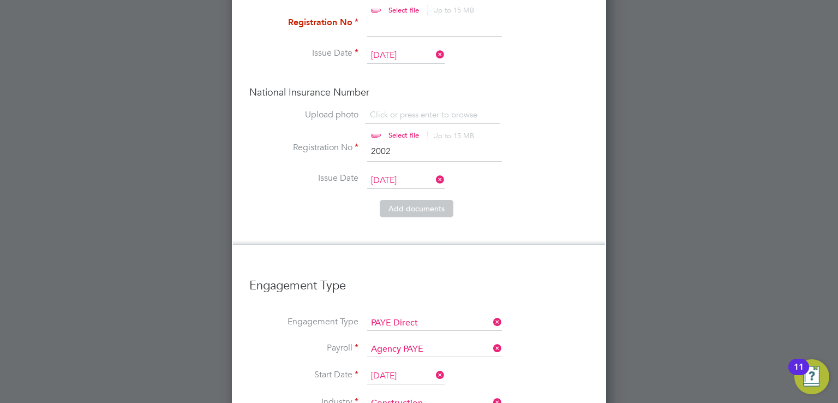
scroll to position [921, 0]
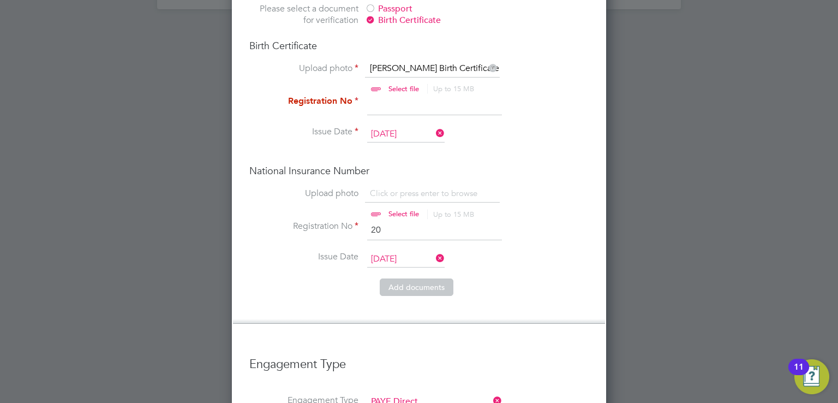
type input "2"
type input "1"
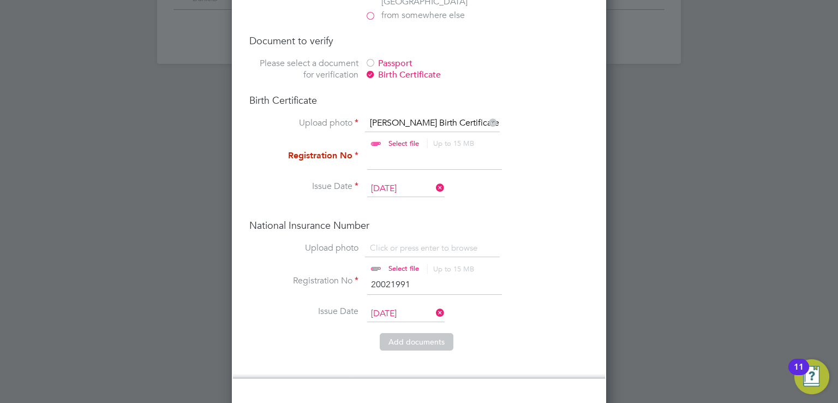
scroll to position [867, 0]
type input "20021991"
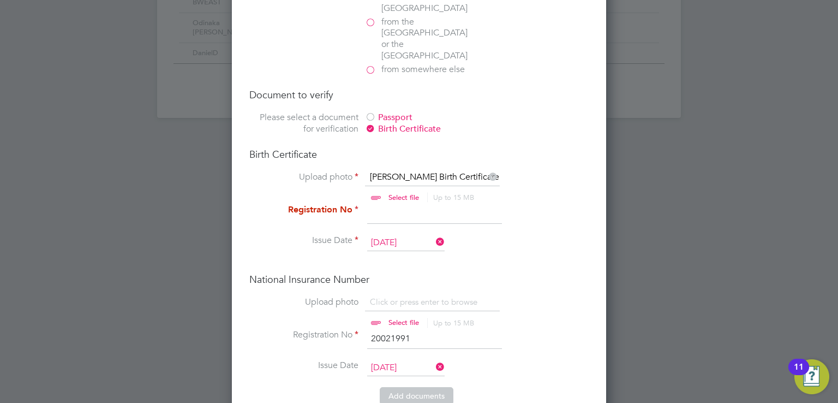
scroll to position [812, 0]
drag, startPoint x: 415, startPoint y: 304, endPoint x: 378, endPoint y: 306, distance: 37.7
paste input "20021991"
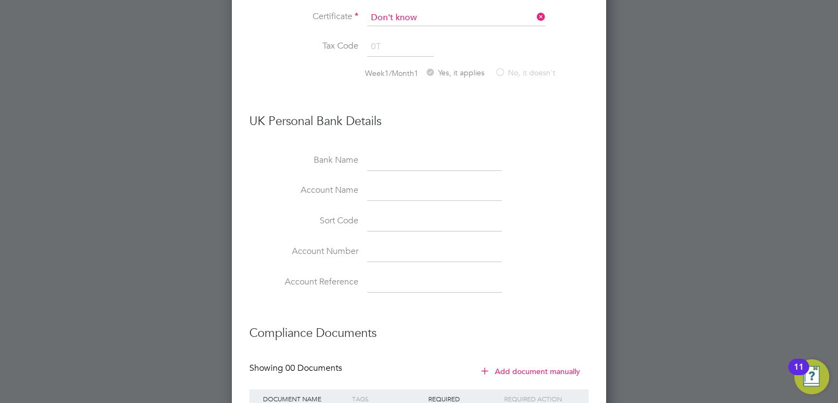
scroll to position [1467, 0]
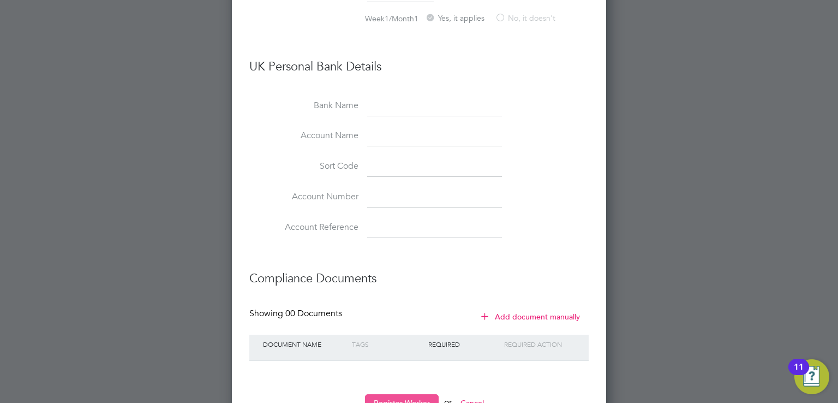
type input "20021991"
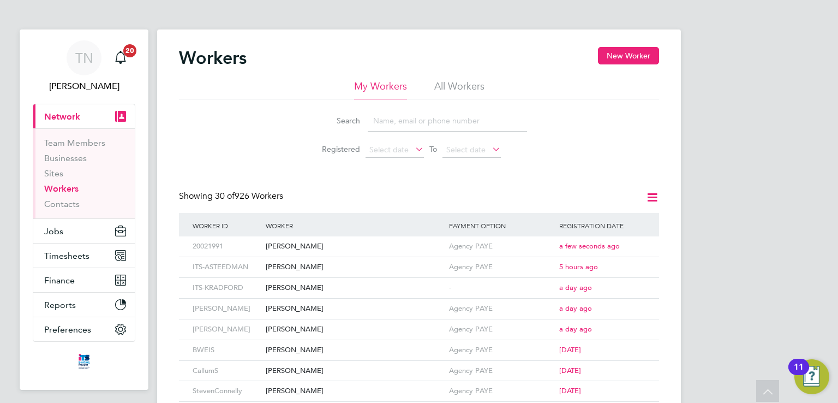
scroll to position [0, 0]
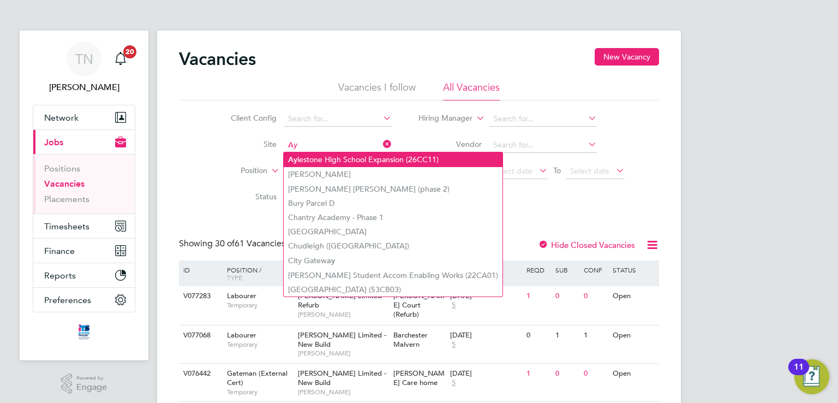
type input "Aylestone High School Expansion (26CC11)"
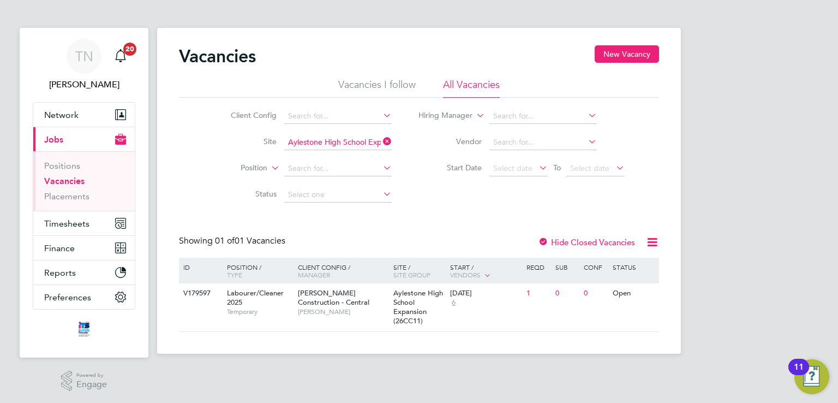
scroll to position [3, 0]
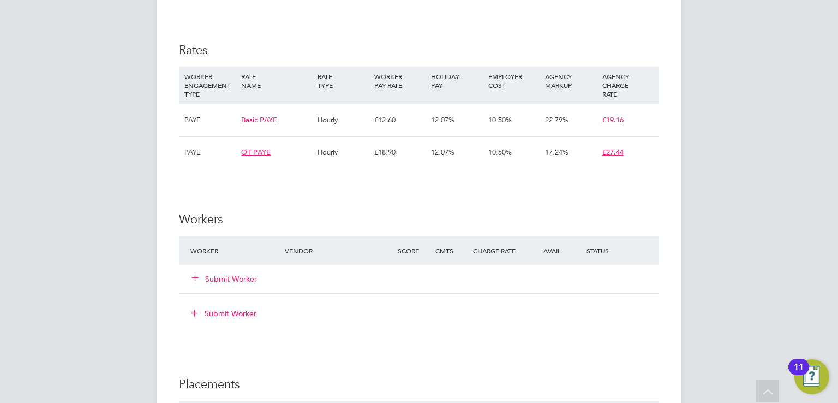
scroll to position [655, 0]
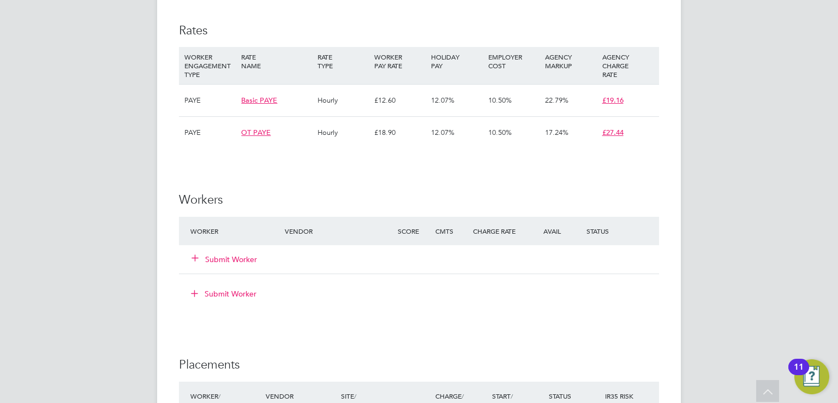
click at [216, 256] on button "Submit Worker" at bounding box center [224, 259] width 65 height 11
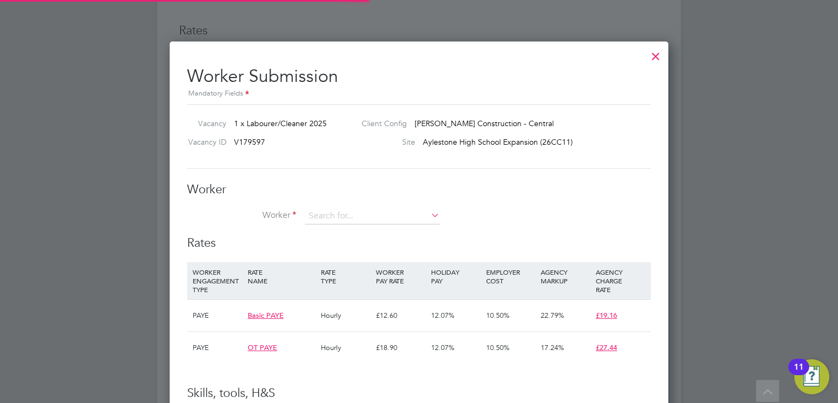
scroll to position [32, 74]
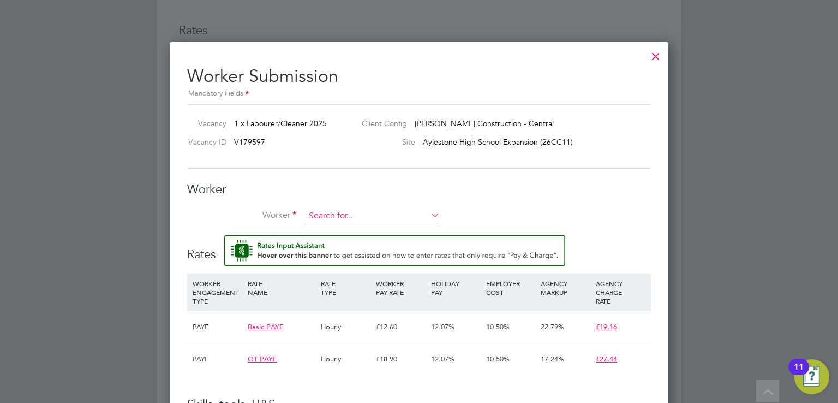
click at [327, 212] on input at bounding box center [372, 216] width 135 height 16
click at [362, 273] on li "Isaa c Moorcroft (20021991)" at bounding box center [446, 275] width 282 height 15
type input "Isaac Moorcroft (20021991)"
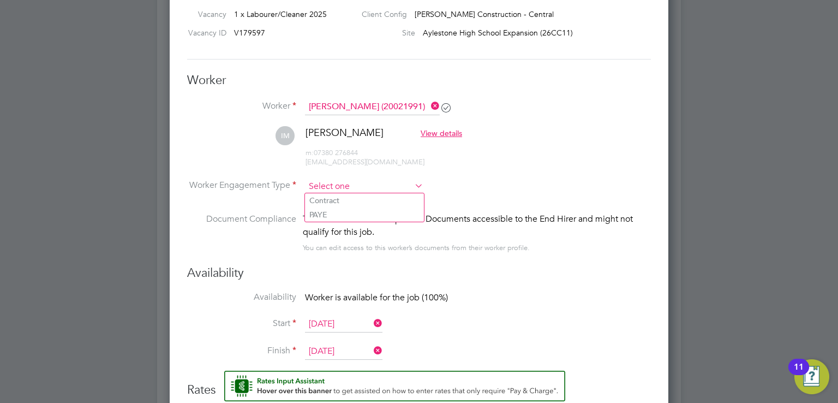
click at [331, 184] on input at bounding box center [364, 186] width 118 height 16
click at [320, 211] on li "PAYE" at bounding box center [364, 214] width 119 height 14
type input "PAYE"
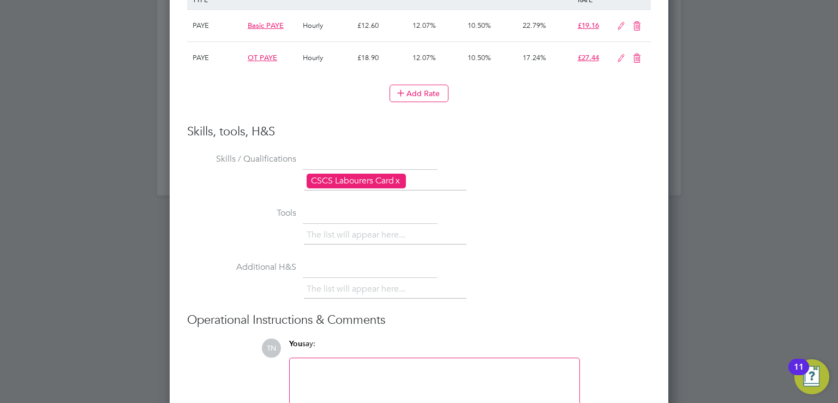
click at [386, 177] on li "CSCS Labourers Card x" at bounding box center [356, 181] width 99 height 15
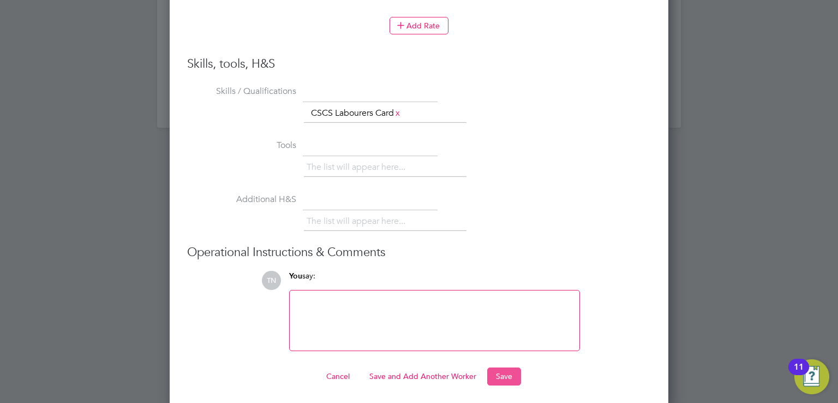
click at [507, 372] on button "Save" at bounding box center [504, 375] width 34 height 17
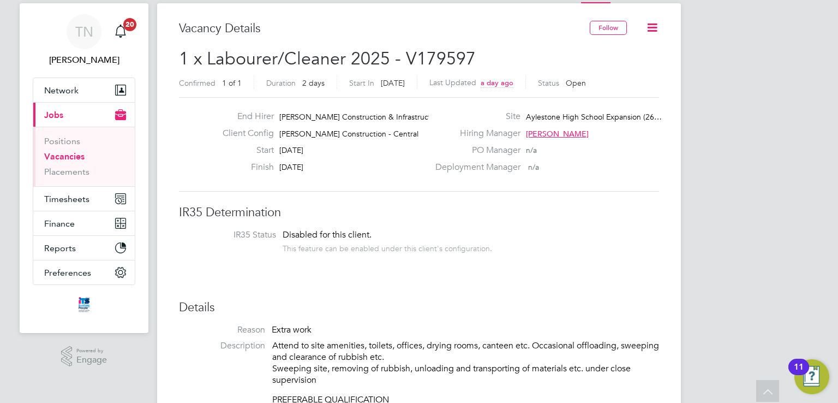
scroll to position [0, 0]
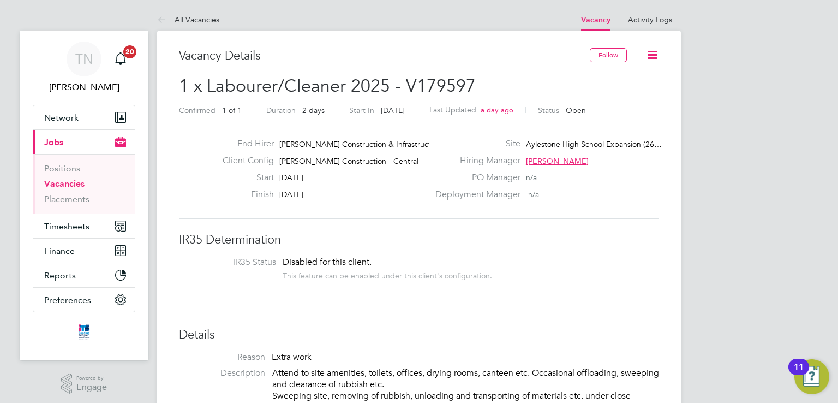
click at [542, 159] on span "[PERSON_NAME]" at bounding box center [557, 161] width 63 height 10
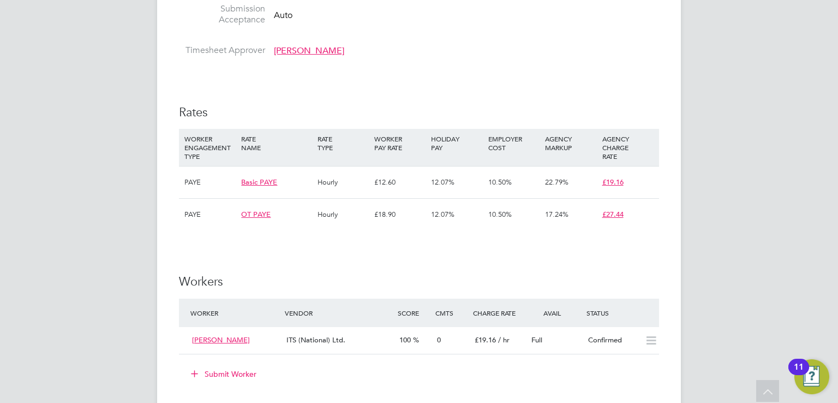
scroll to position [600, 0]
